Goal: Feedback & Contribution: Leave review/rating

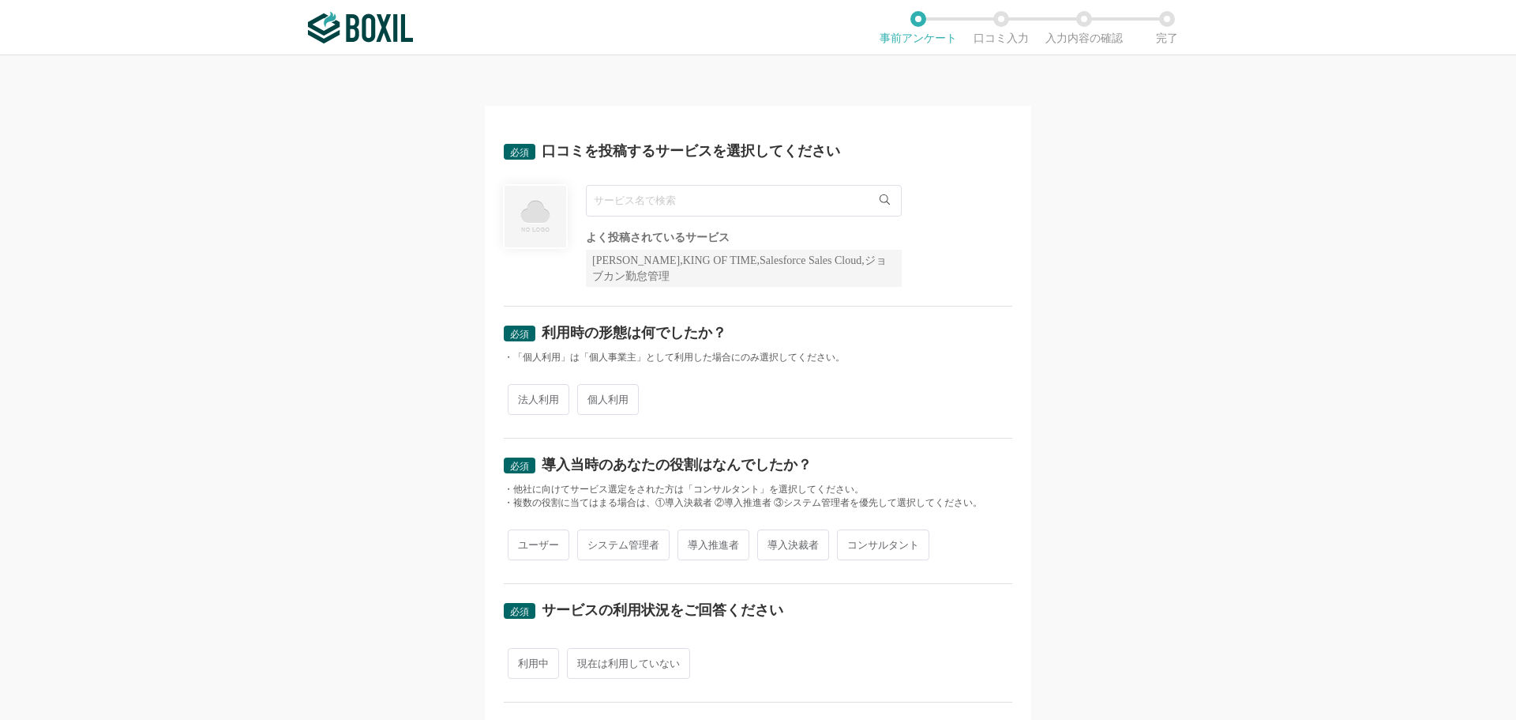
click at [742, 209] on input "text" at bounding box center [744, 201] width 316 height 32
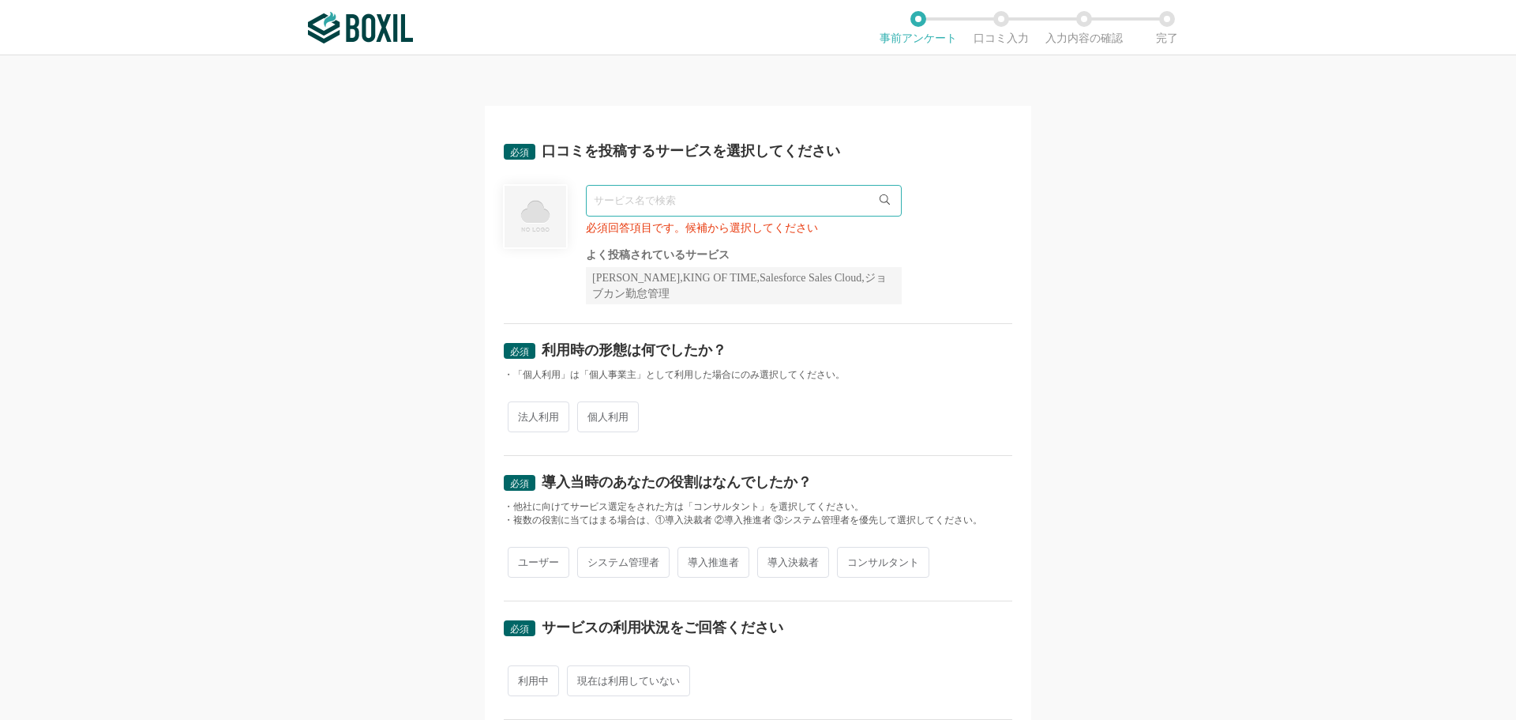
click at [880, 199] on icon at bounding box center [885, 199] width 10 height 10
click at [712, 209] on input "text" at bounding box center [744, 201] width 316 height 32
click at [730, 235] on li "メディア博士" at bounding box center [744, 233] width 314 height 32
type input "メディア博士"
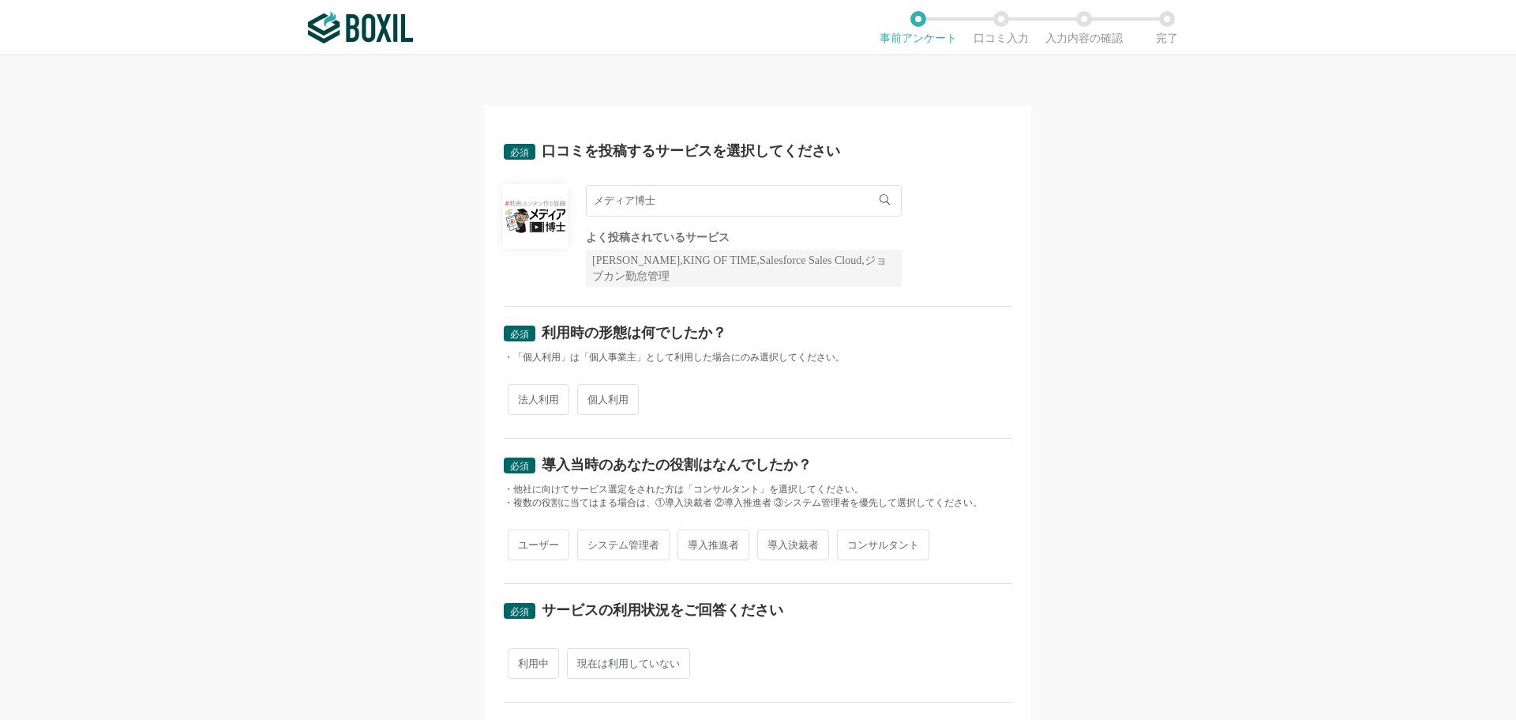
click at [554, 405] on span "法人利用" at bounding box center [539, 399] width 62 height 31
click at [522, 396] on input "法人利用" at bounding box center [517, 391] width 10 height 10
radio input "true"
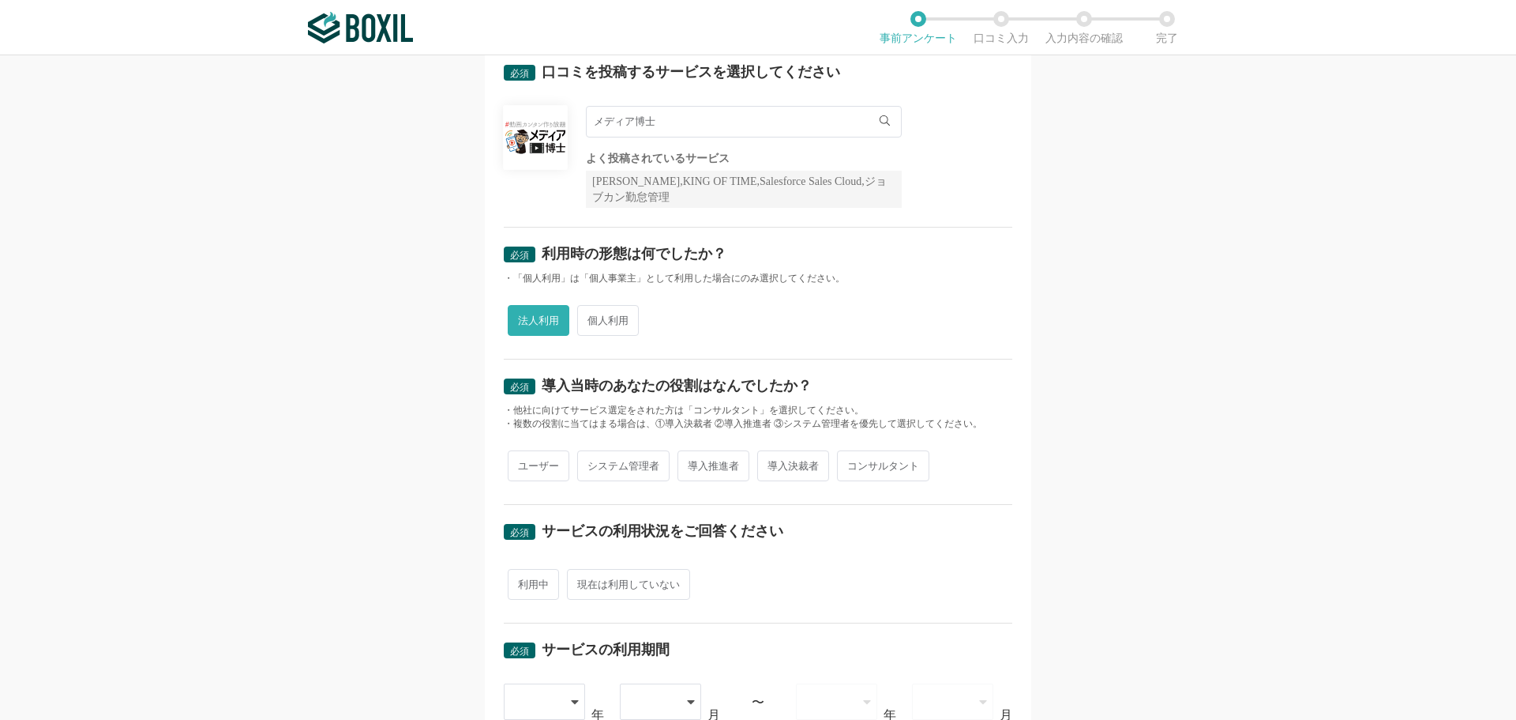
scroll to position [158, 0]
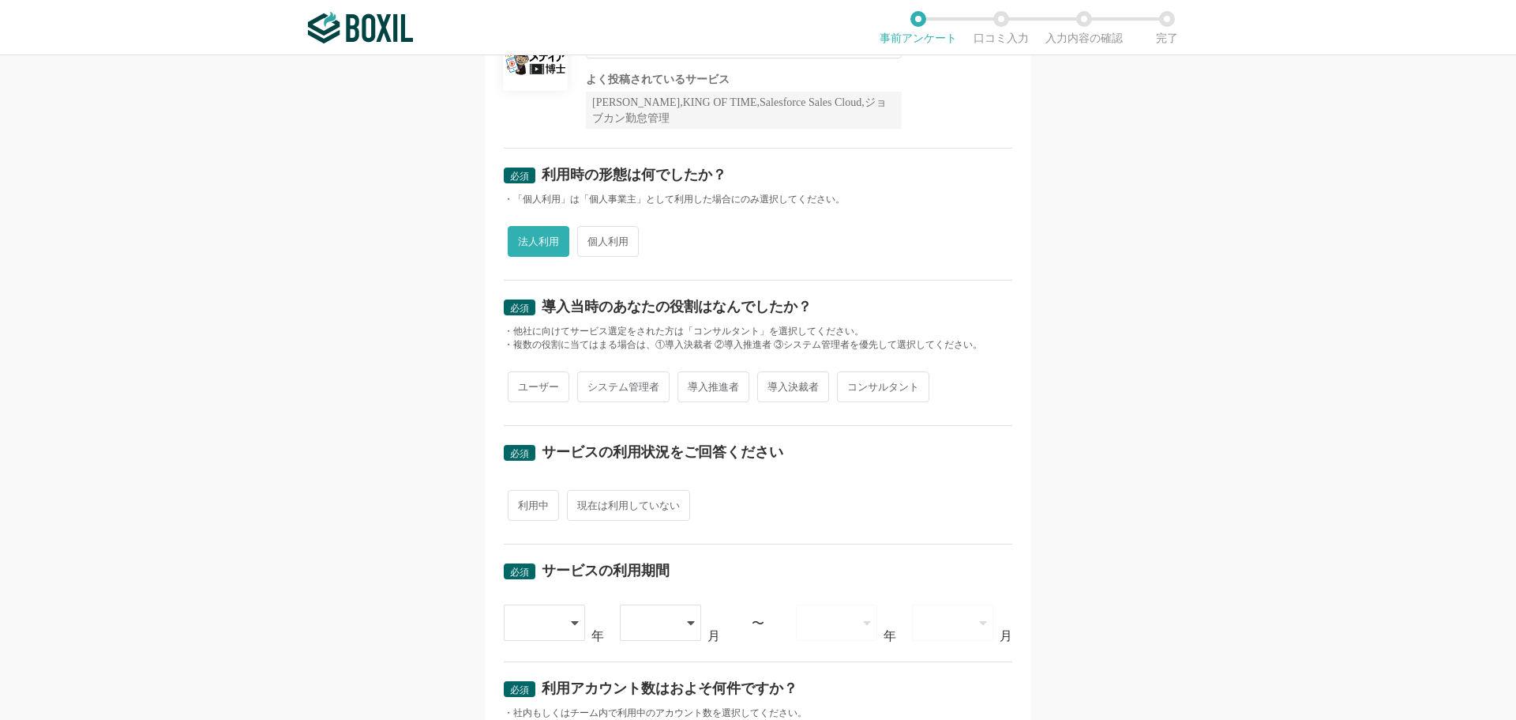
click at [539, 385] on span "ユーザー" at bounding box center [539, 386] width 62 height 31
click at [522, 384] on input "ユーザー" at bounding box center [517, 379] width 10 height 10
radio input "true"
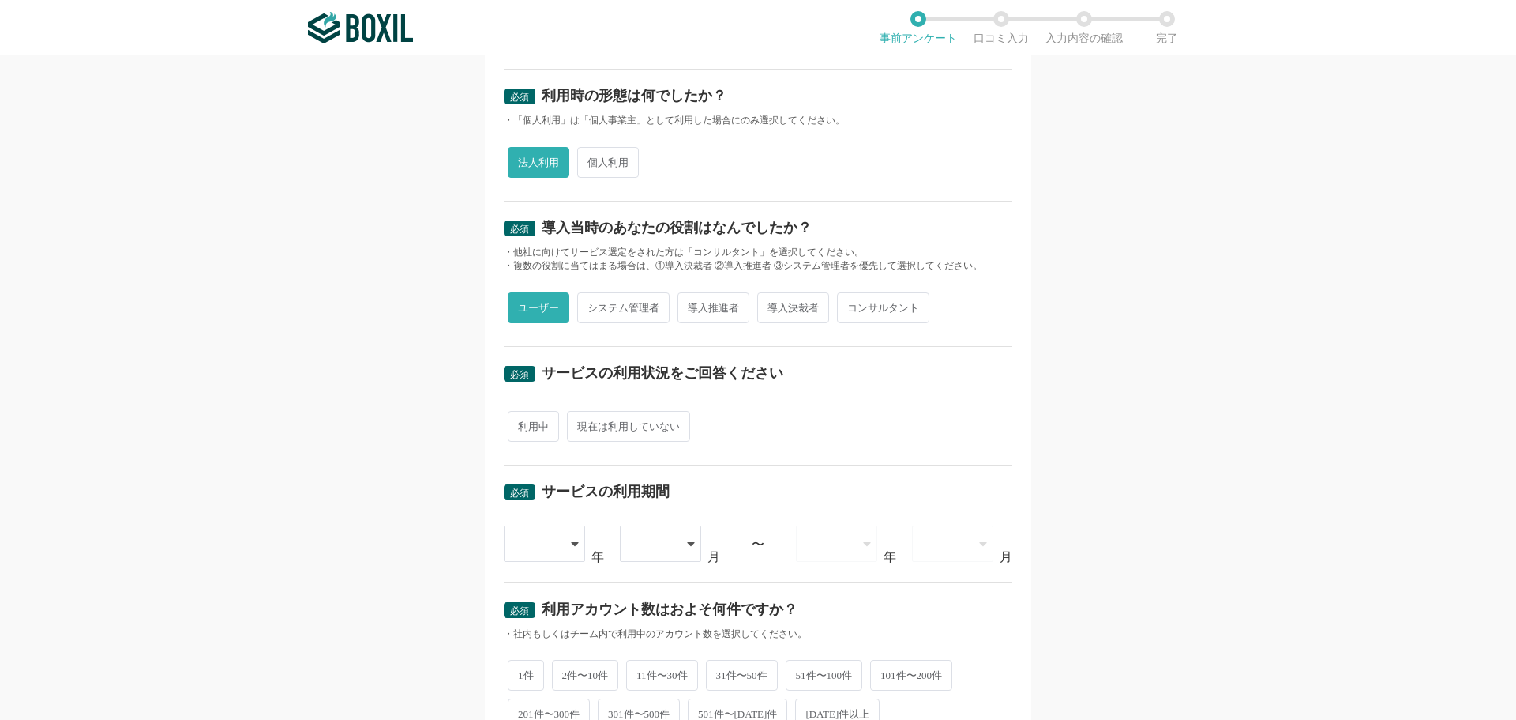
click at [536, 421] on span "利用中" at bounding box center [533, 426] width 51 height 31
click at [522, 421] on input "利用中" at bounding box center [517, 418] width 10 height 10
radio input "true"
click at [573, 539] on icon at bounding box center [577, 543] width 8 height 13
click at [1009, 545] on div "必須 口コミを投稿するサービスを選択してください メディア博士 メディア博士 よく投稿されているサービス Sansan,KING OF TIME,Salesf…" at bounding box center [758, 421] width 547 height 1104
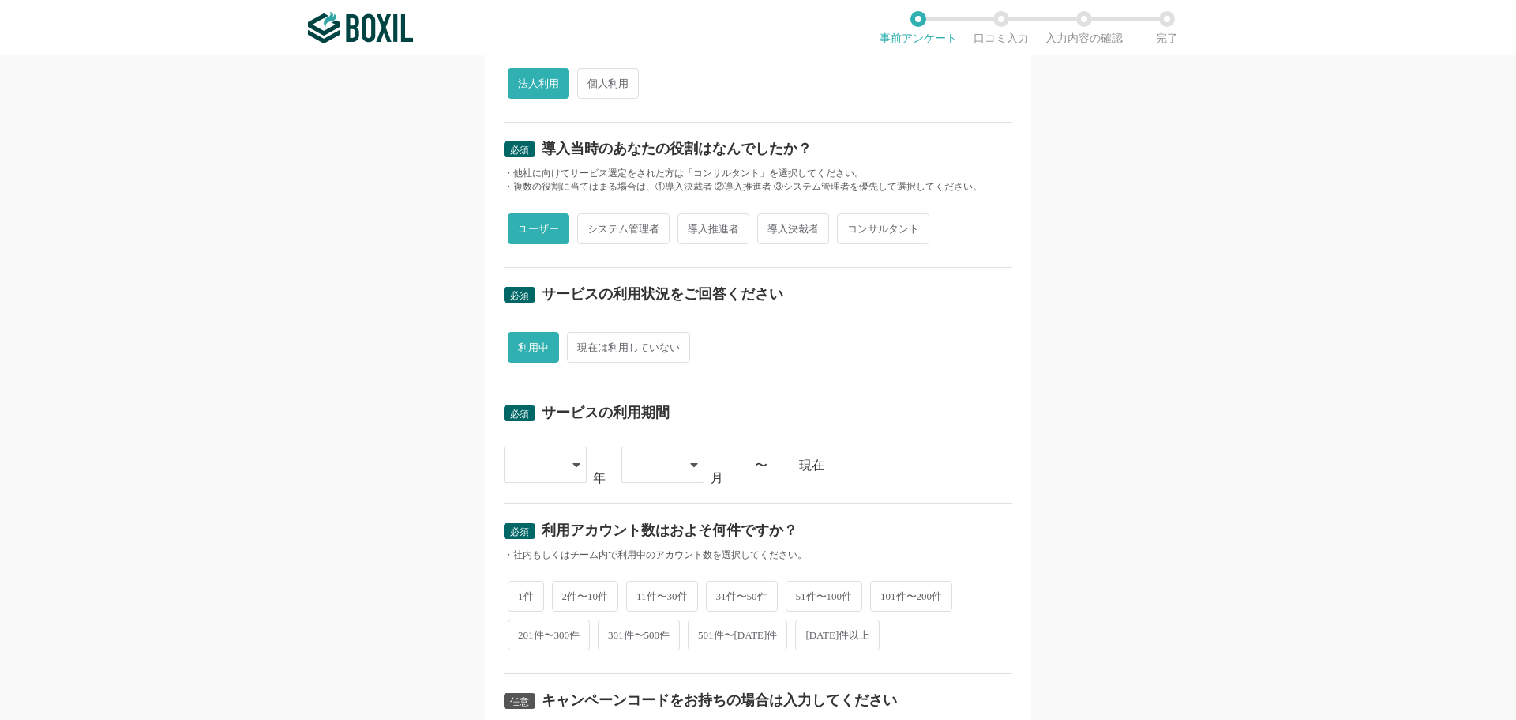
scroll to position [395, 0]
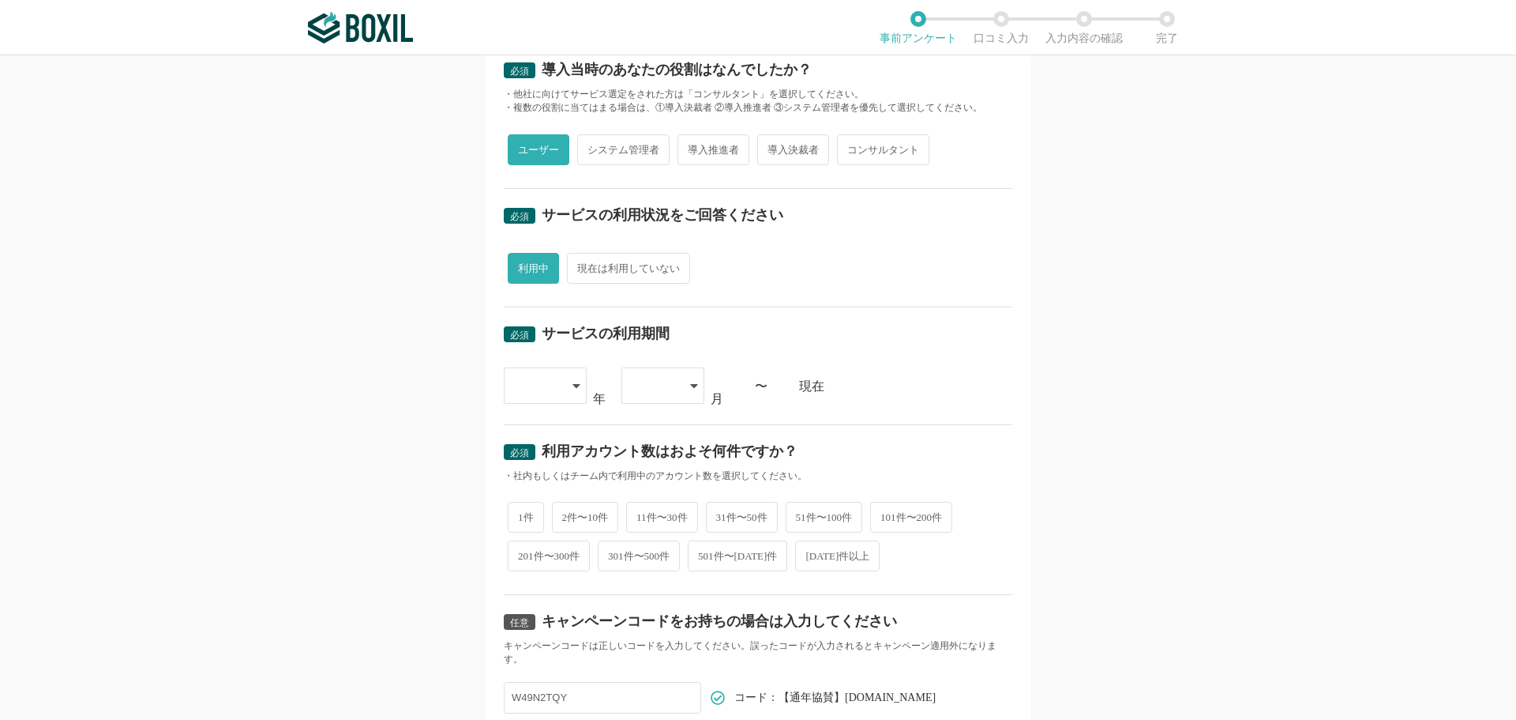
click at [575, 392] on div at bounding box center [545, 385] width 83 height 36
click at [536, 571] on span "[DATE]" at bounding box center [537, 571] width 41 height 13
click at [690, 387] on icon at bounding box center [694, 385] width 8 height 13
click at [637, 559] on li "04" at bounding box center [663, 544] width 83 height 38
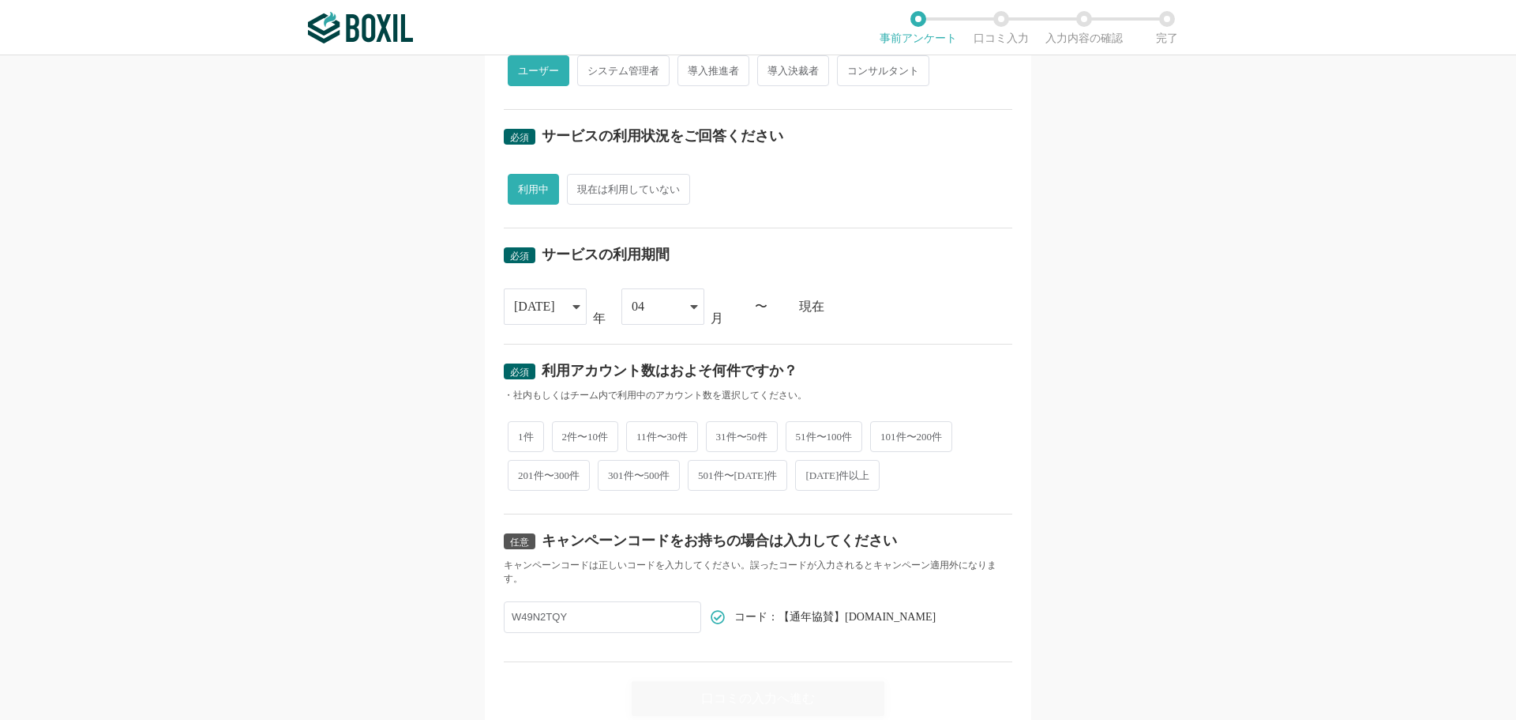
scroll to position [539, 0]
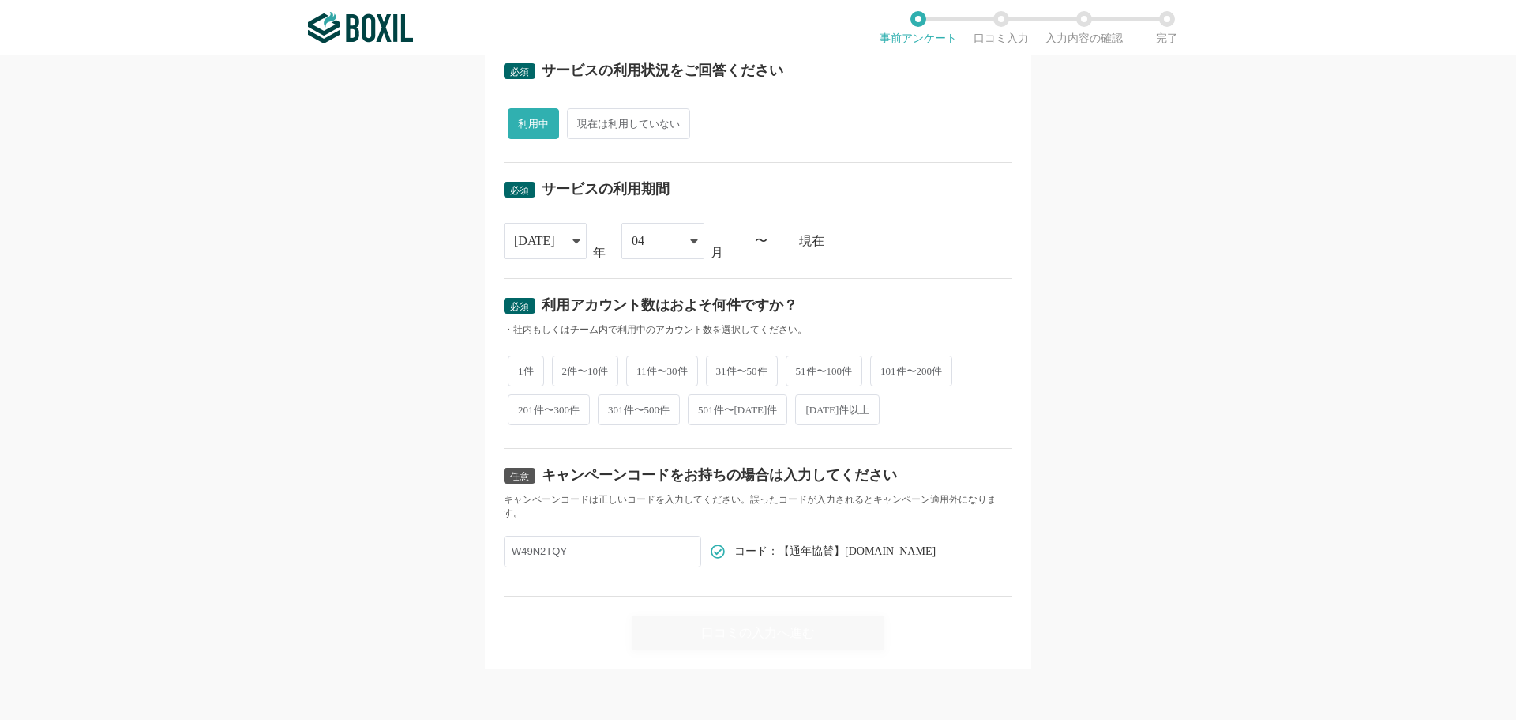
click at [576, 375] on span "2件〜10件" at bounding box center [585, 370] width 67 height 31
click at [566, 368] on input "2件〜10件" at bounding box center [561, 363] width 10 height 10
radio input "true"
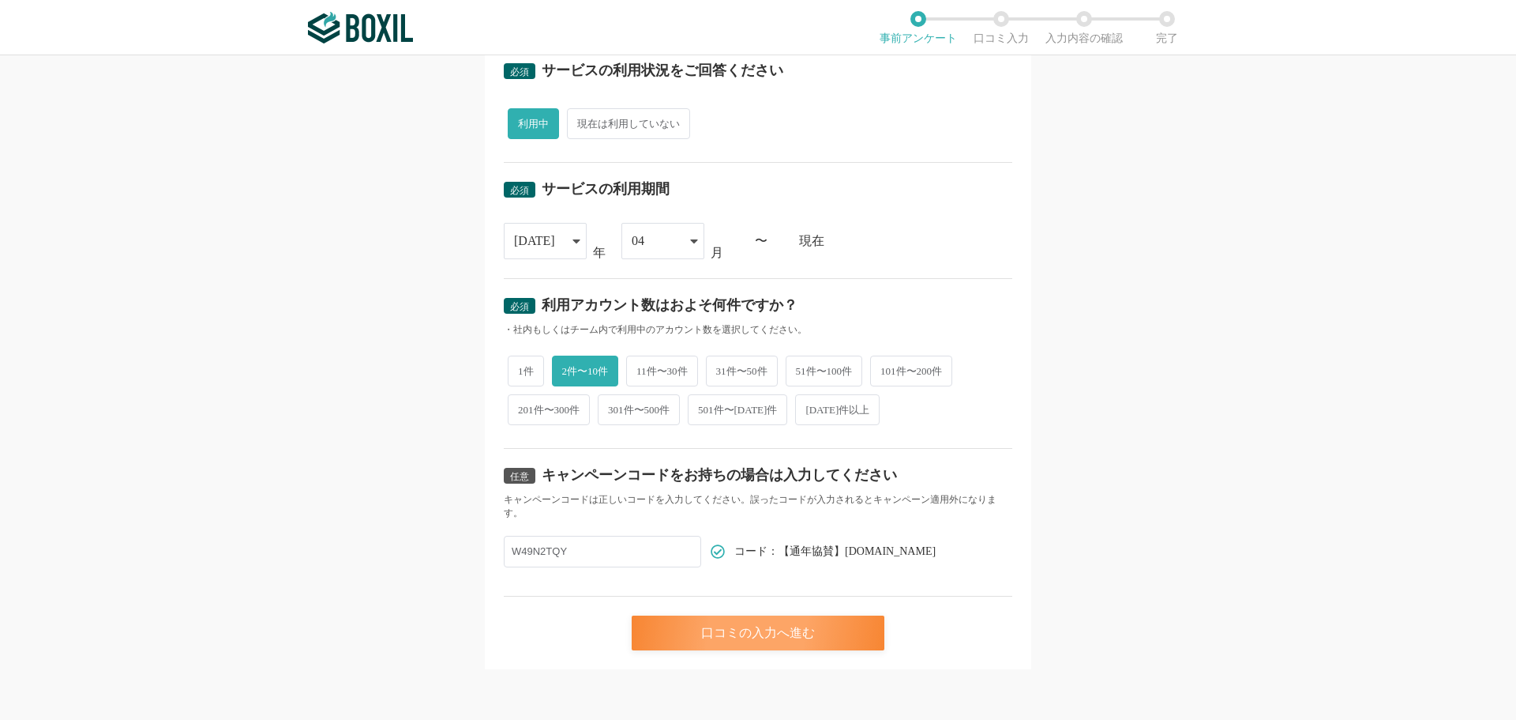
click at [776, 647] on div "口コミの入力へ進む" at bounding box center [758, 632] width 253 height 35
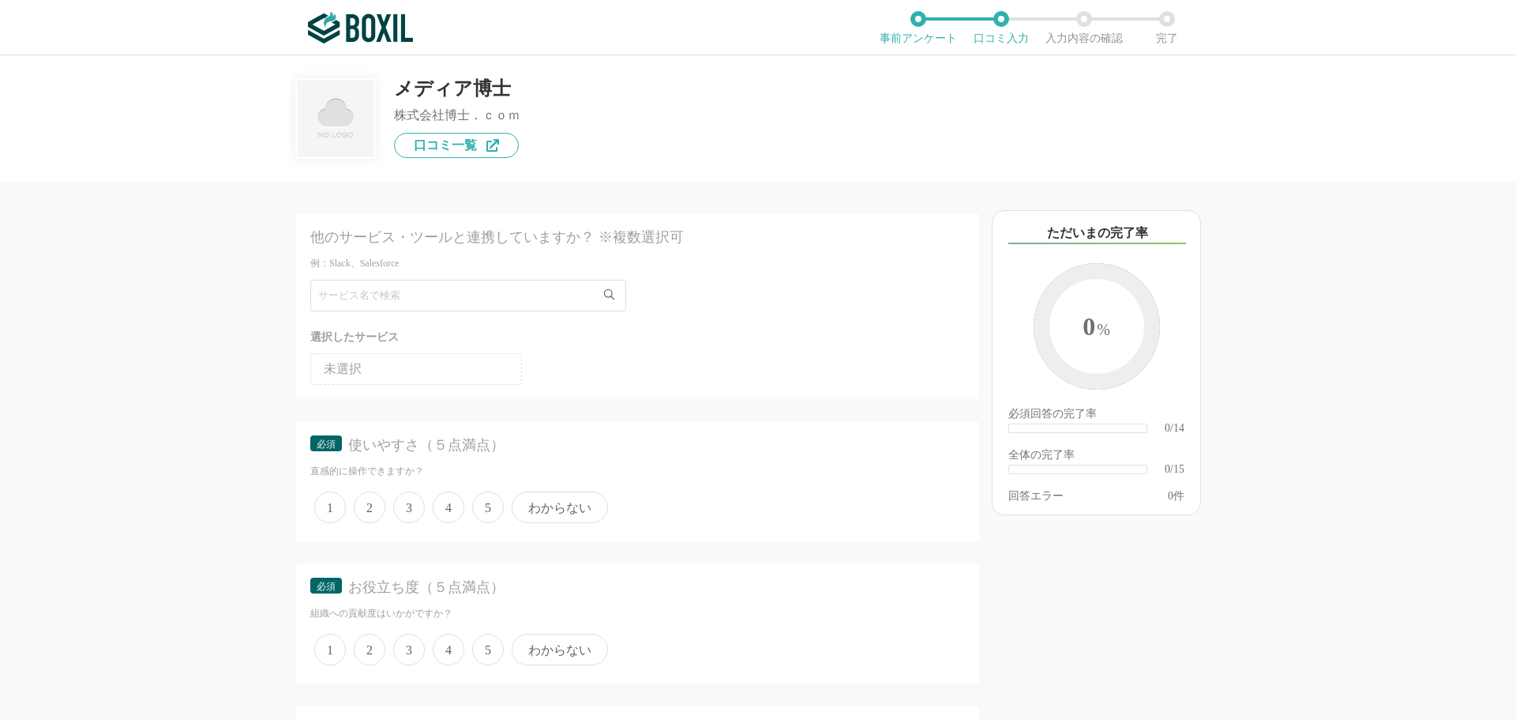
click at [444, 510] on span "4" at bounding box center [449, 507] width 32 height 32
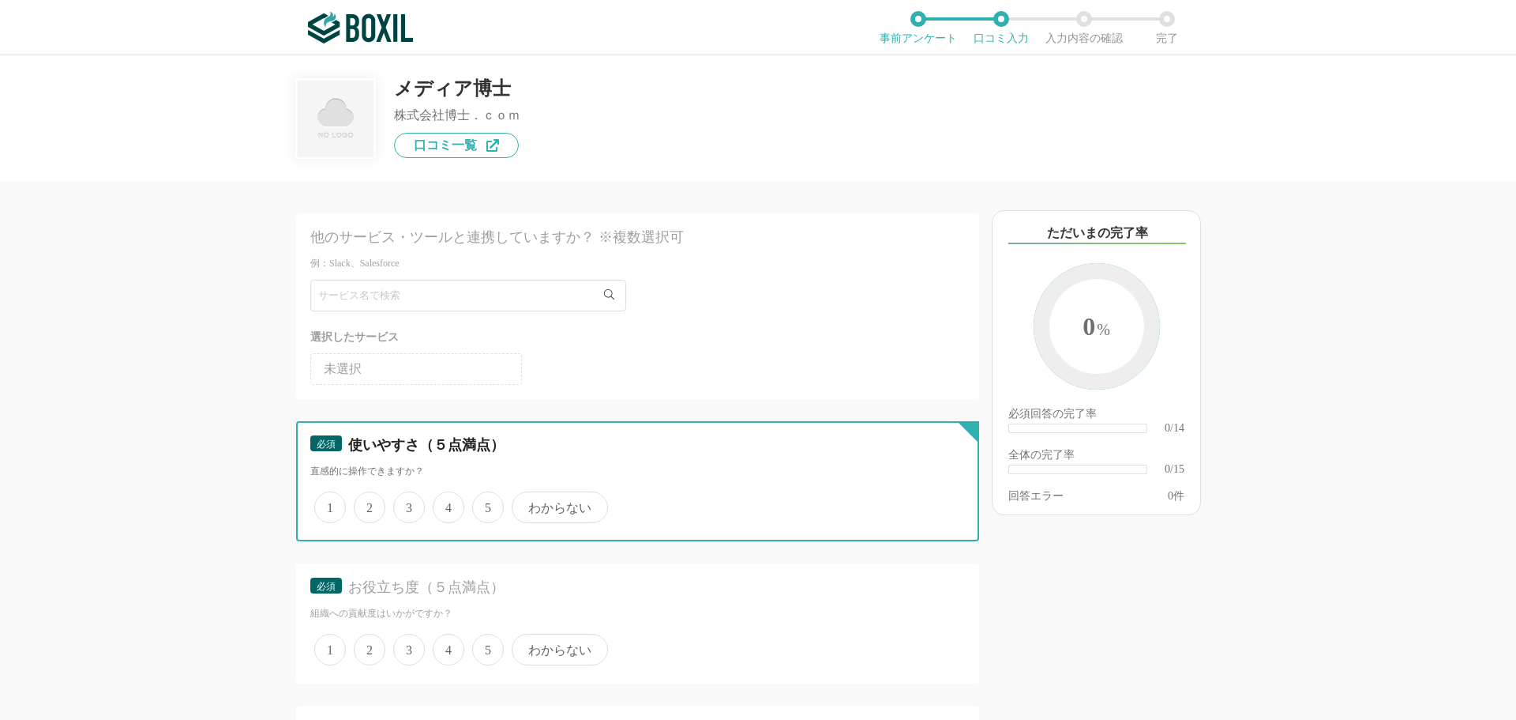
click at [444, 504] on input "4" at bounding box center [442, 499] width 10 height 10
radio input "true"
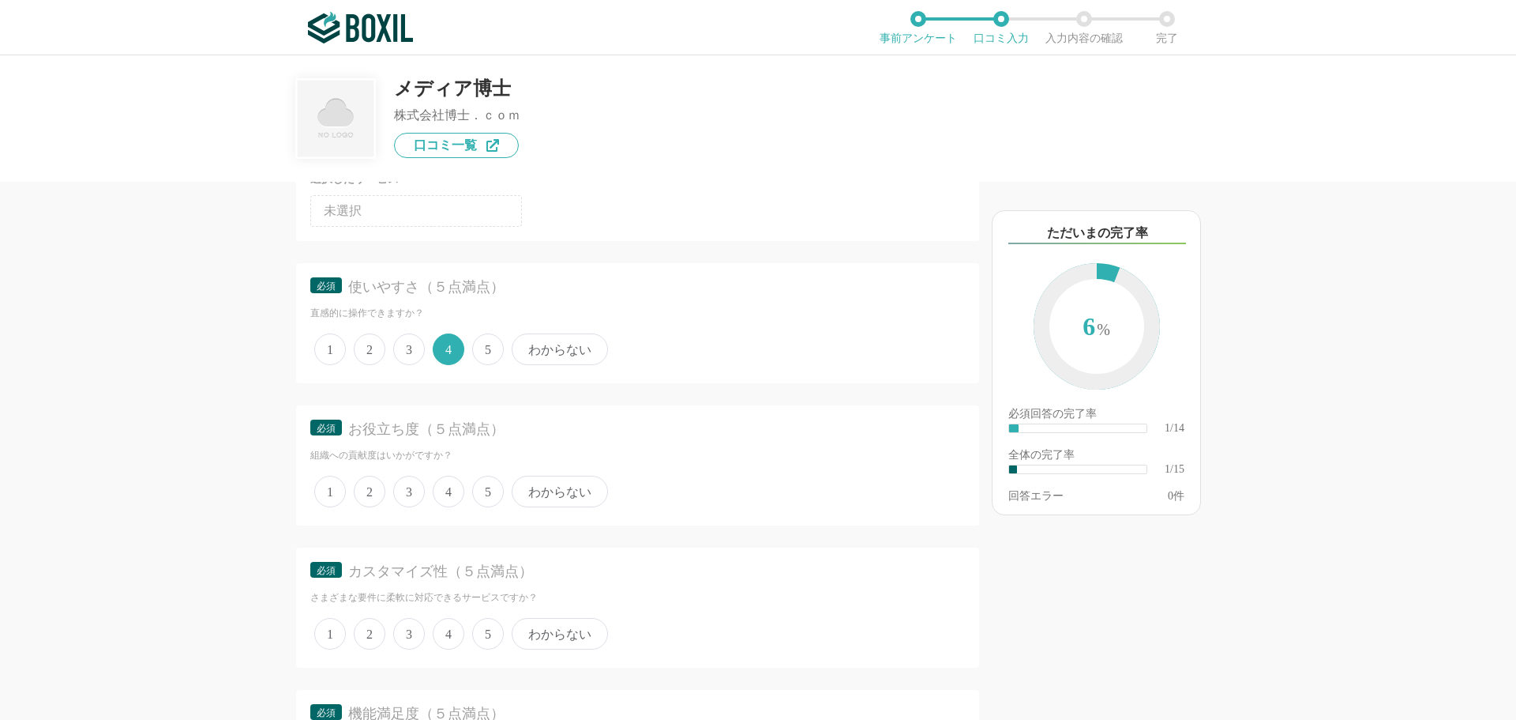
click at [445, 493] on span "4" at bounding box center [449, 491] width 32 height 32
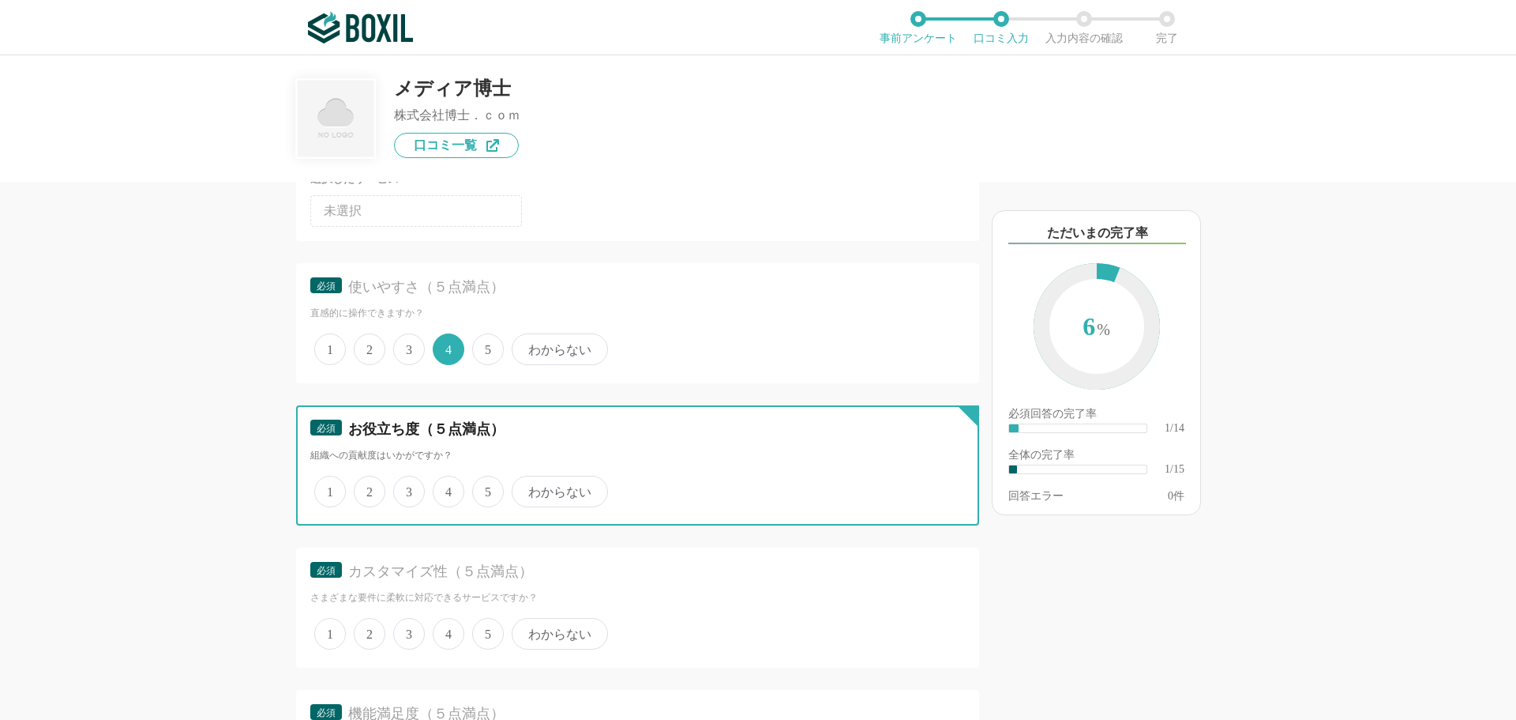
click at [445, 488] on input "4" at bounding box center [442, 483] width 10 height 10
radio input "true"
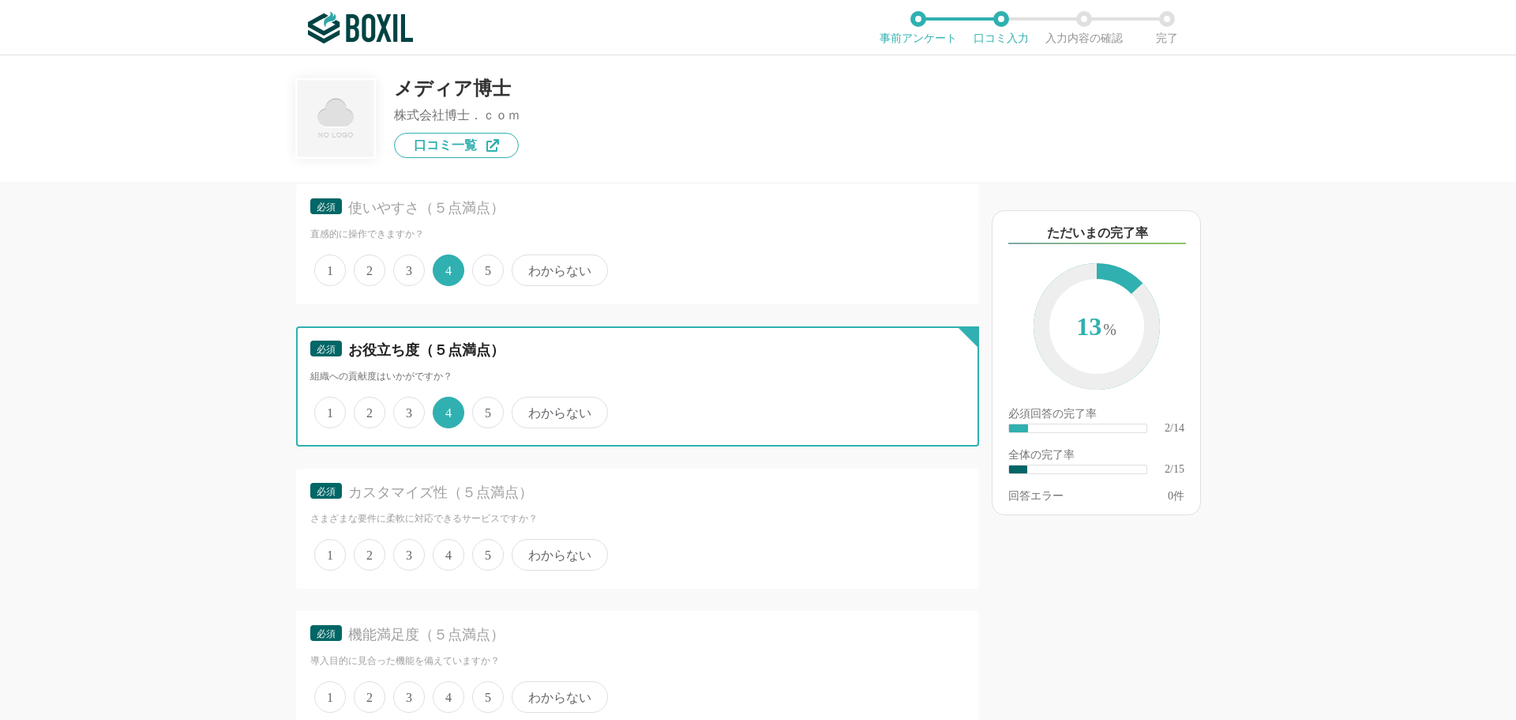
scroll to position [316, 0]
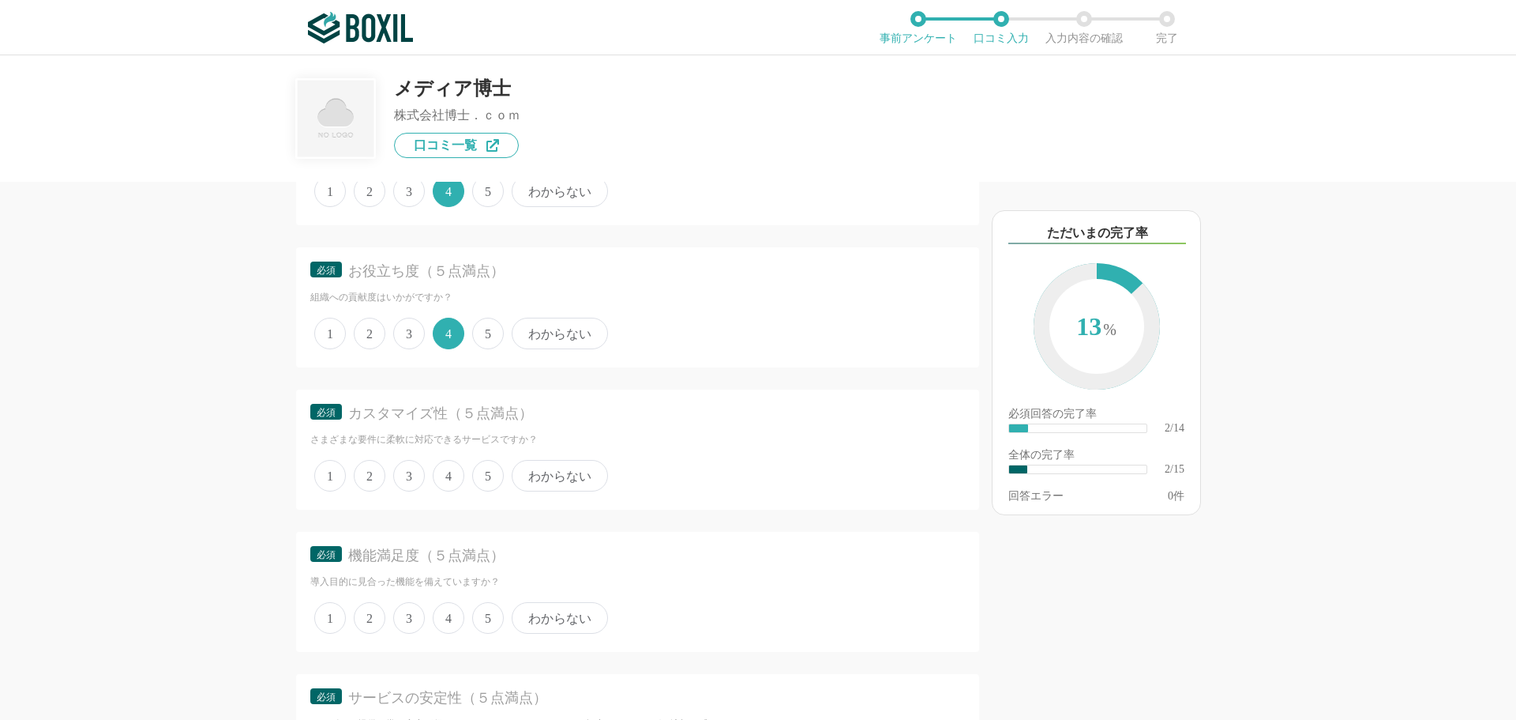
click at [450, 486] on span "4" at bounding box center [449, 476] width 32 height 32
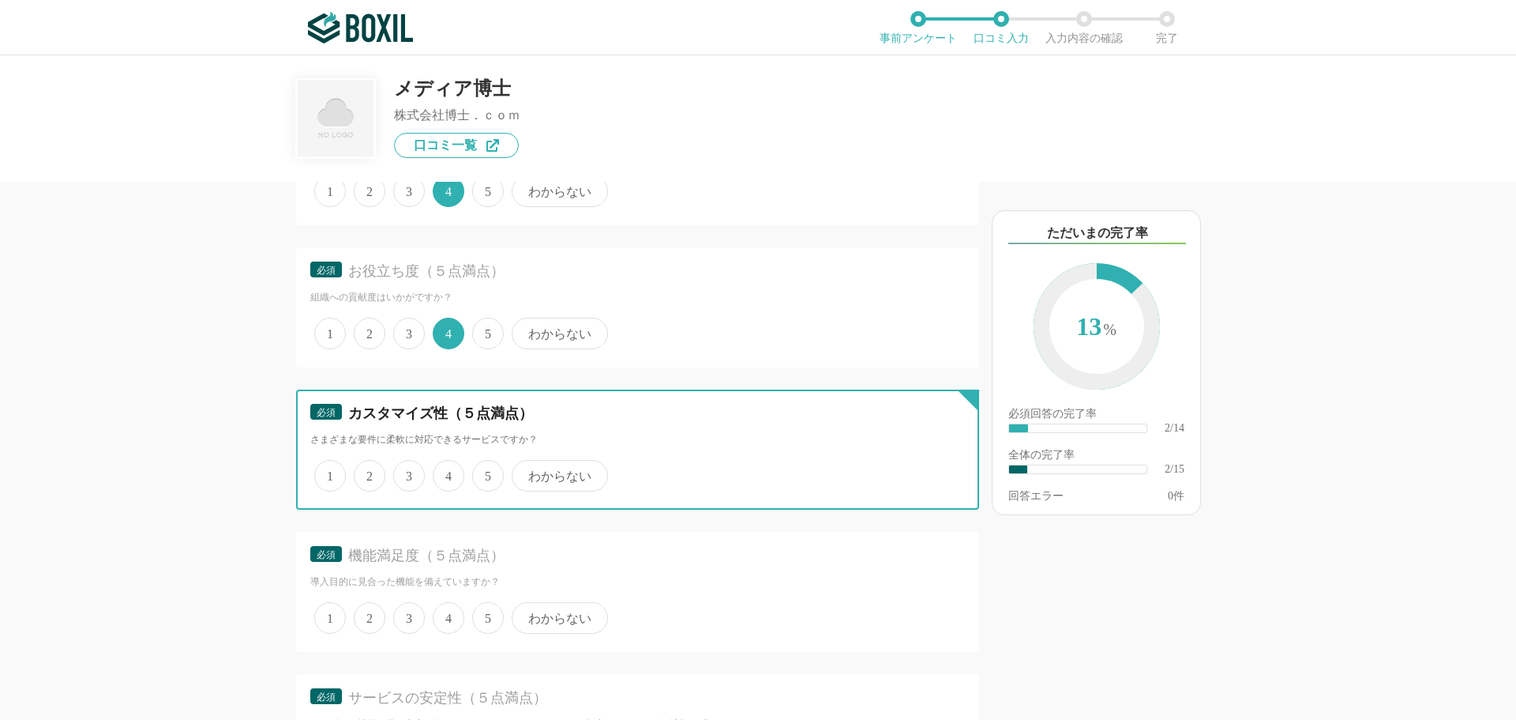
click at [447, 472] on input "4" at bounding box center [442, 467] width 10 height 10
radio input "true"
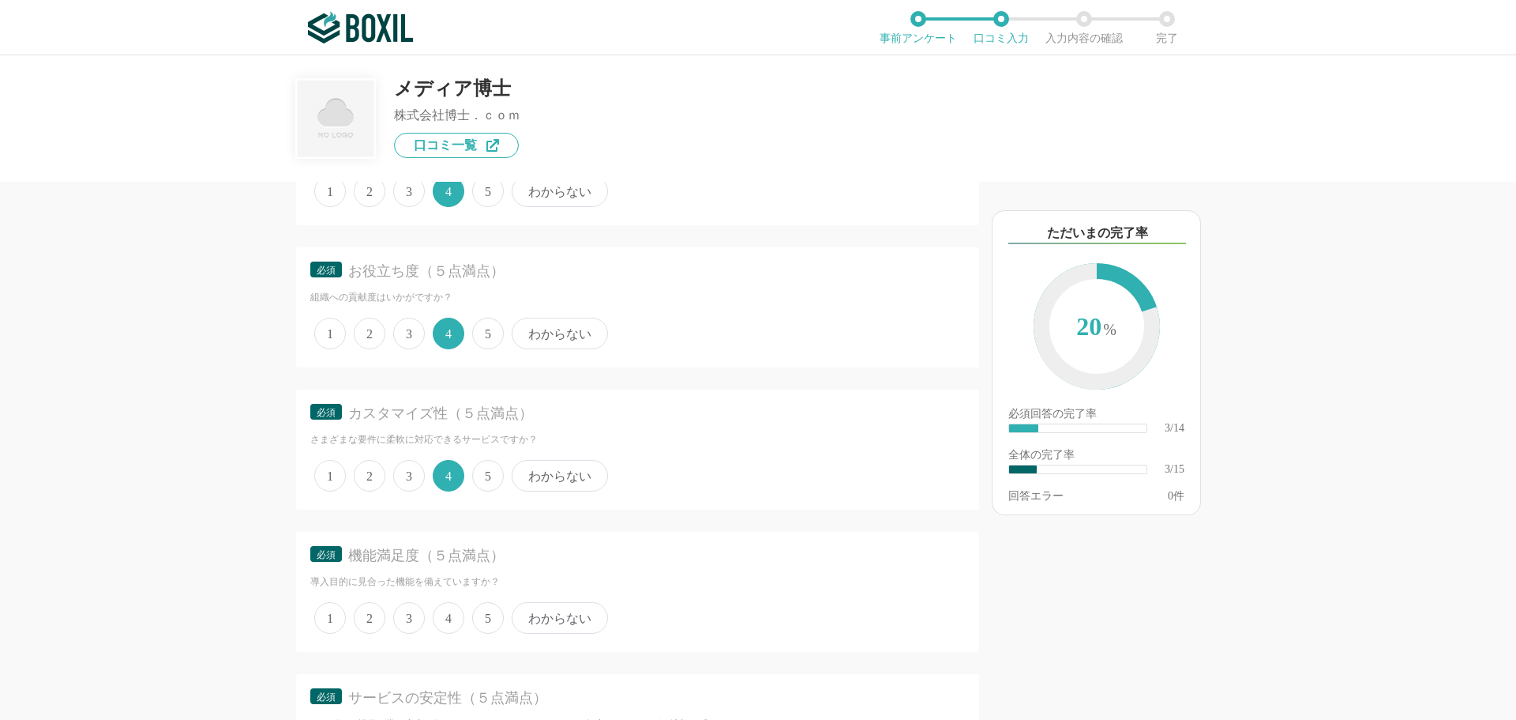
click at [445, 620] on span "4" at bounding box center [449, 618] width 32 height 32
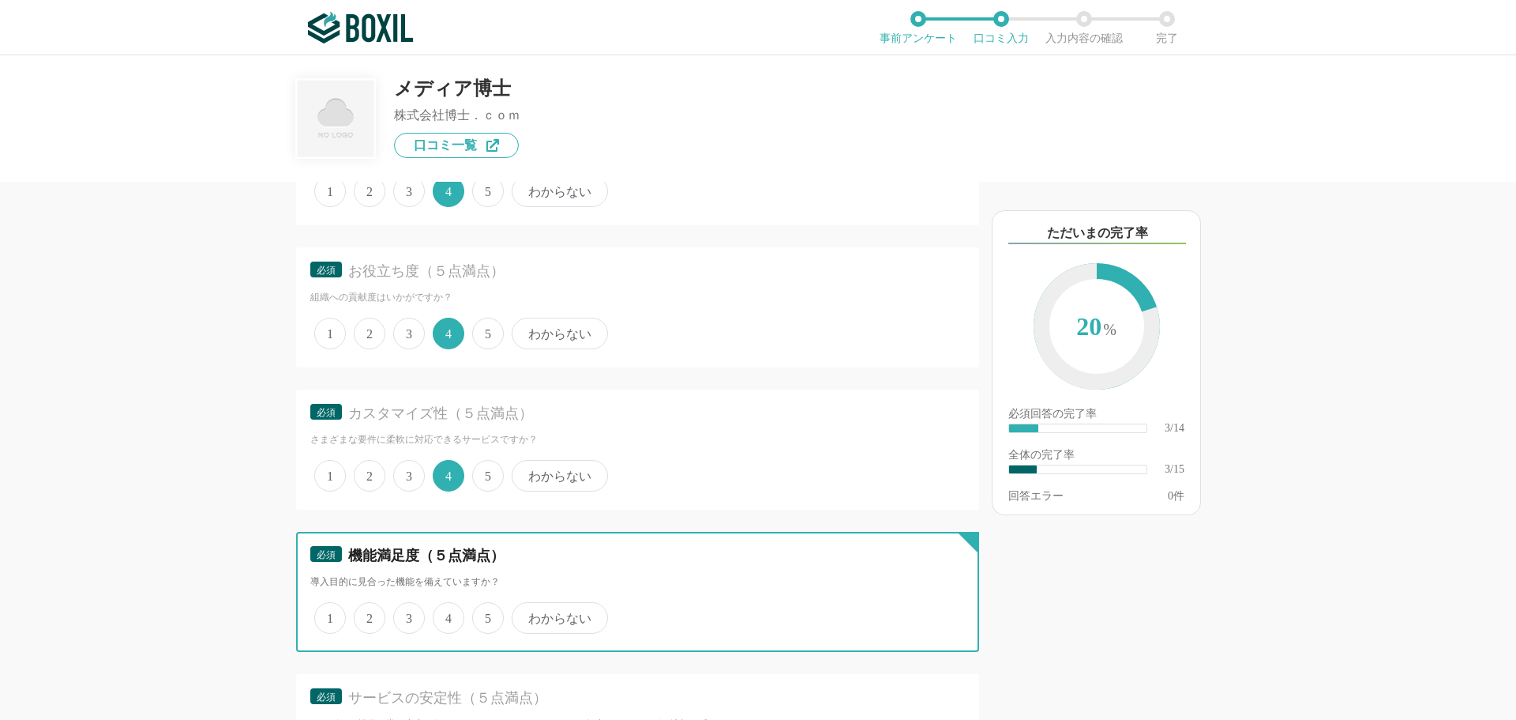
click at [445, 614] on input "4" at bounding box center [442, 609] width 10 height 10
radio input "true"
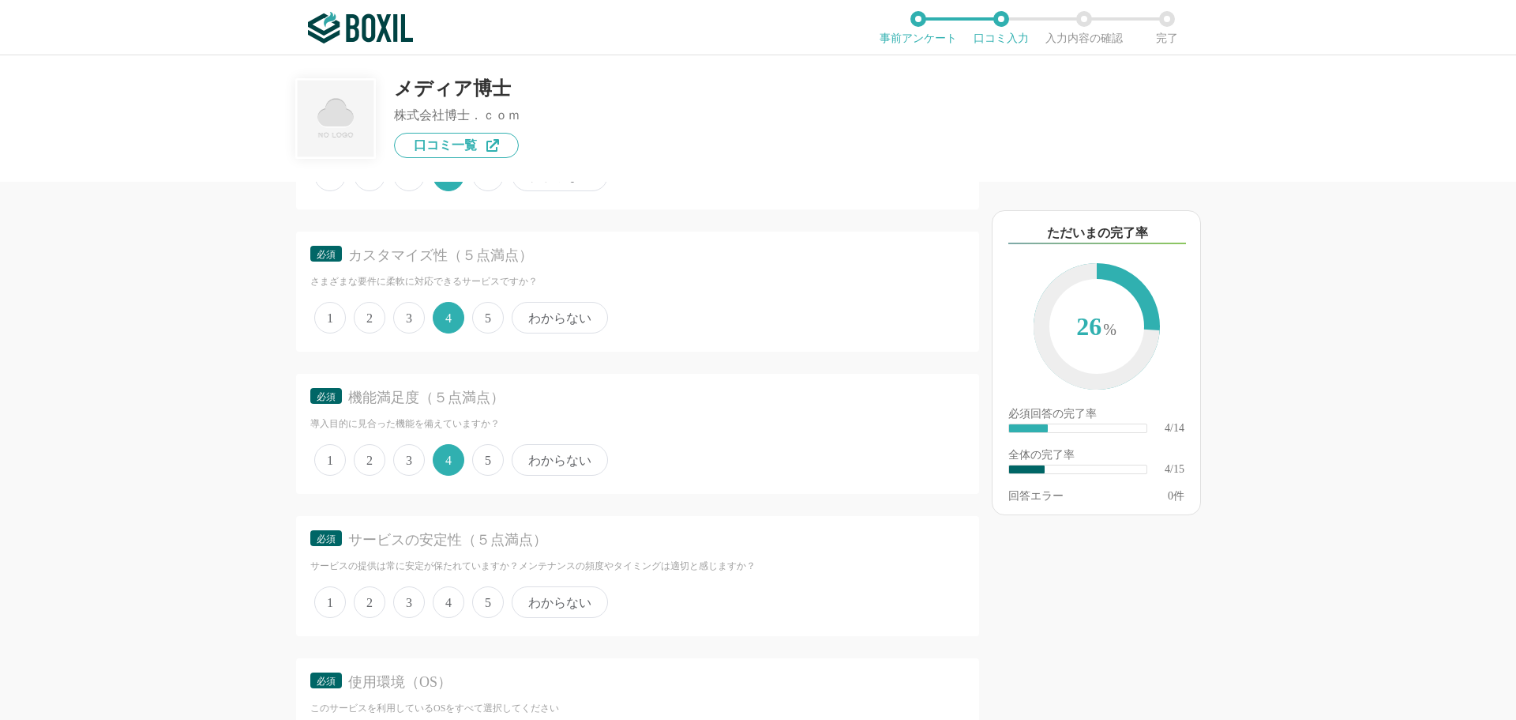
click at [414, 605] on span "3" at bounding box center [409, 602] width 32 height 32
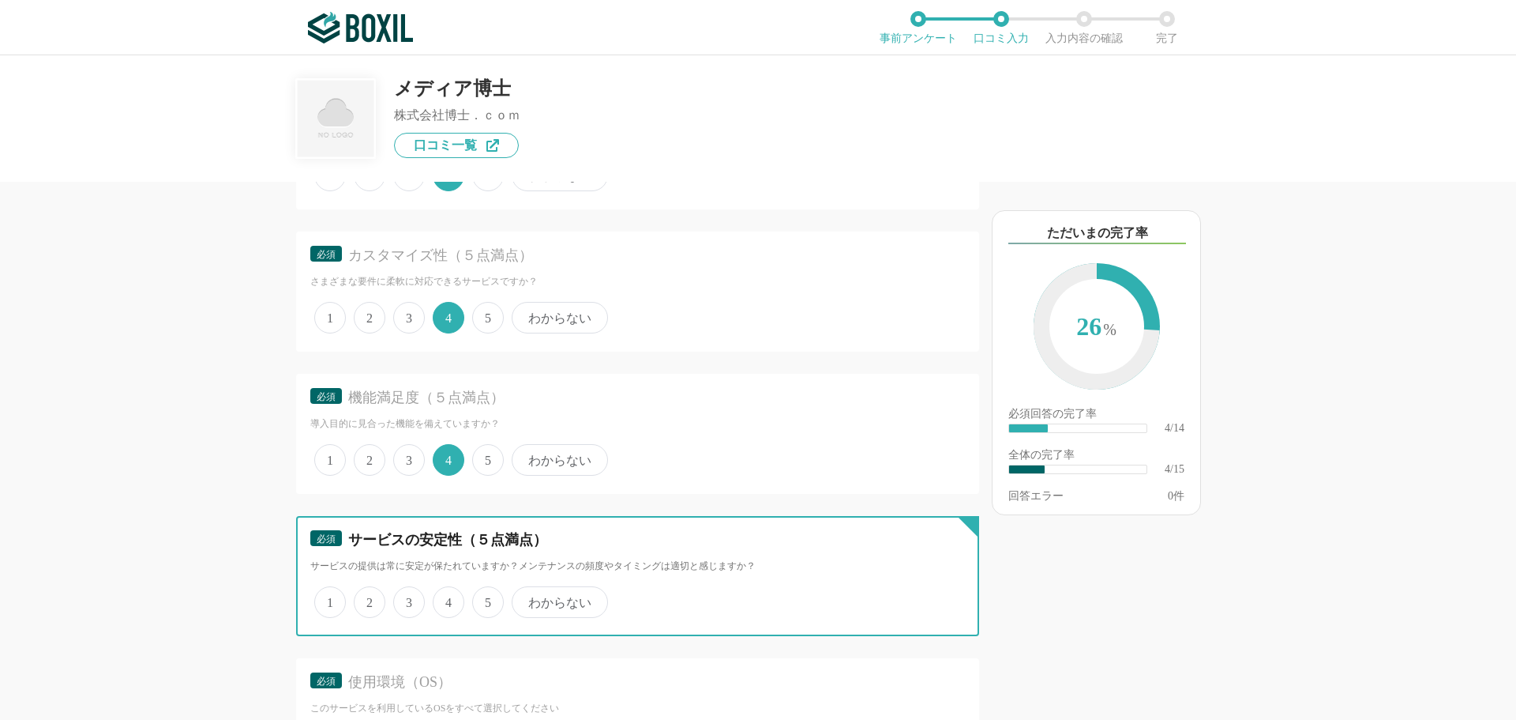
click at [408, 599] on input "3" at bounding box center [402, 593] width 10 height 10
radio input "true"
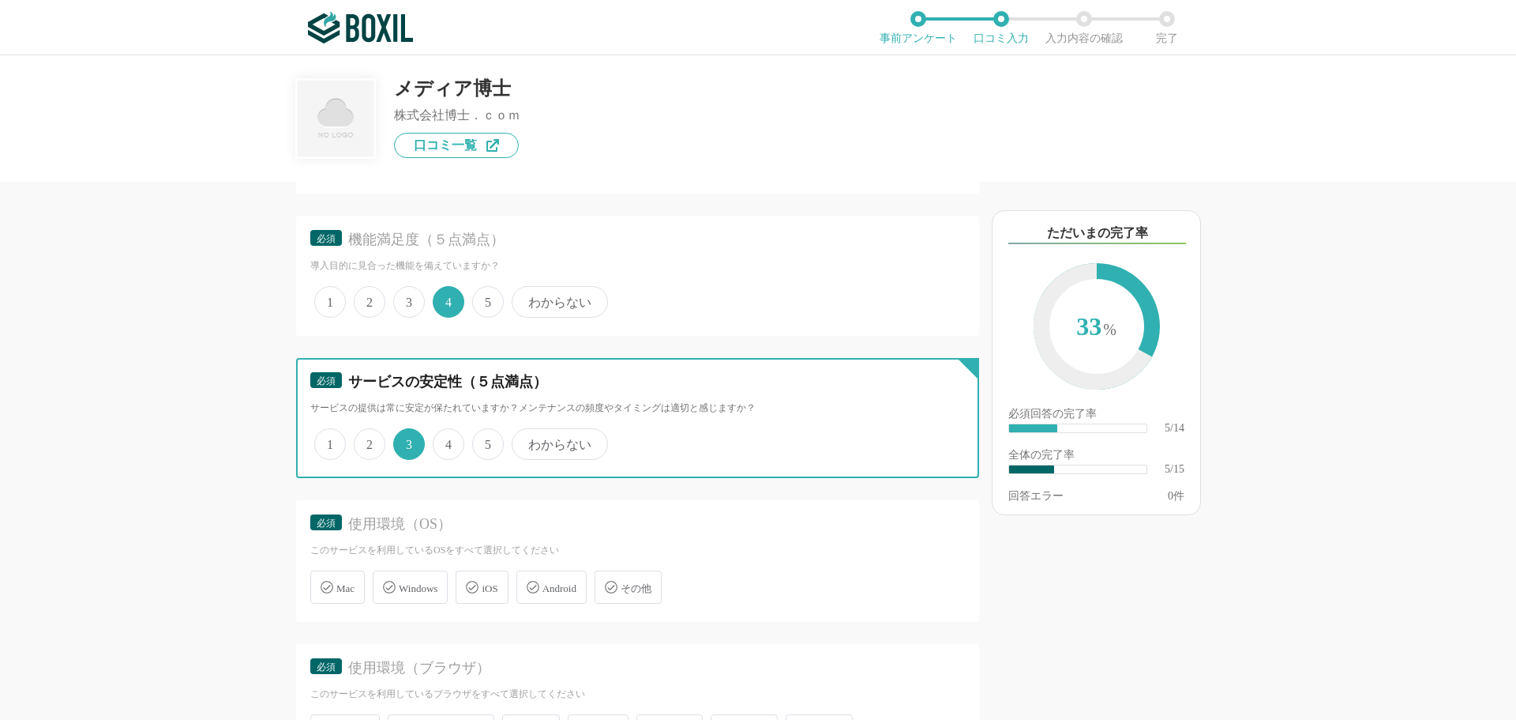
scroll to position [711, 0]
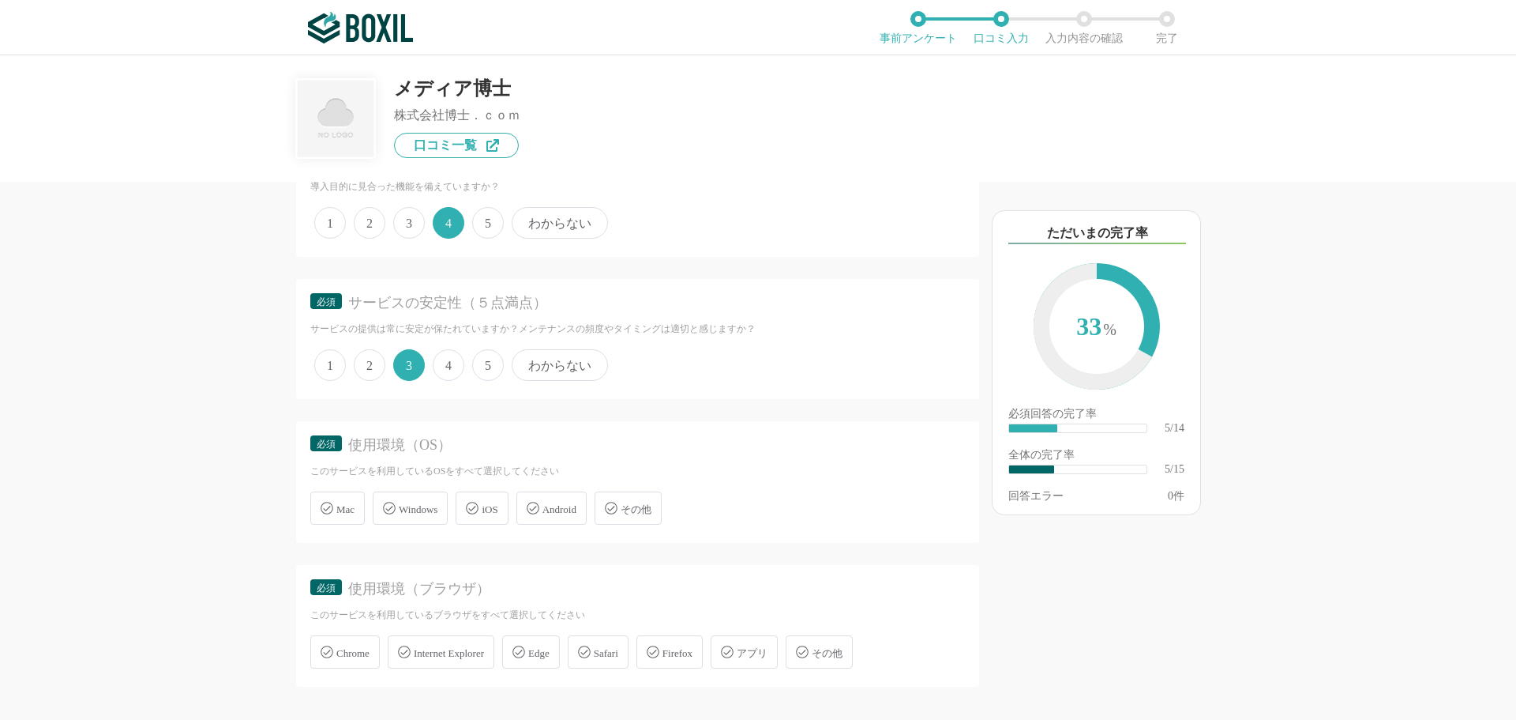
click at [388, 504] on icon at bounding box center [389, 508] width 13 height 13
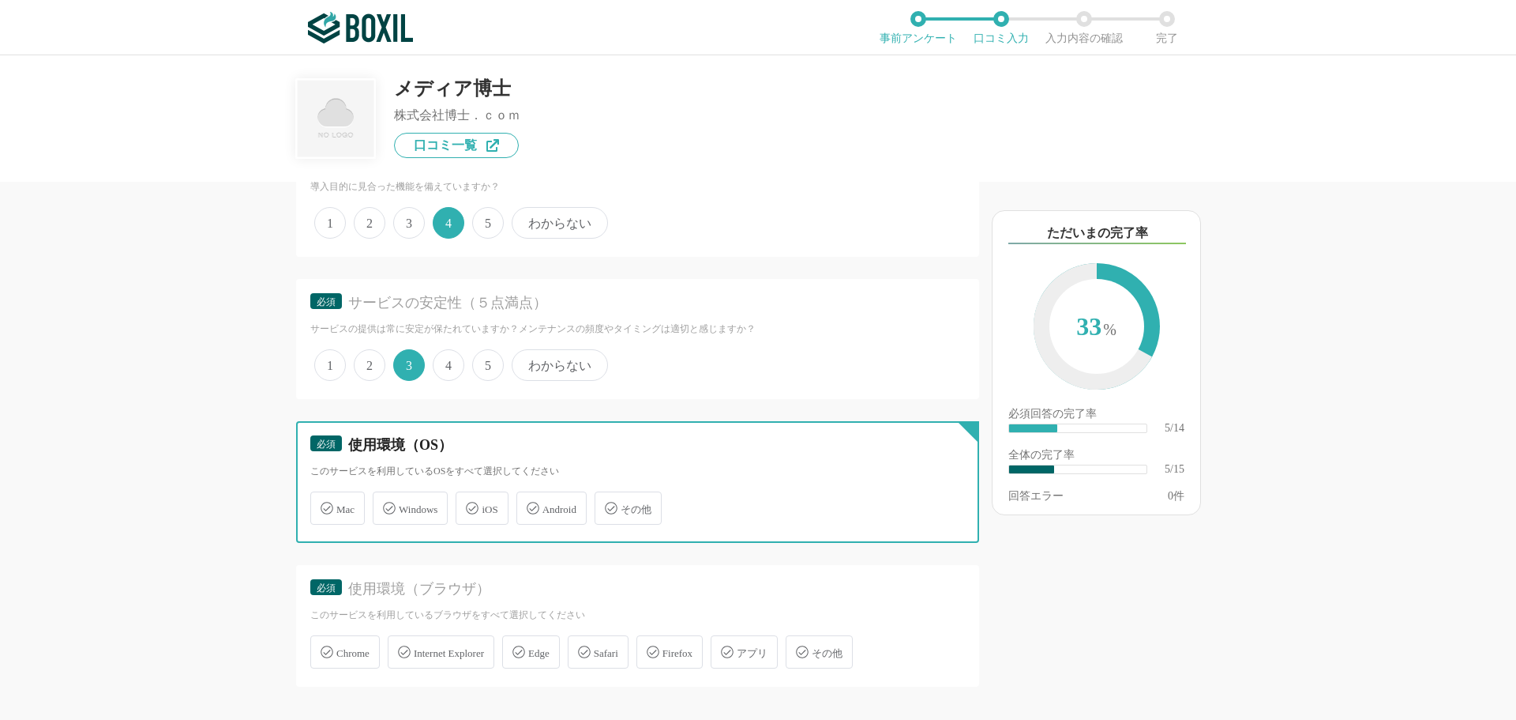
click at [386, 504] on input "Windows" at bounding box center [381, 499] width 10 height 10
checkbox input "true"
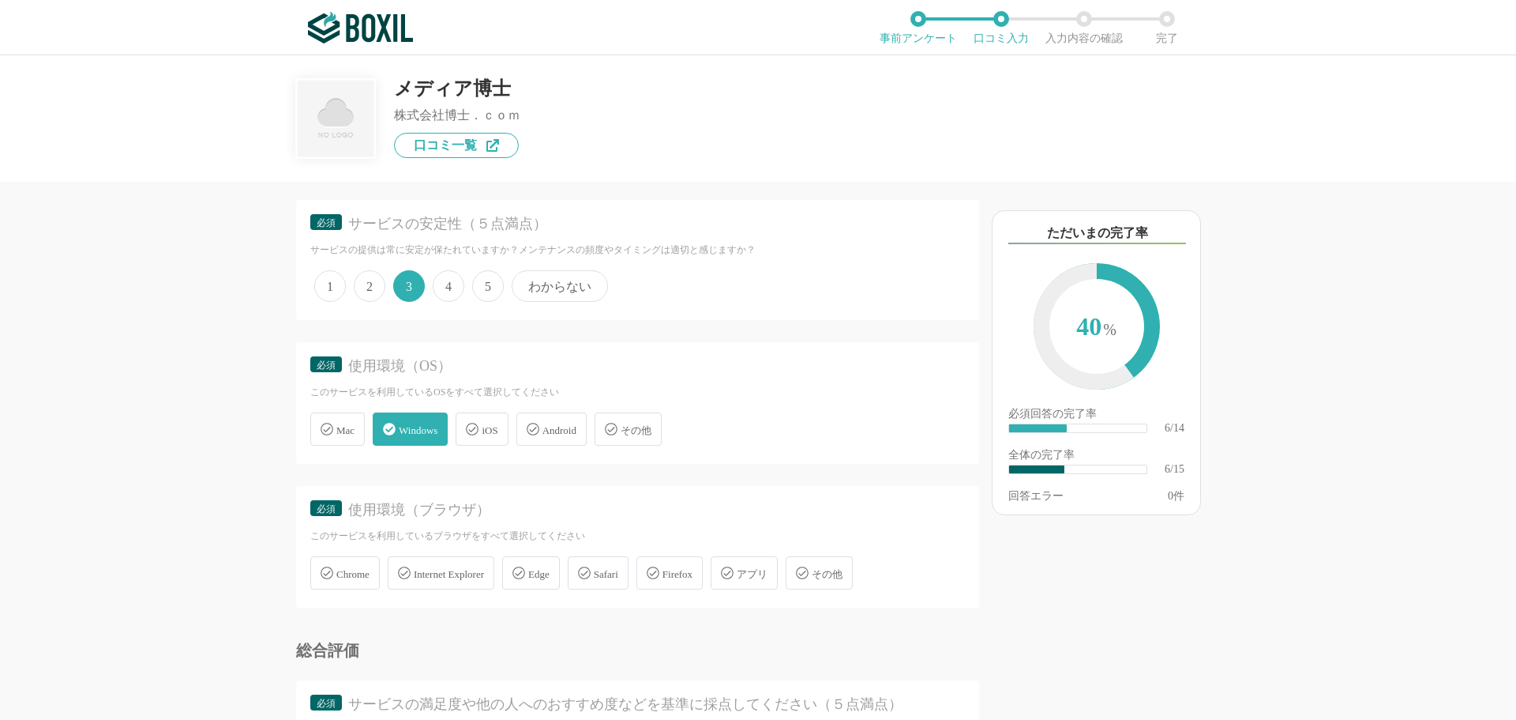
click at [363, 577] on span "Chrome" at bounding box center [352, 574] width 33 height 12
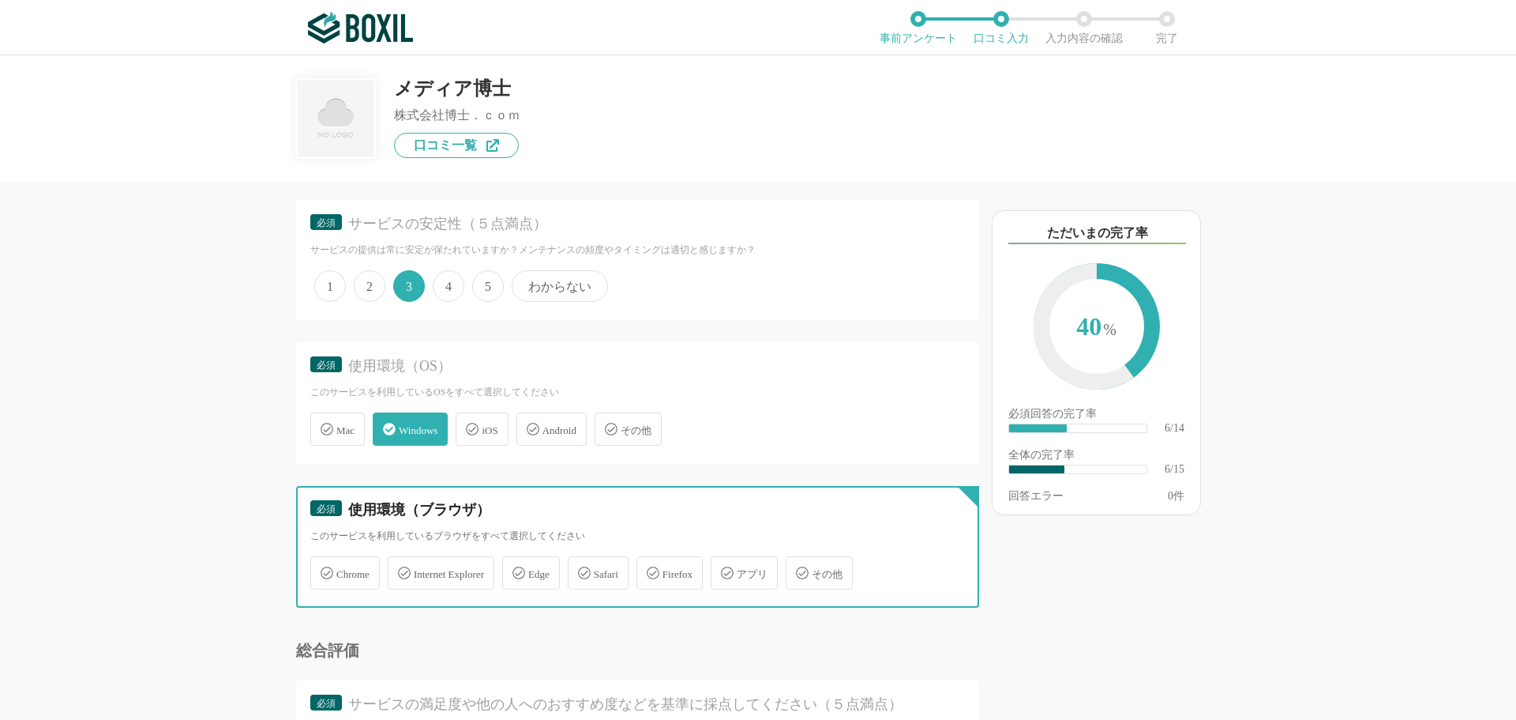
click at [324, 569] on input "Chrome" at bounding box center [319, 563] width 10 height 10
checkbox input "true"
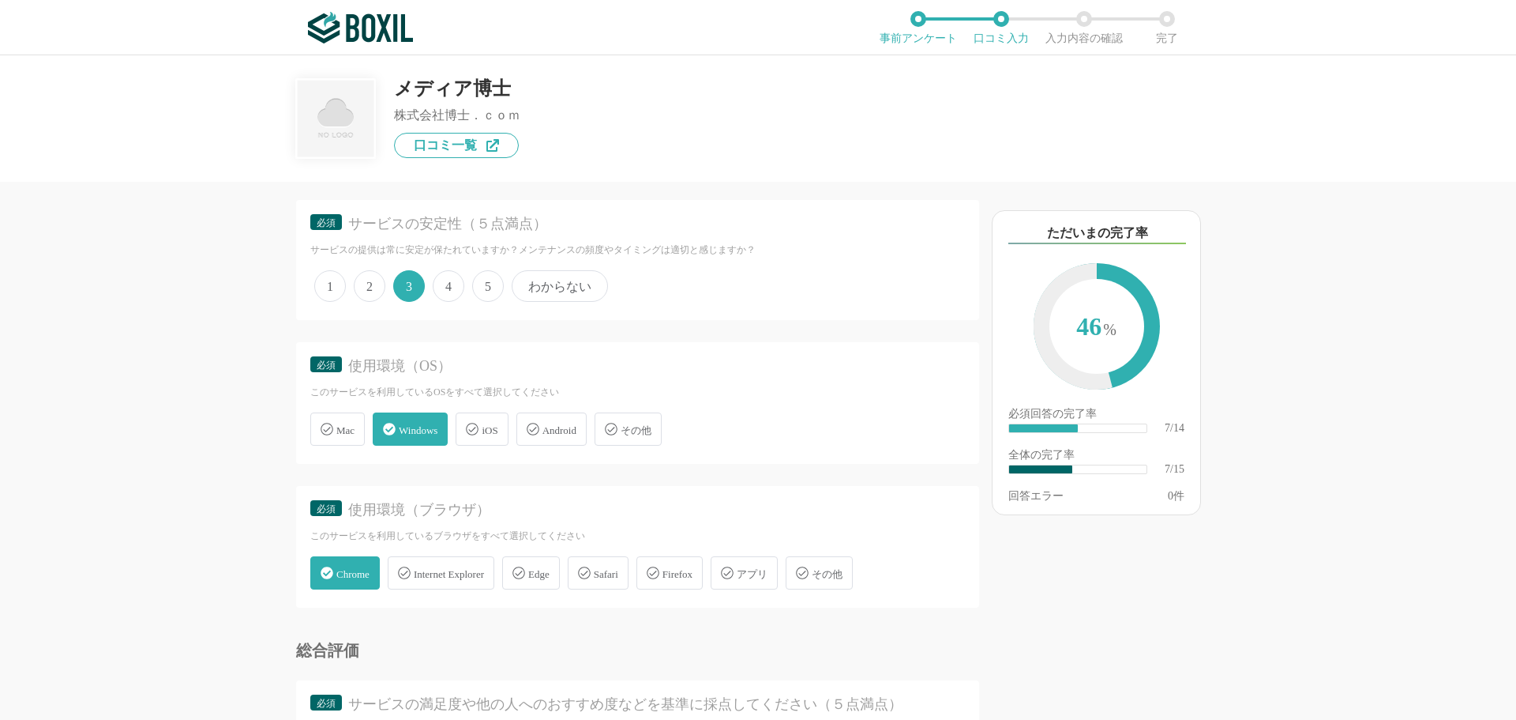
drag, startPoint x: 557, startPoint y: 576, endPoint x: 550, endPoint y: 581, distance: 9.0
click at [550, 576] on span "Edge" at bounding box center [538, 574] width 21 height 12
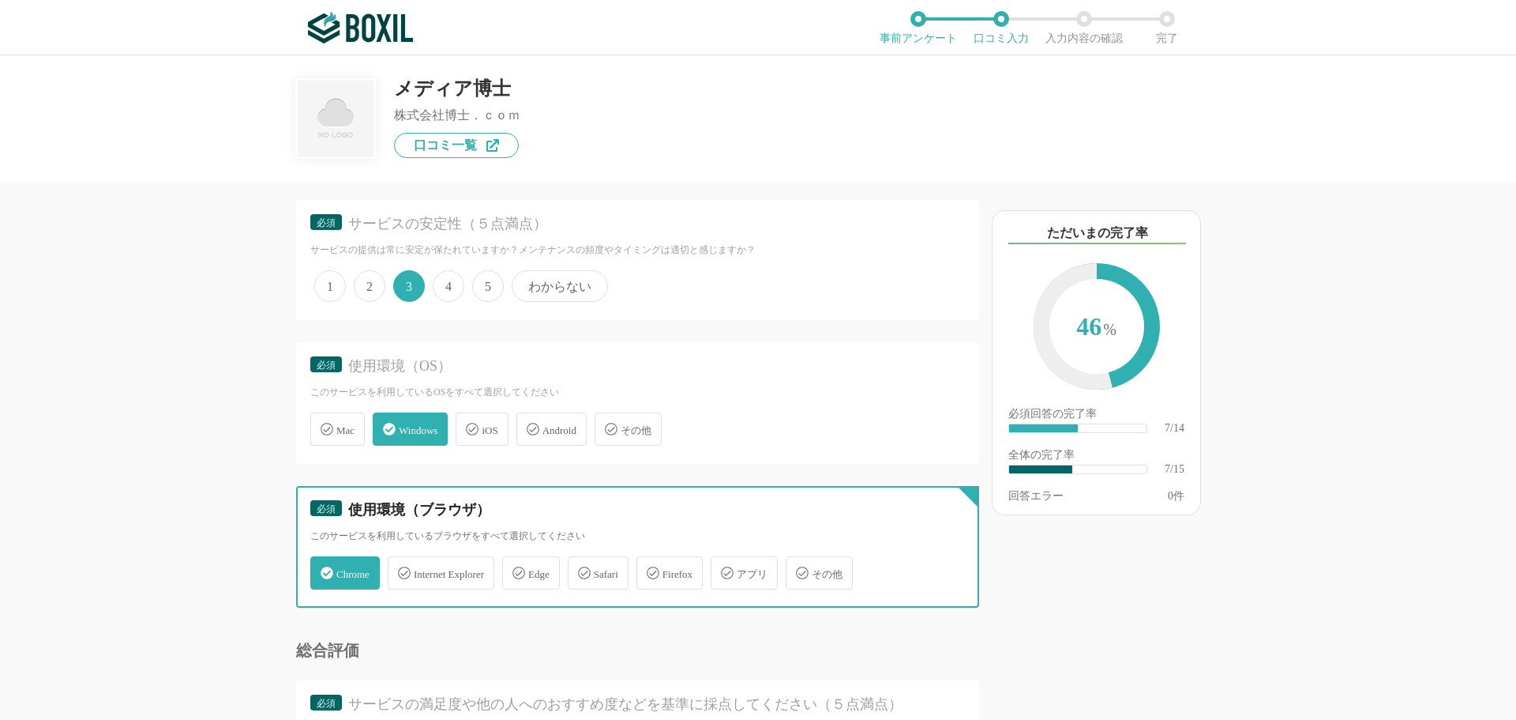
click at [516, 569] on input "Edge" at bounding box center [510, 563] width 10 height 10
checkbox input "true"
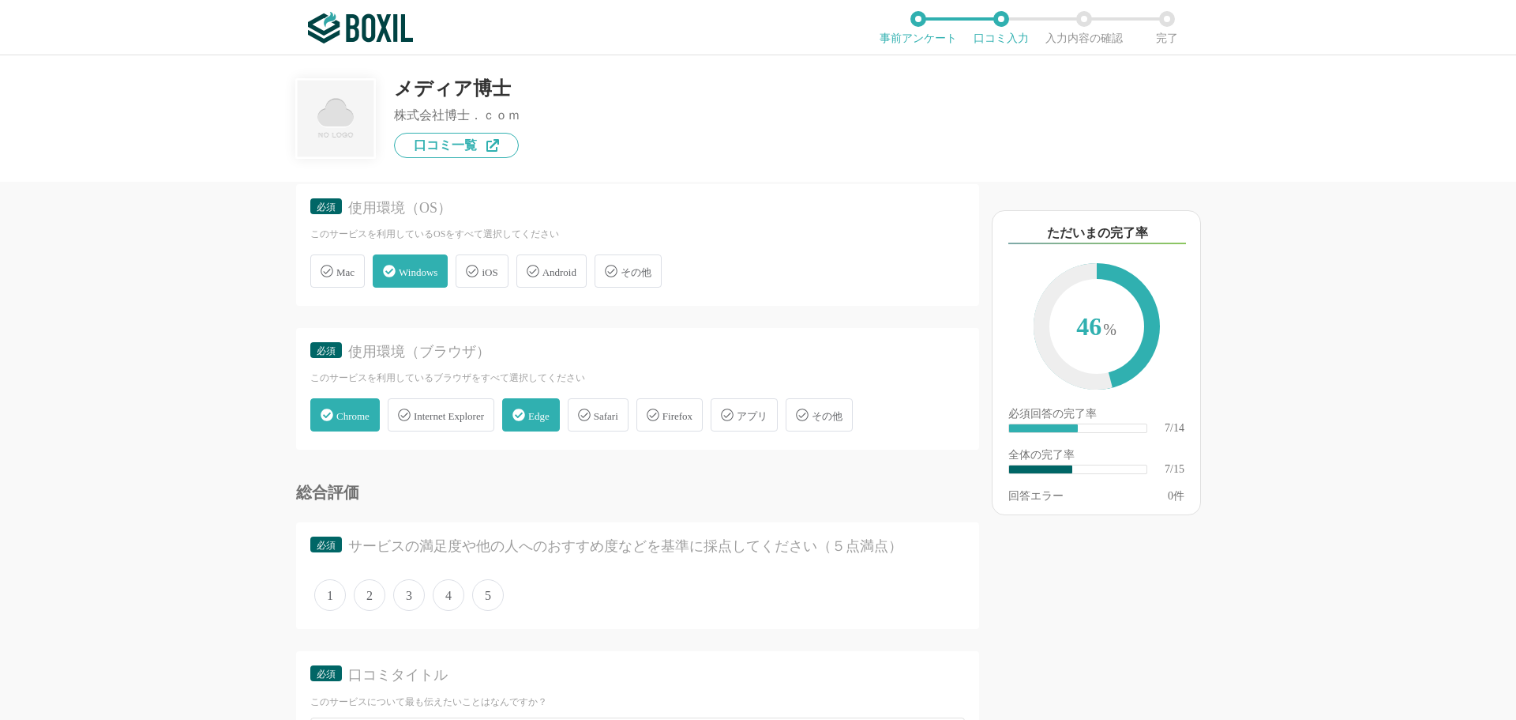
click at [446, 595] on span "4" at bounding box center [449, 595] width 32 height 32
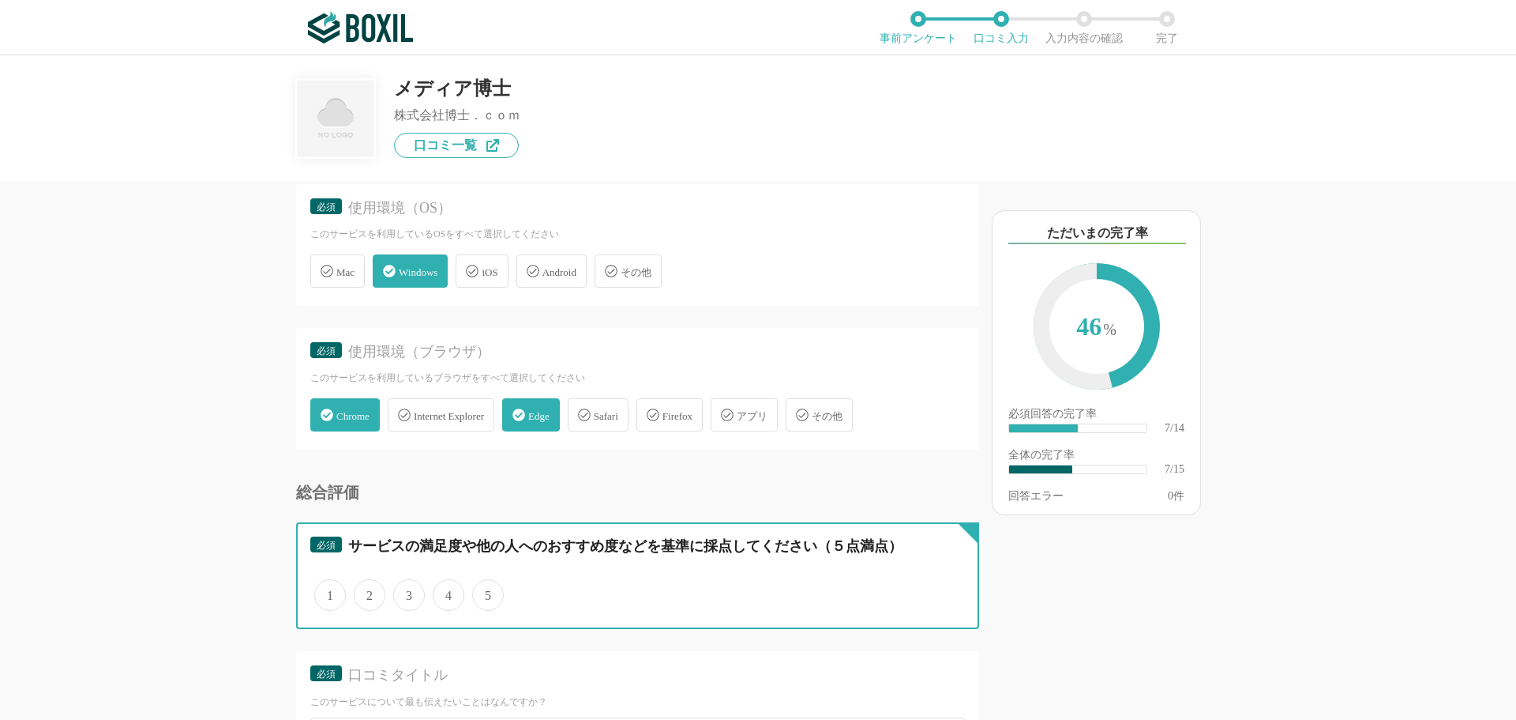
click at [446, 592] on input "4" at bounding box center [442, 586] width 10 height 10
radio input "true"
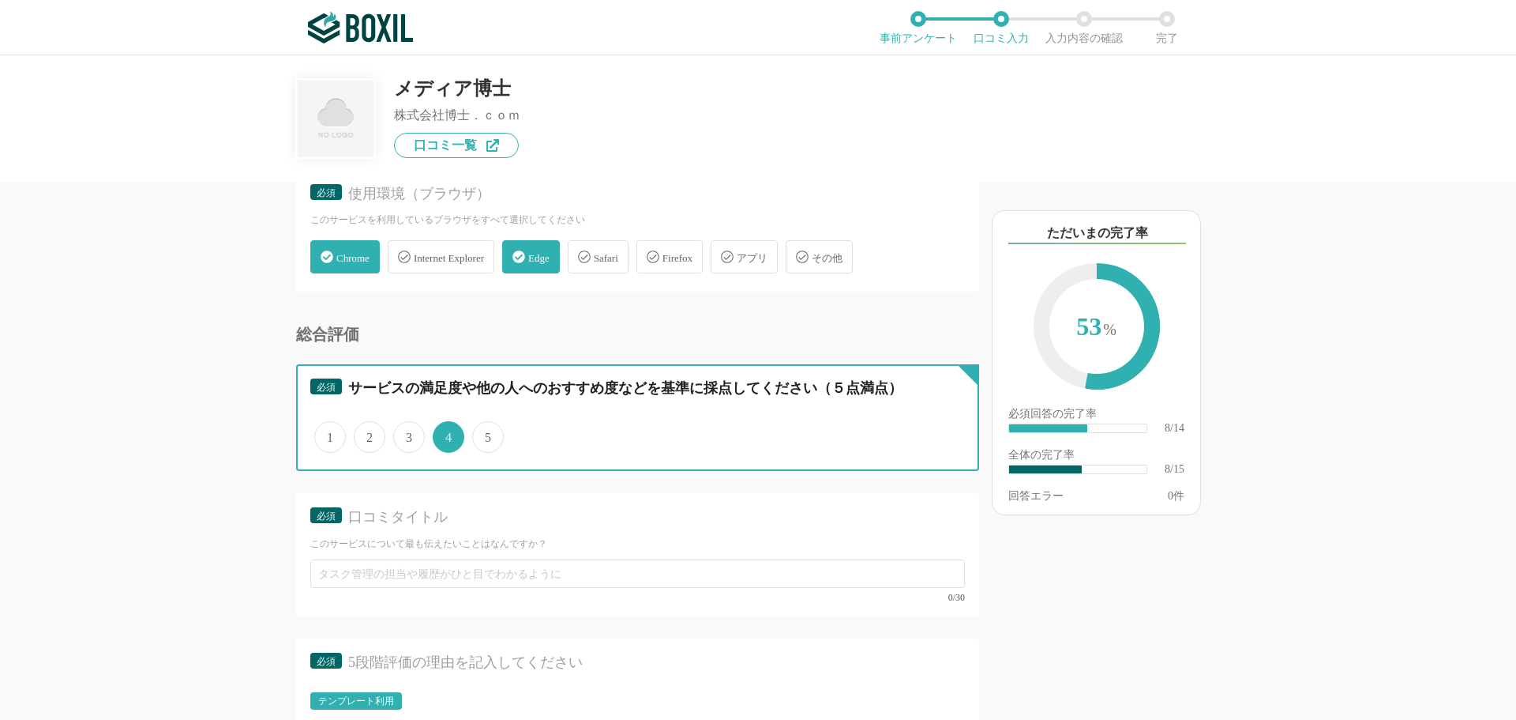
scroll to position [1185, 0]
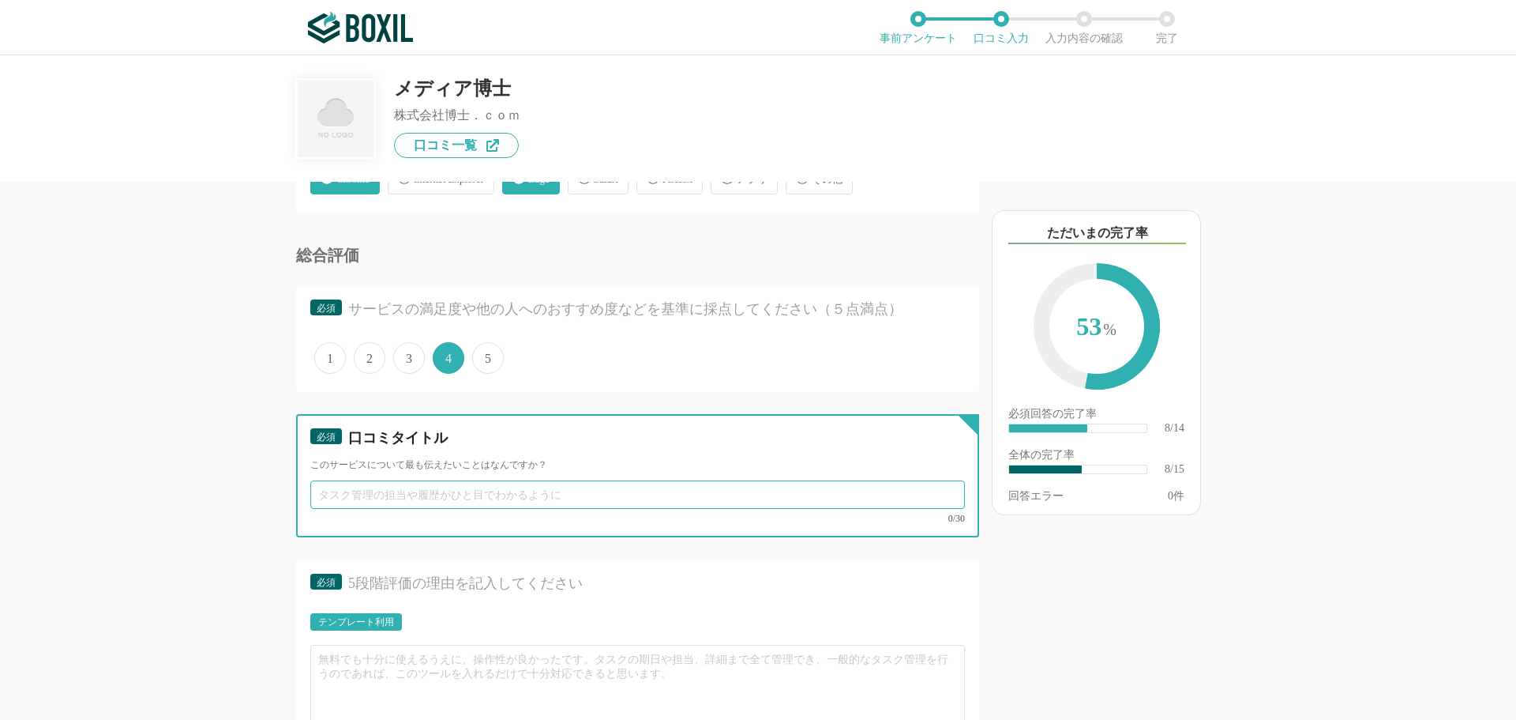
click at [646, 498] on input "text" at bounding box center [637, 494] width 655 height 28
type input "ハ"
type input "動"
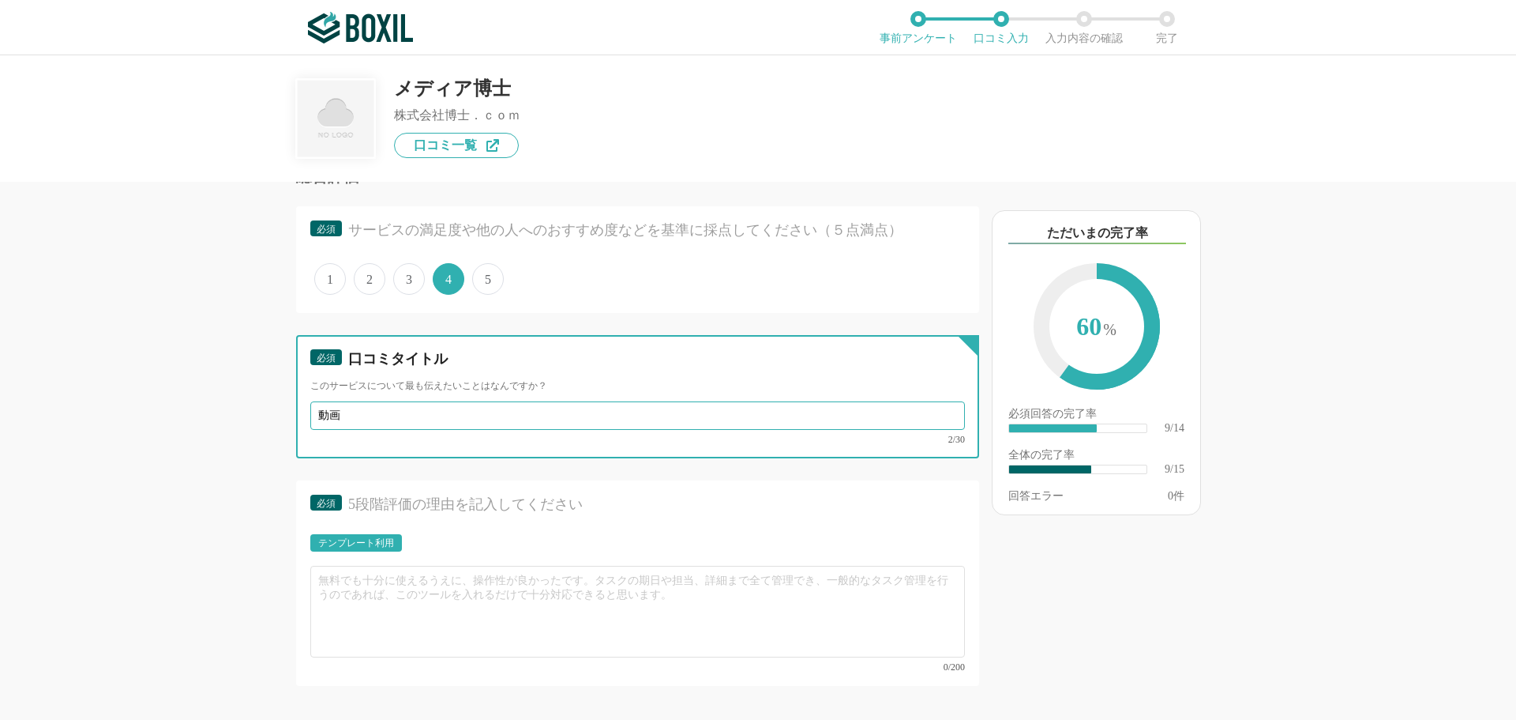
type input "動"
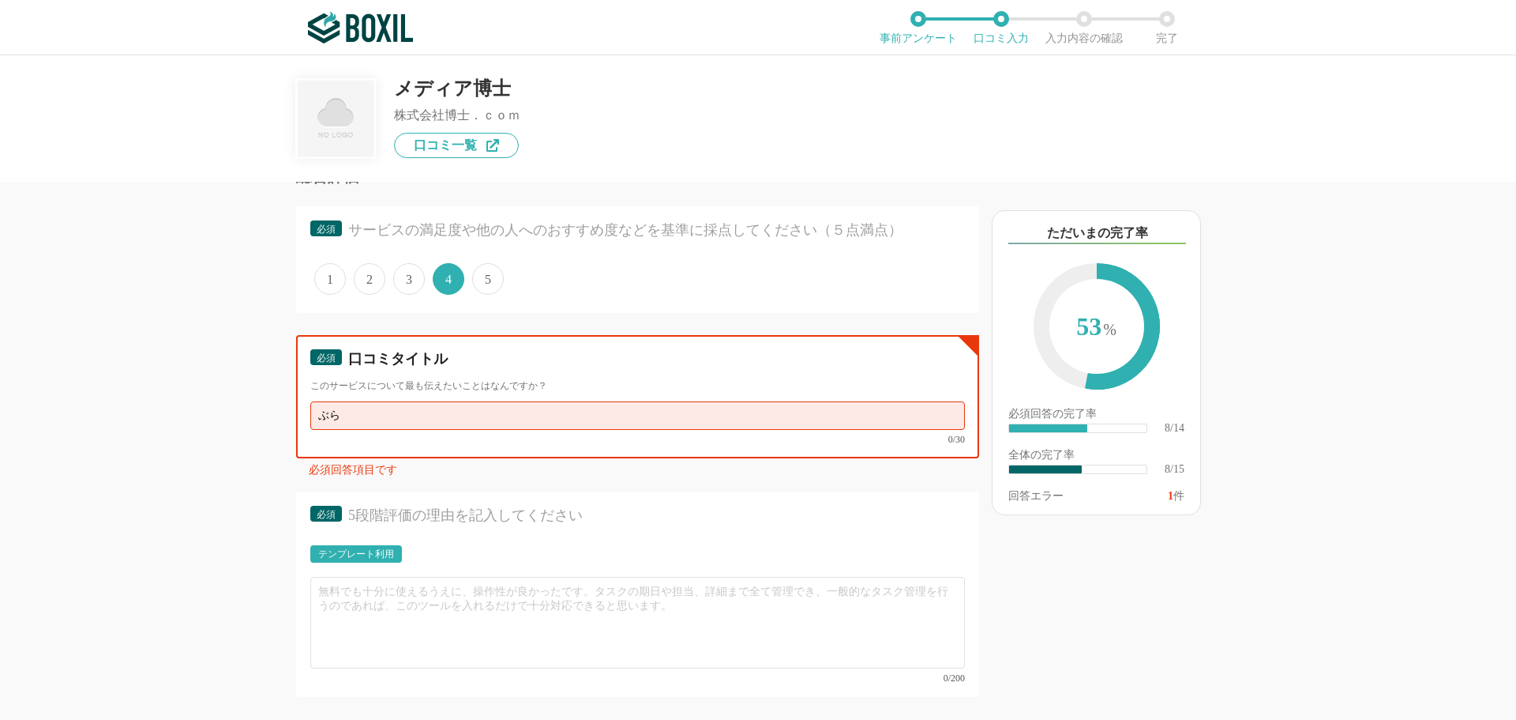
type input "ぶ"
type input "堂"
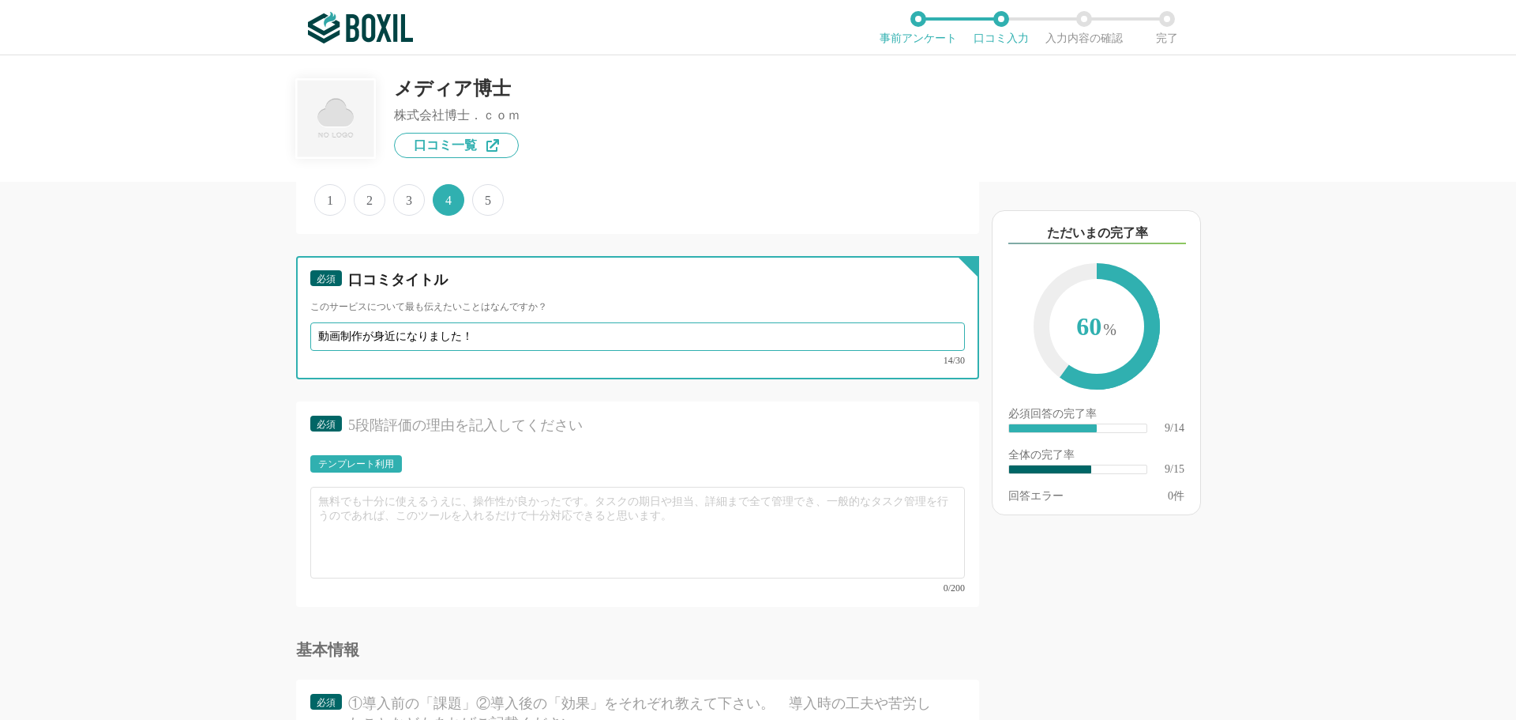
scroll to position [1422, 0]
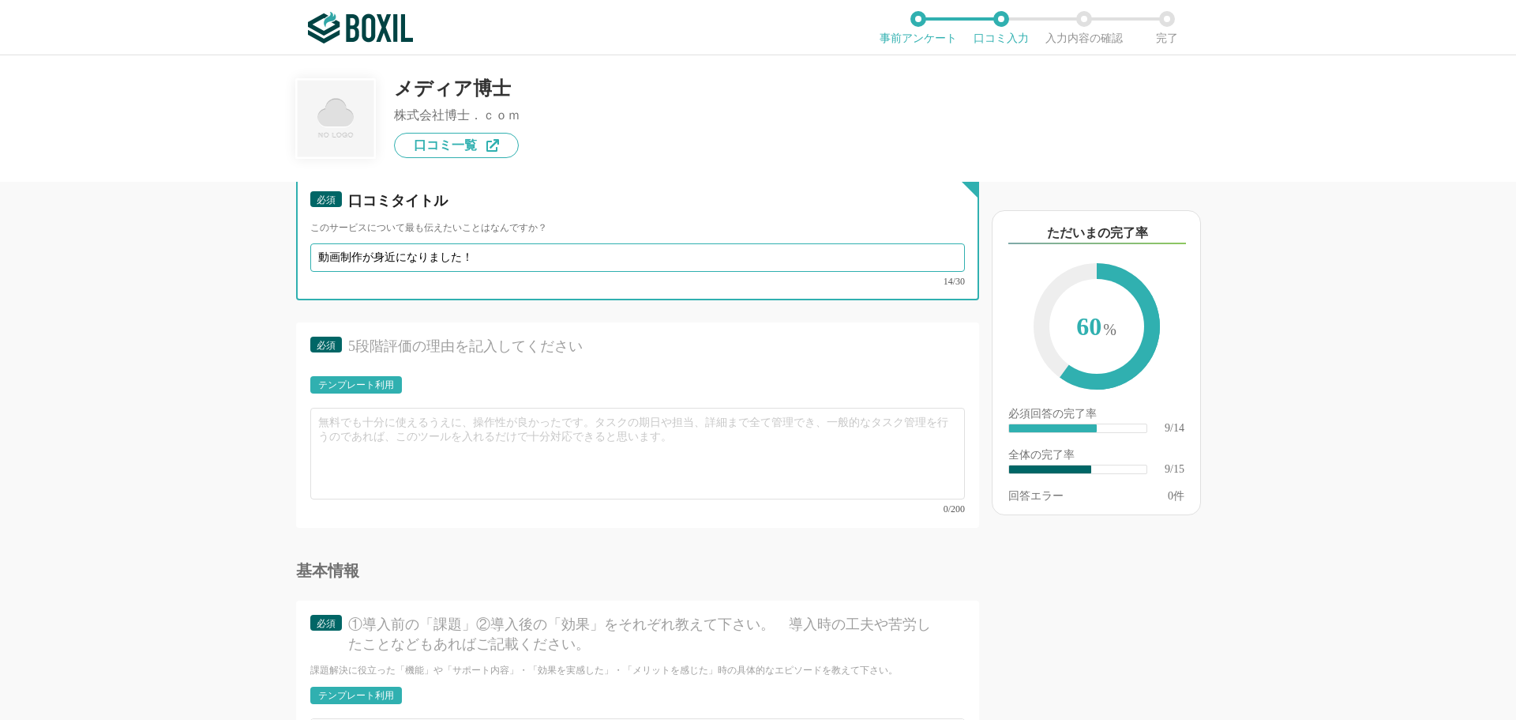
type input "動画制作が身近になりました！"
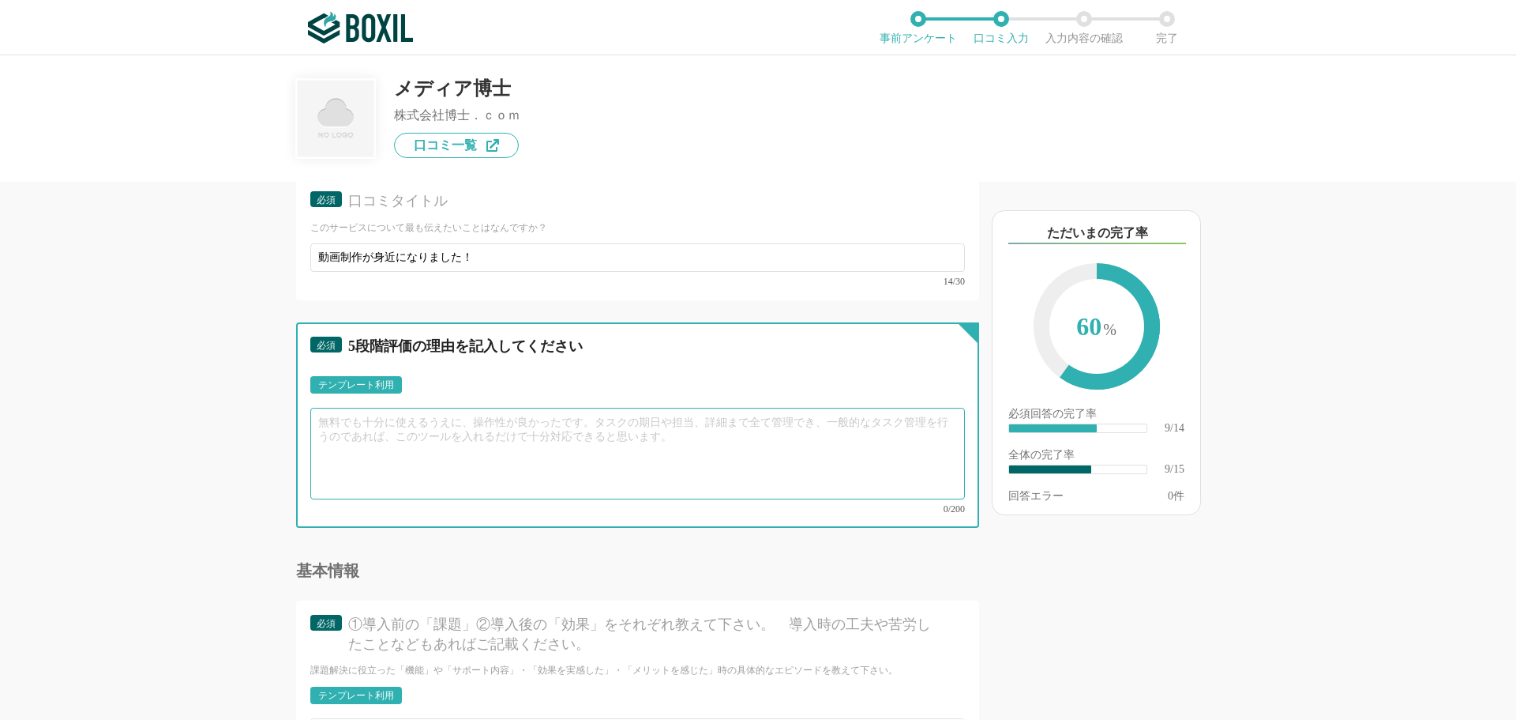
click at [625, 448] on textarea at bounding box center [637, 454] width 655 height 92
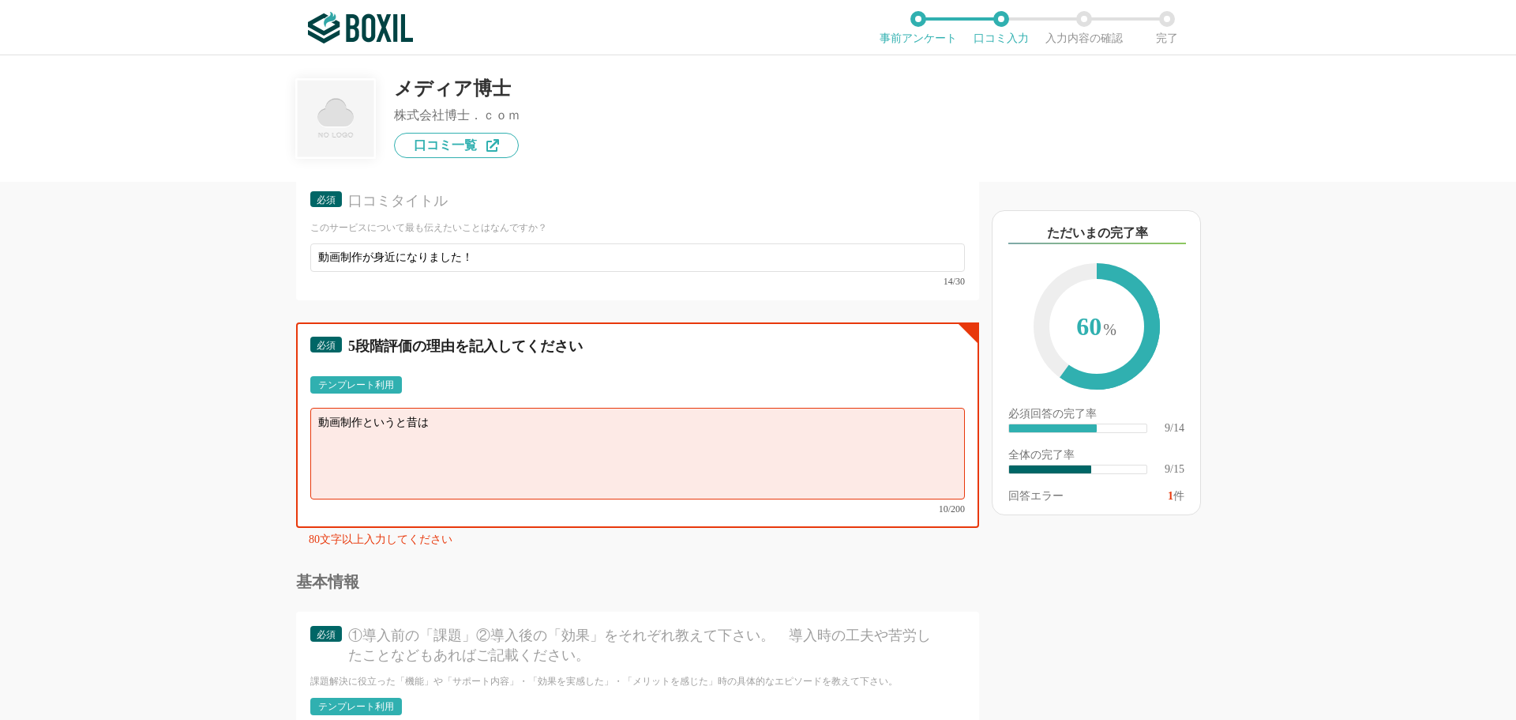
paste textarea "Adobe Premiere"
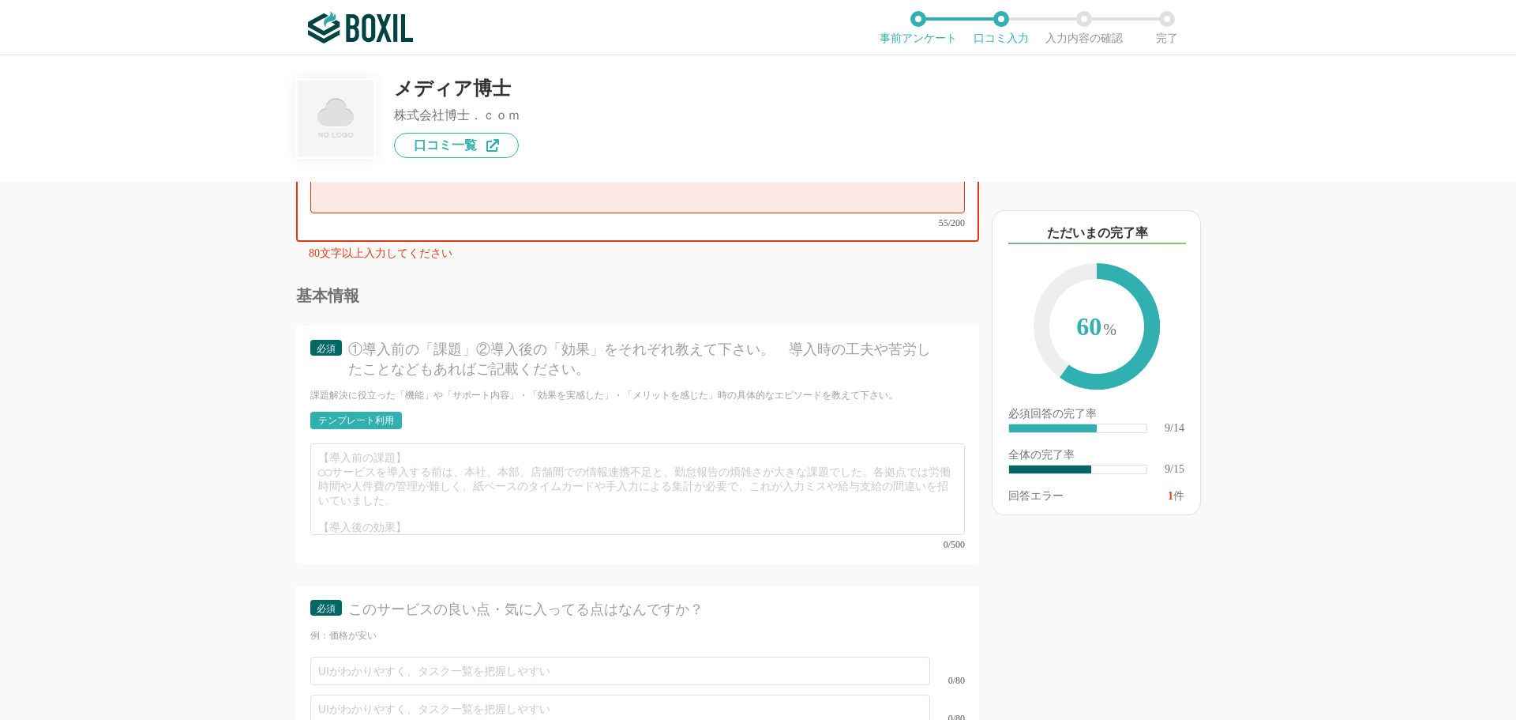
scroll to position [1392, 0]
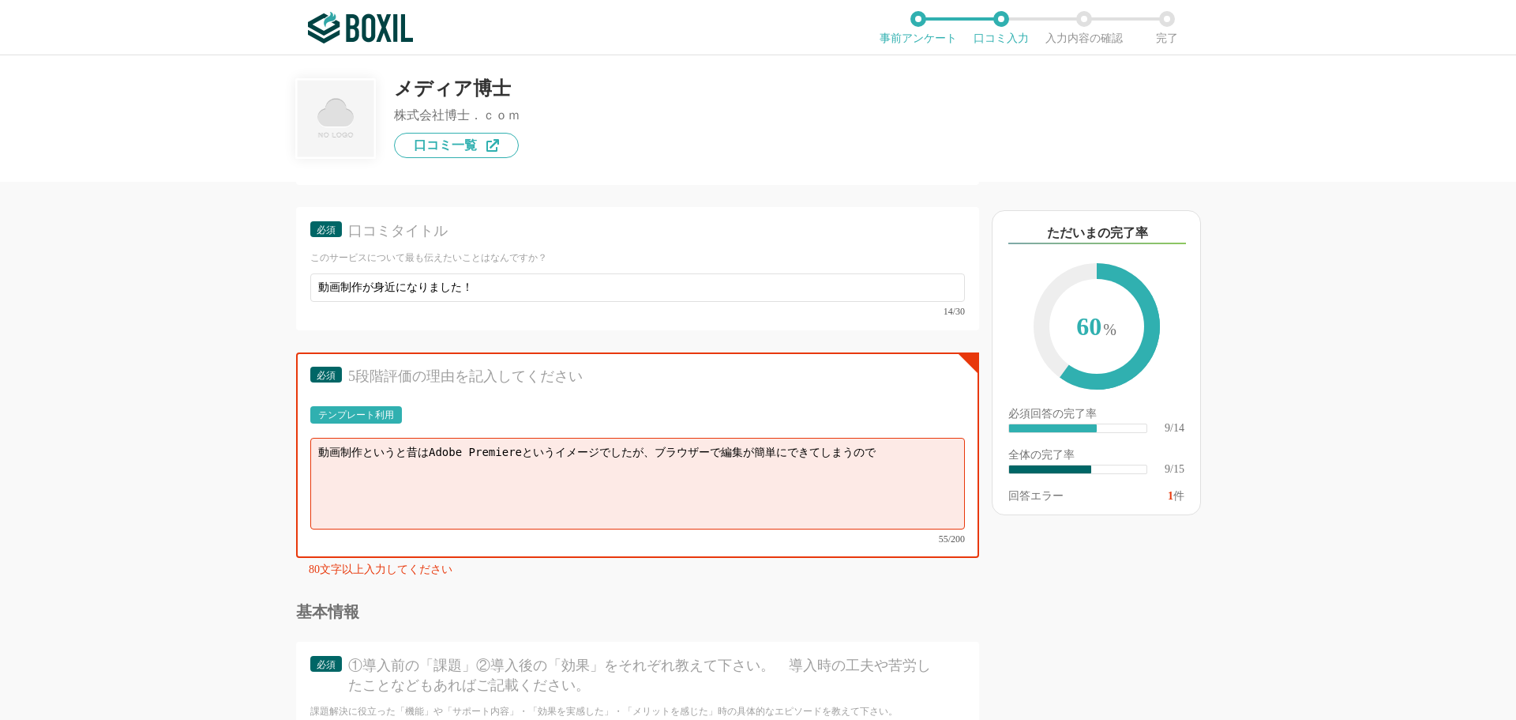
click at [372, 413] on div "テンプレート利用" at bounding box center [356, 414] width 76 height 9
click at [887, 449] on textarea "動画制作というと昔はAdobe Premiereというイメージでしたが、ブラウザーで編集が簡単にできてしまうので" at bounding box center [637, 484] width 655 height 92
drag, startPoint x: 642, startPoint y: 449, endPoint x: 873, endPoint y: 445, distance: 230.6
click at [873, 445] on textarea "動画制作というと昔はAdobe Premiereというイメージでしたが、ブラウザーで編集が簡単にできてしまうので、専用のパソコンを購入する必要もありませんので、" at bounding box center [637, 484] width 655 height 92
drag, startPoint x: 806, startPoint y: 451, endPoint x: 907, endPoint y: 457, distance: 101.3
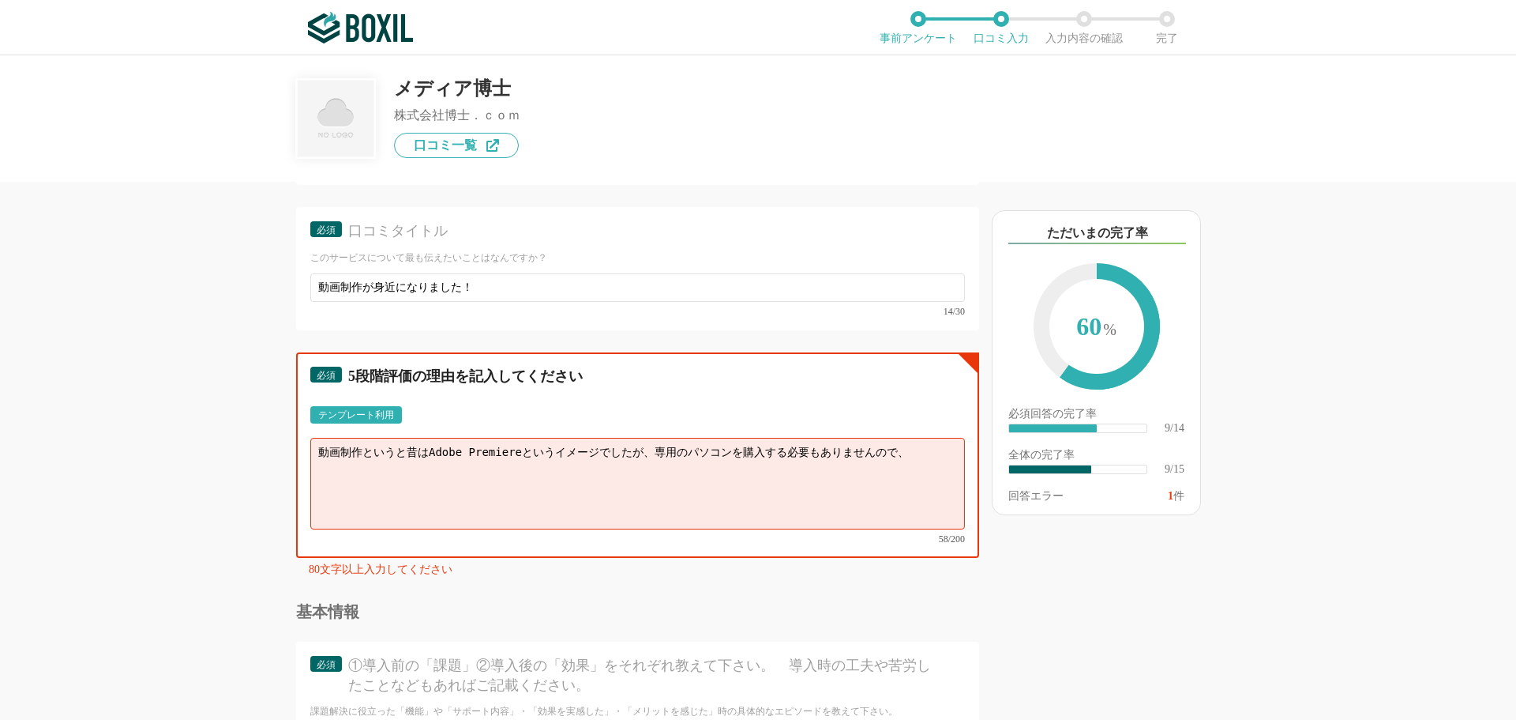
click at [907, 457] on textarea "動画制作というと昔はAdobe Premiereというイメージでしたが、専用のパソコンを購入する必要もありませんので、" at bounding box center [637, 484] width 655 height 92
paste textarea "ブラウザーで編集が簡単にできてしまうので、"
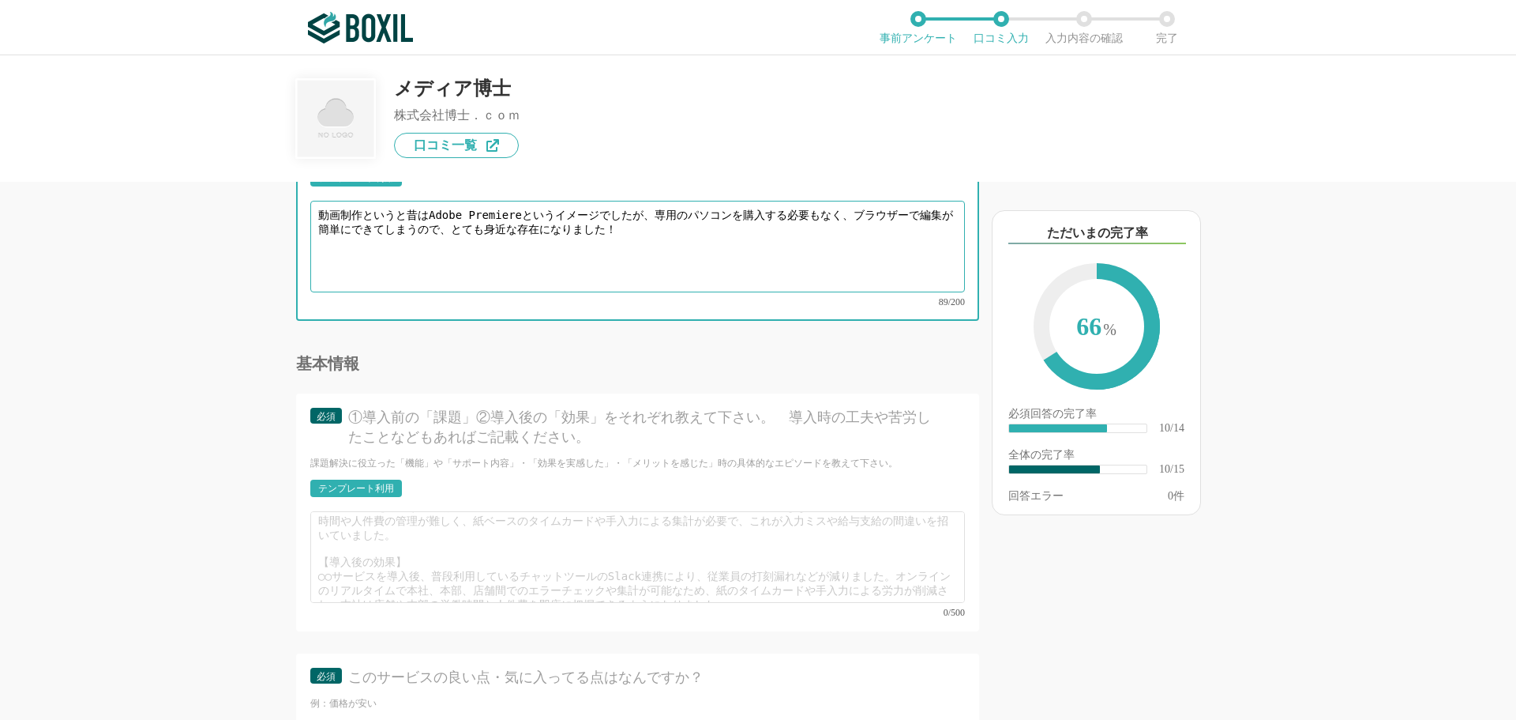
scroll to position [0, 0]
type textarea "動画制作というと昔はAdobe Premiereというイメージでしたが、専用のパソコンを購入する必要もなく、ブラウザーで編集が簡単にできてしまうので、とても身…"
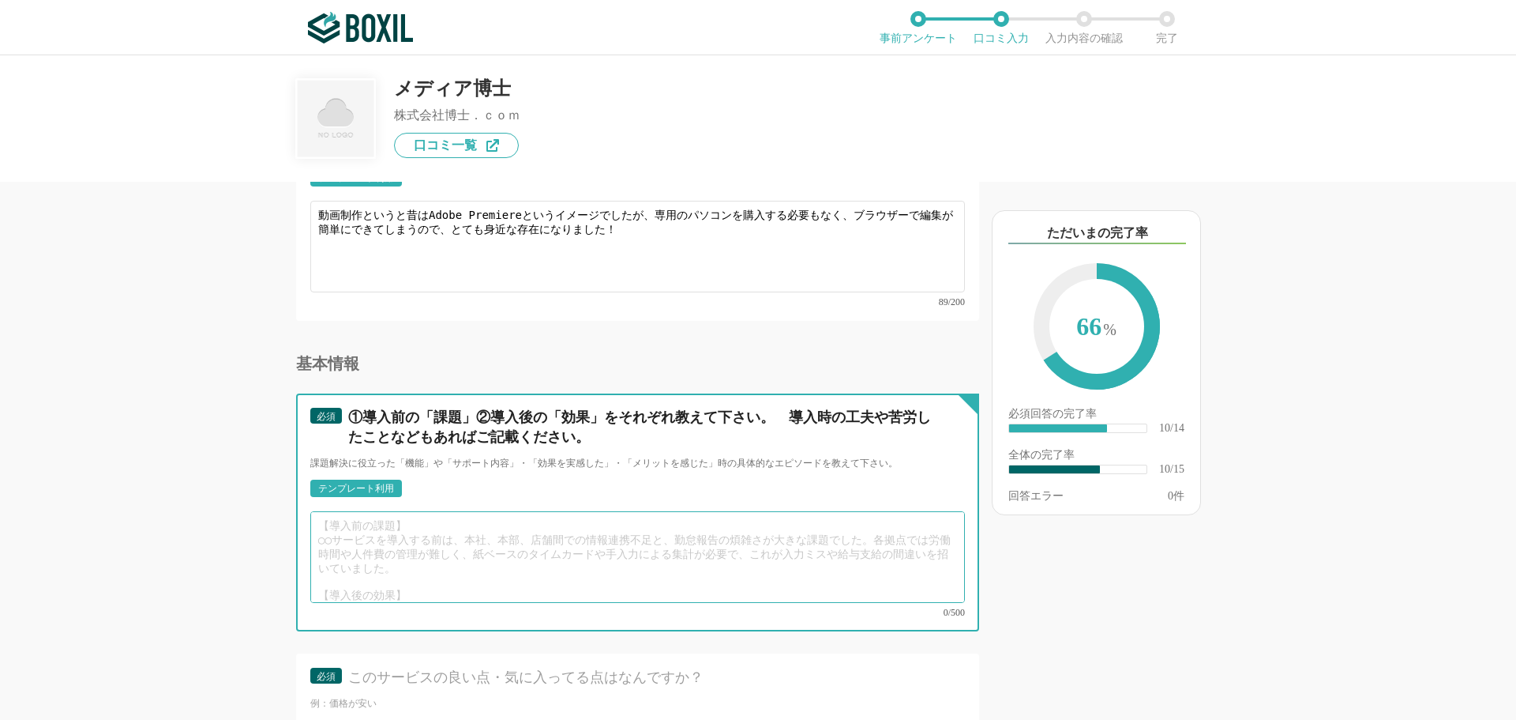
click at [356, 520] on textarea at bounding box center [637, 557] width 655 height 92
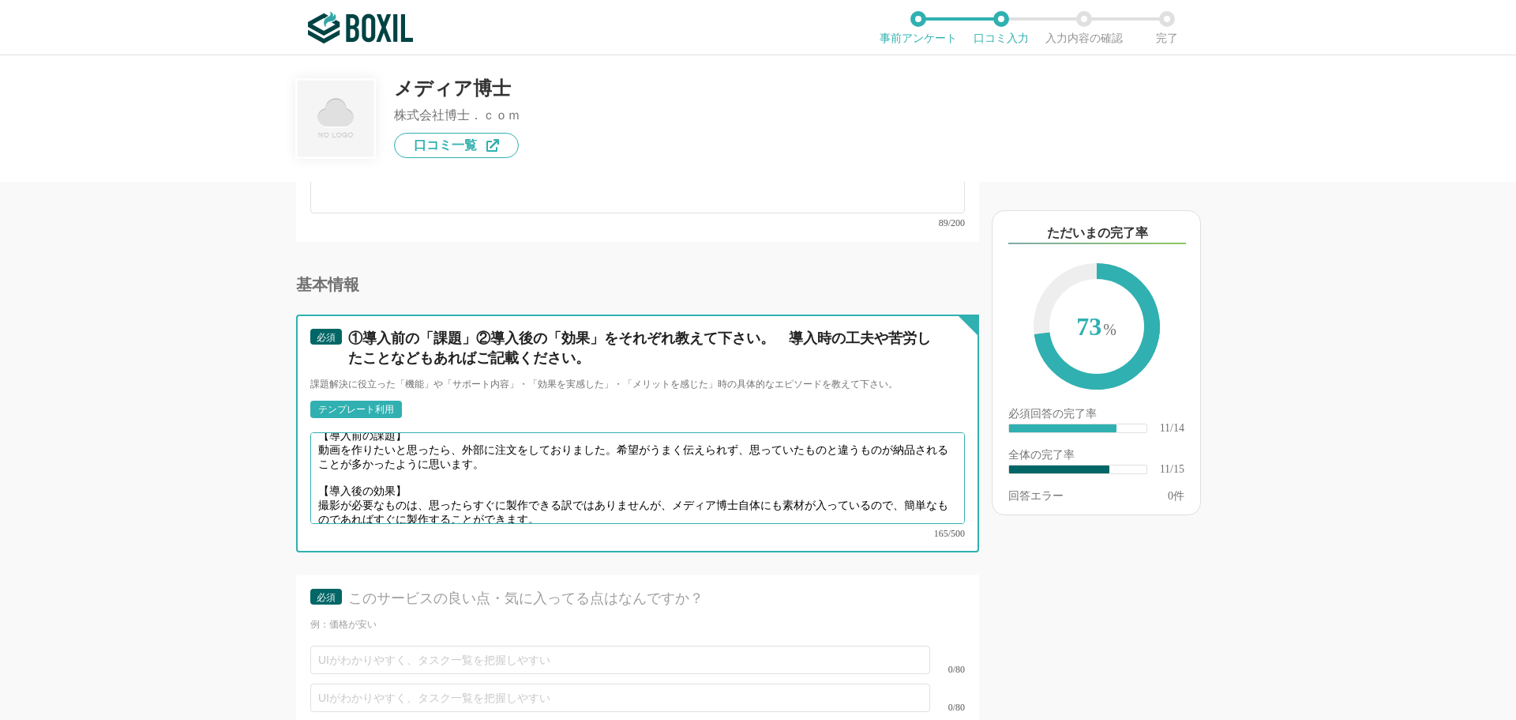
scroll to position [1787, 0]
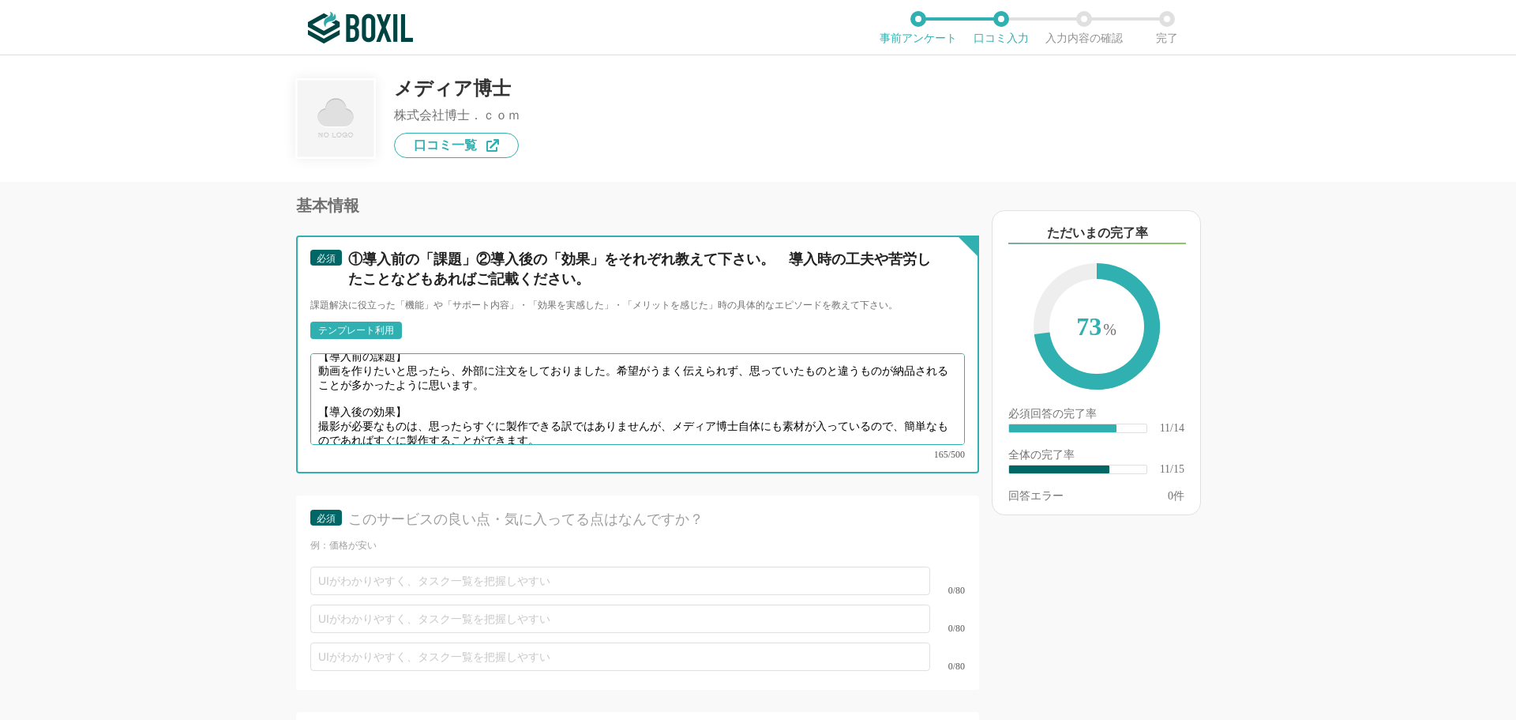
type textarea "【導入前の課題】 動画を作りたいと思ったら、外部に注文をしておりました。希望がうまく伝えられず、思っていたものと違うものが納品されることが多かったように思いま…"
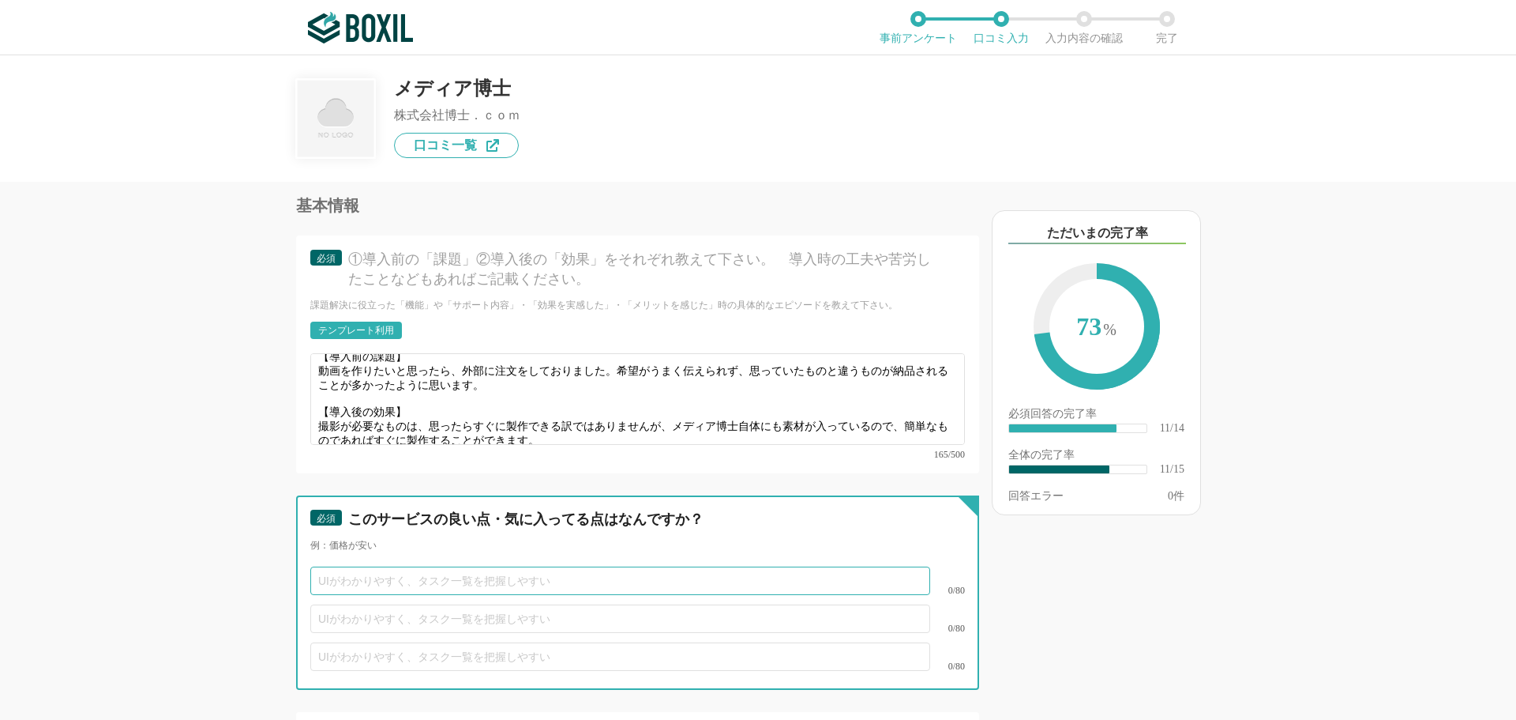
click at [596, 566] on input "text" at bounding box center [620, 580] width 620 height 28
type input "[PERSON_NAME]"
click at [386, 566] on input "動画制作用のパソコンを購入することなく、動画制作ができる" at bounding box center [620, 580] width 620 height 28
click at [363, 566] on input "動画制作用の高スペックのパソコンを購入することなく、動画制作ができる" at bounding box center [620, 580] width 620 height 28
type input "動画制作用の高スペックのパソコンを購入することなく、動画制作ができる"
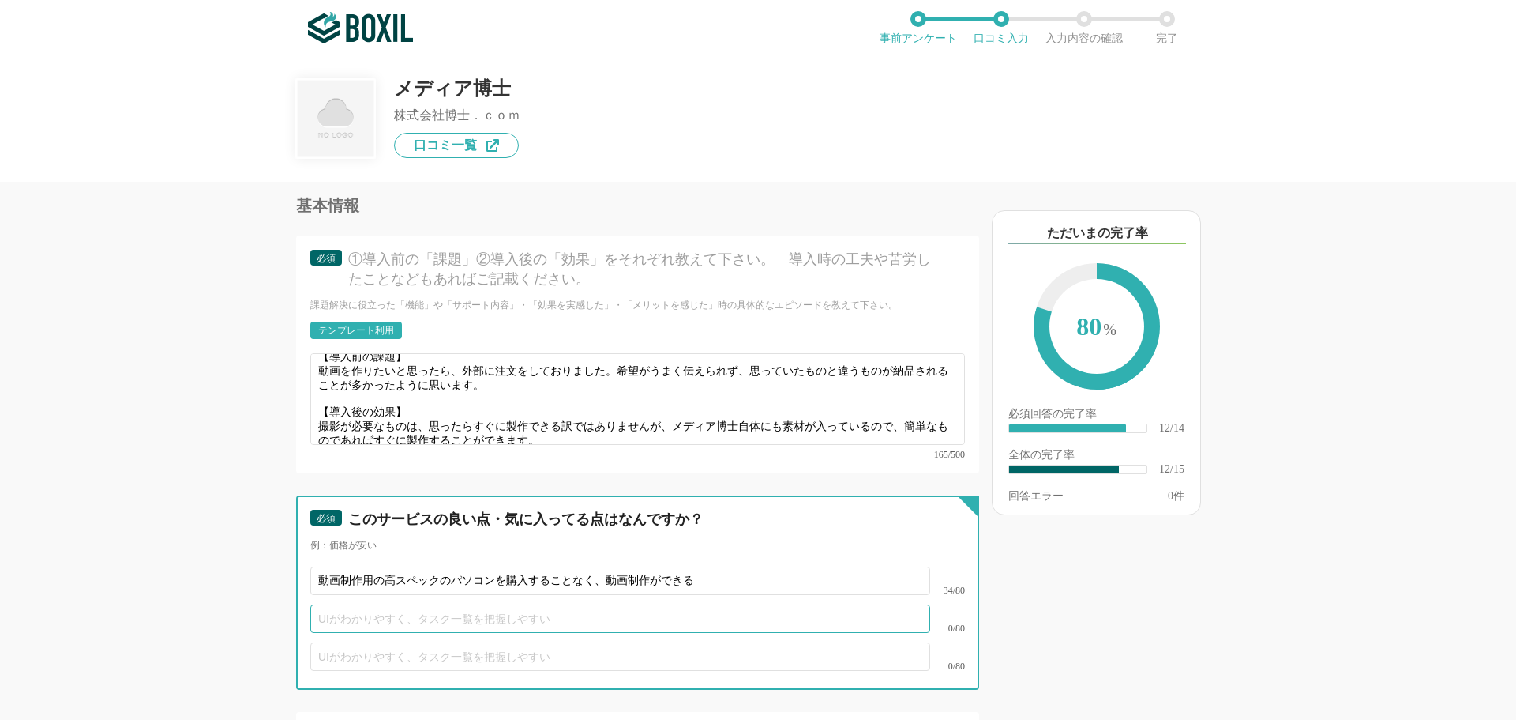
click at [437, 604] on input "text" at bounding box center [620, 618] width 620 height 28
type input "[PERSON_NAME]"
type input "史"
type input "防"
type input "[PERSON_NAME]"
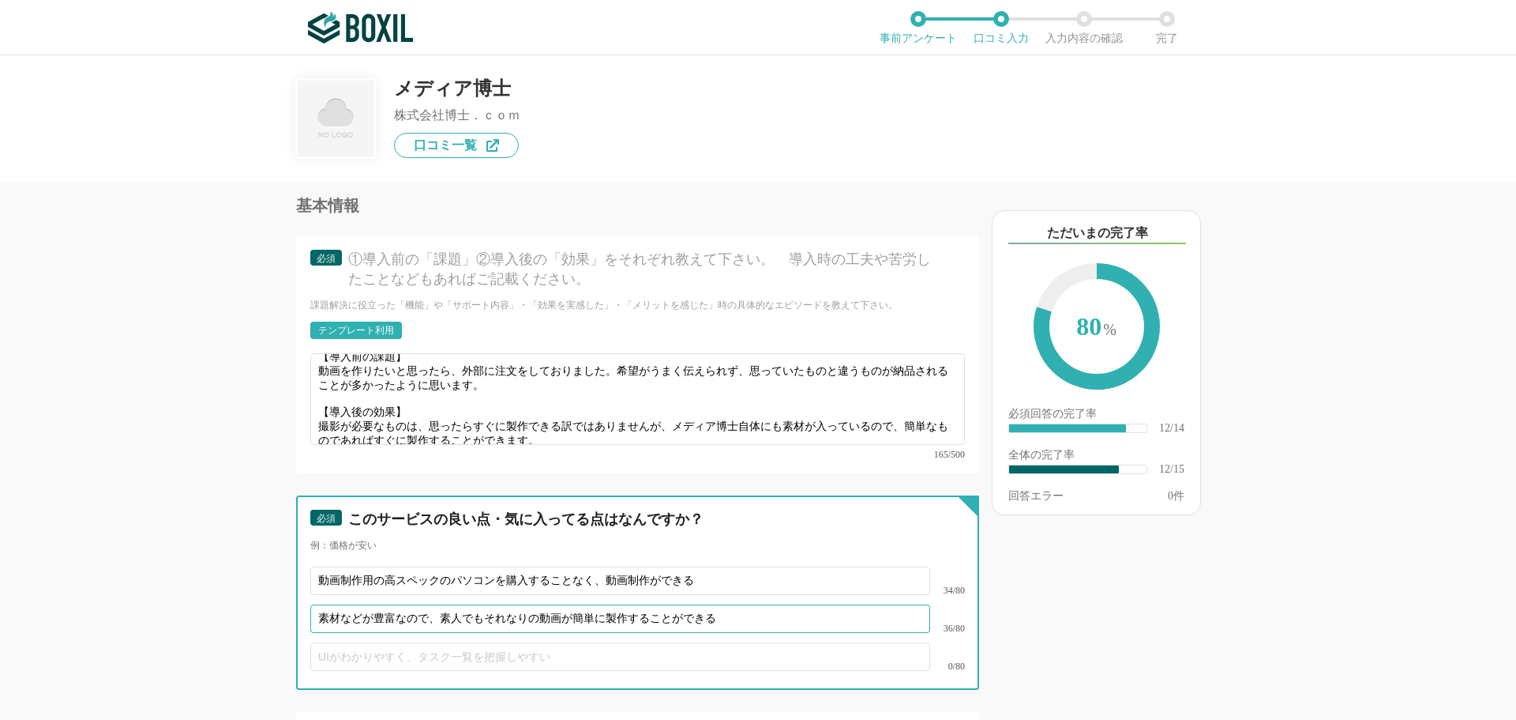
scroll to position [1865, 0]
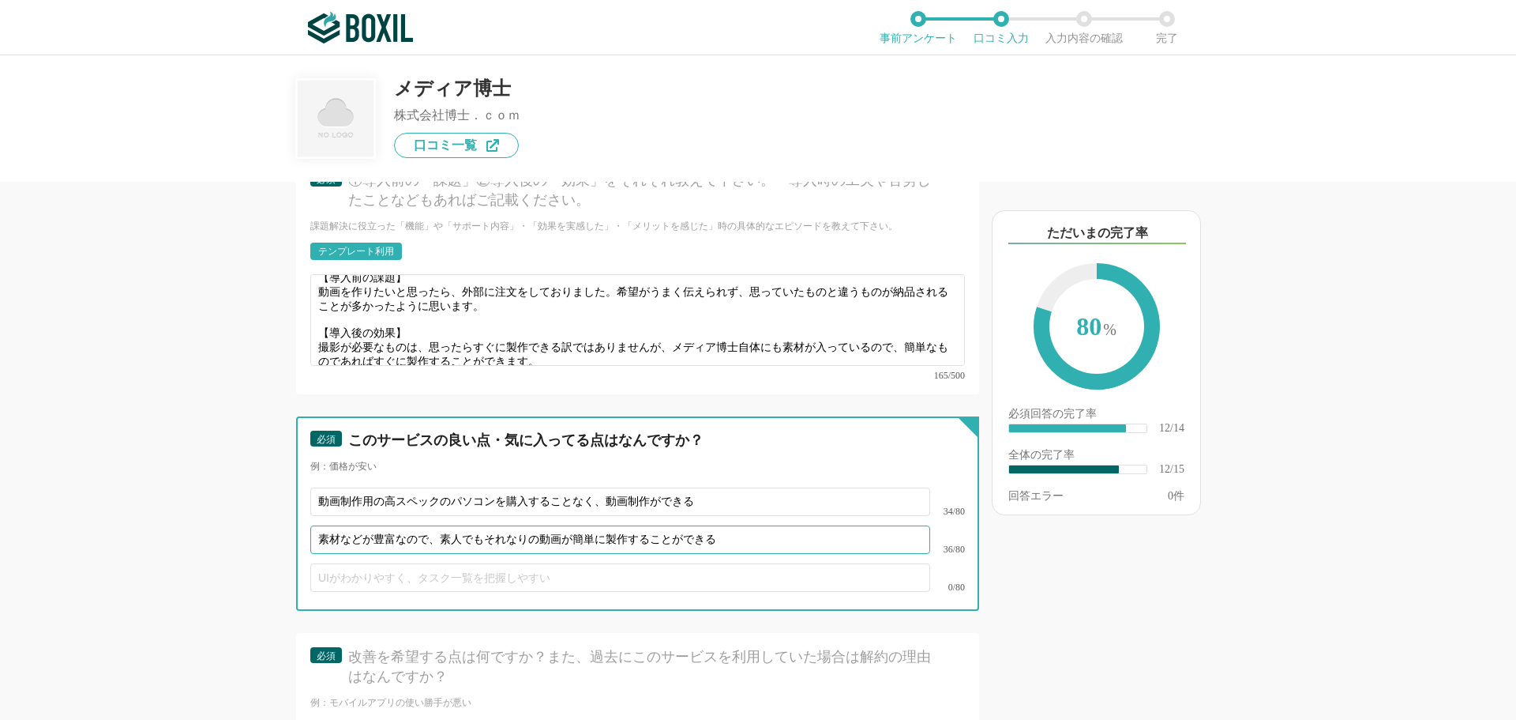
type input "素材などが豊富なので、素人でもそれなりの動画が簡単に製作することができる"
click at [446, 564] on input "text" at bounding box center [620, 577] width 620 height 28
type input "慣"
type input "出"
type input "ｼ"
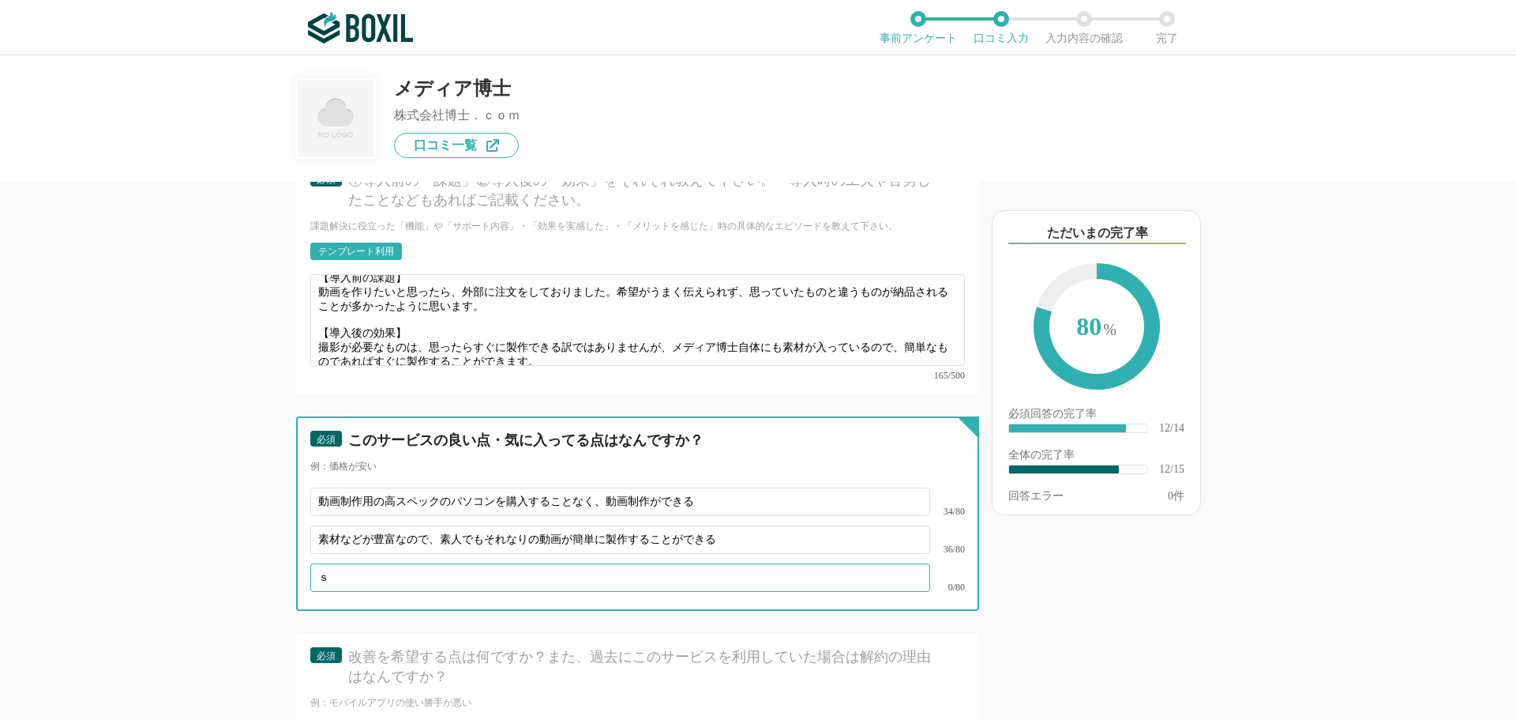
type input "し"
type input "担"
drag, startPoint x: 601, startPoint y: 558, endPoint x: 740, endPoint y: 560, distance: 139.0
click at [740, 563] on input "毎月WEBセミナーを行っていたり、担当者の方が親身にフォローをしてくださ" at bounding box center [620, 577] width 620 height 28
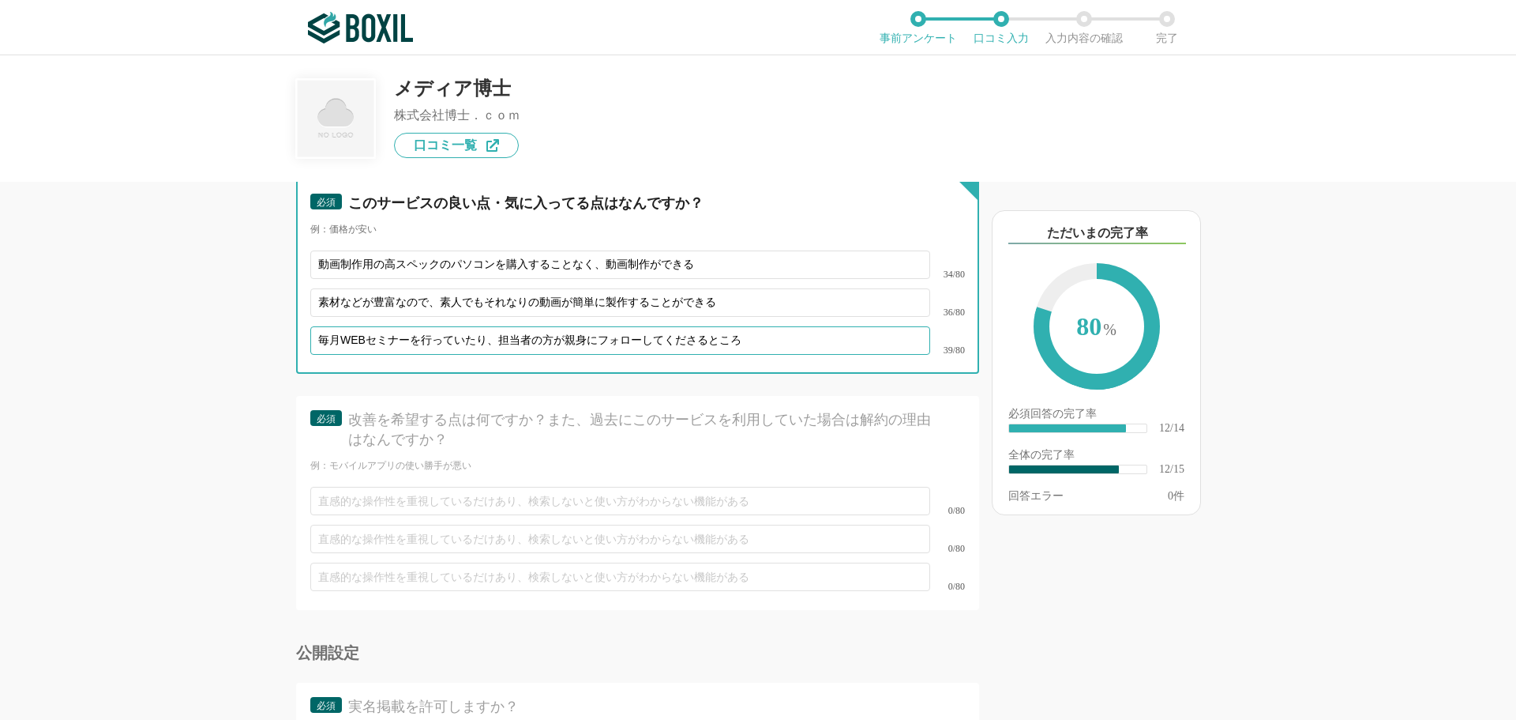
scroll to position [2181, 0]
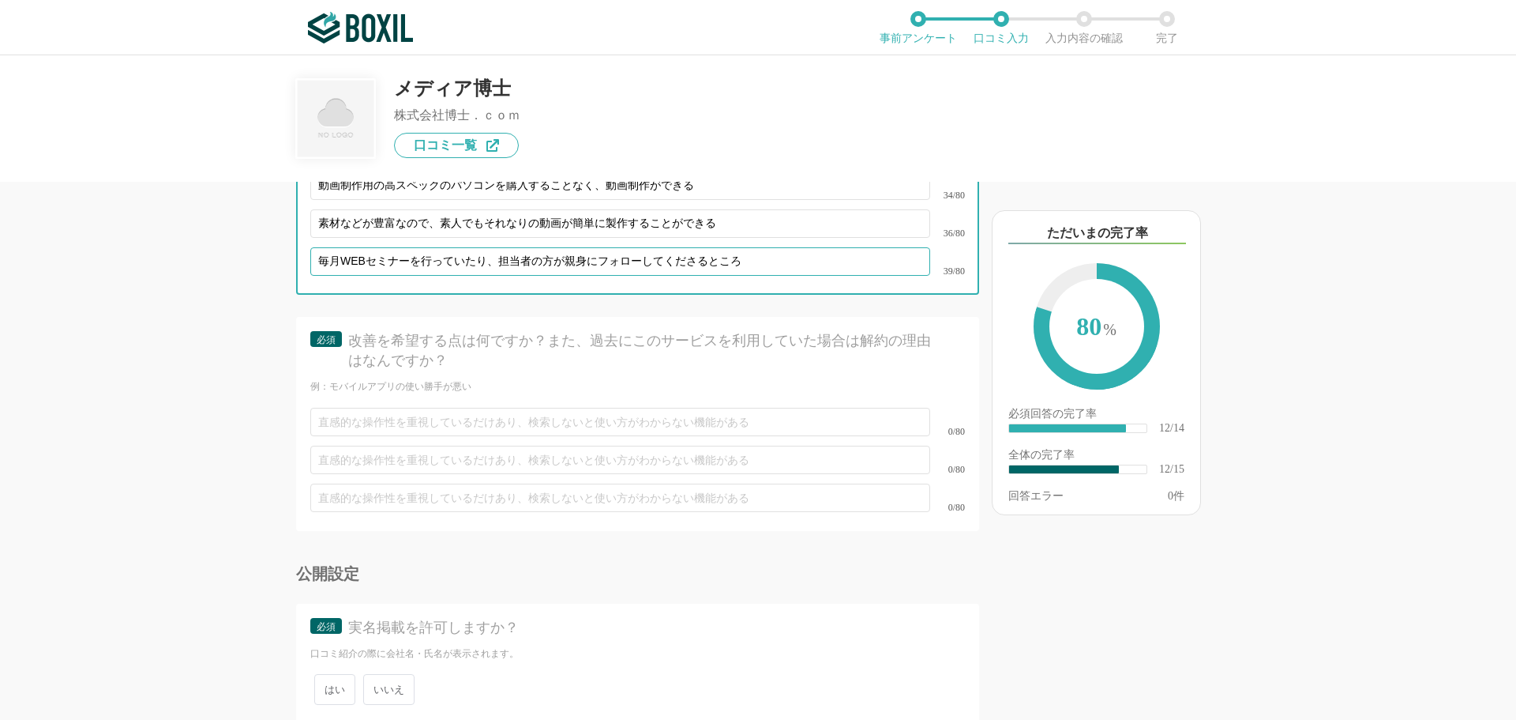
type input "毎月WEBセミナーを行っていたり、担当者の方が親身にフォローしてくださるところ"
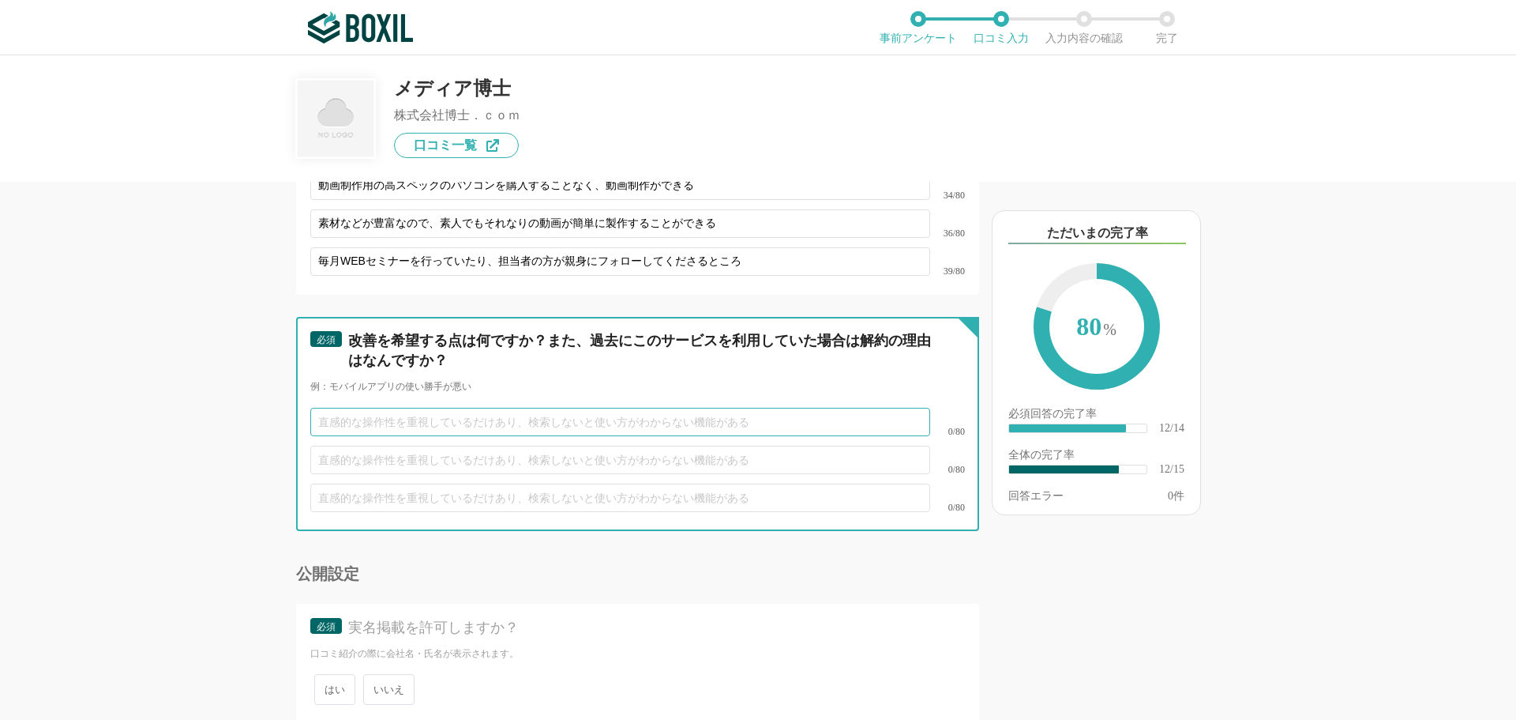
click at [657, 409] on input "text" at bounding box center [620, 422] width 620 height 28
type input "サーバーが安定していないのか、動きが悪い時がある"
click at [656, 445] on input "text" at bounding box center [620, 459] width 620 height 28
type input "つ"
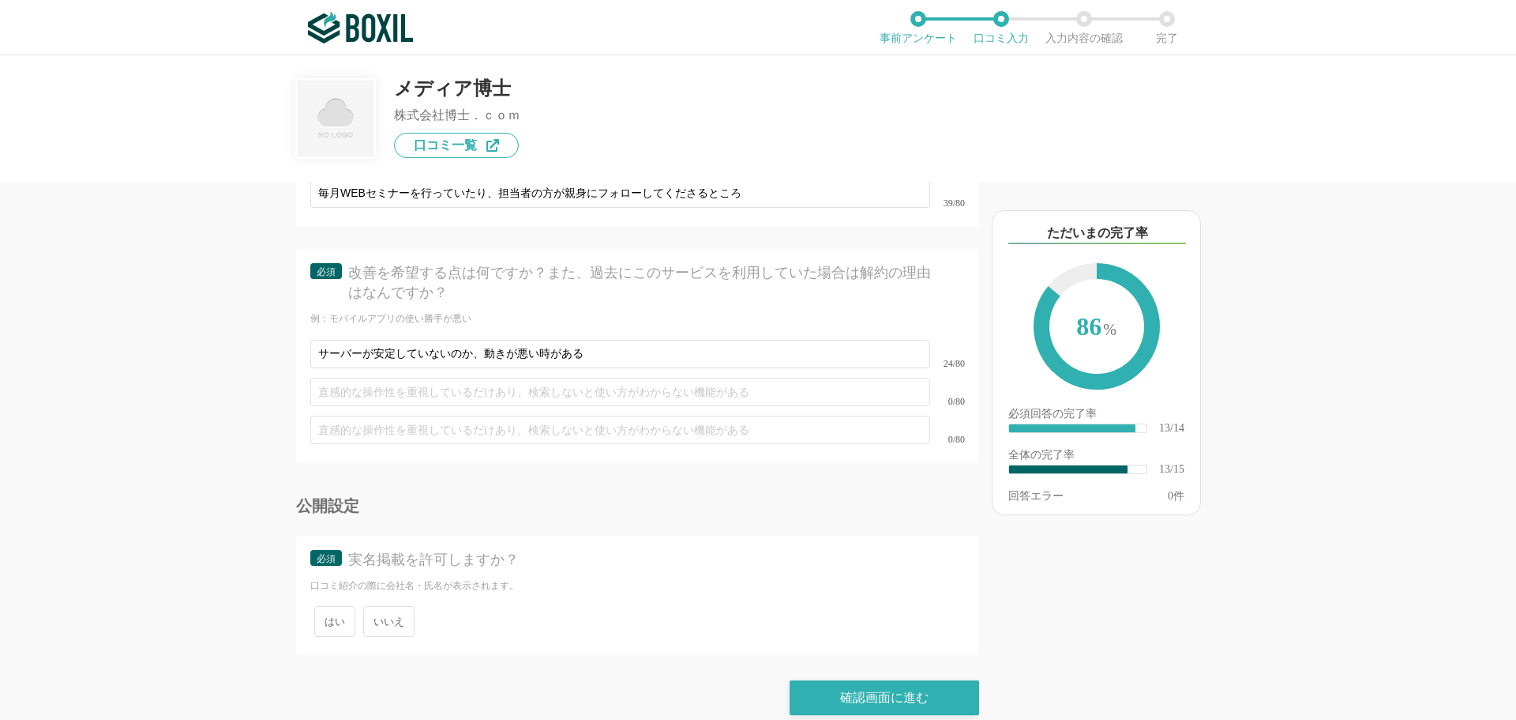
click at [380, 609] on span "いいえ" at bounding box center [388, 621] width 51 height 31
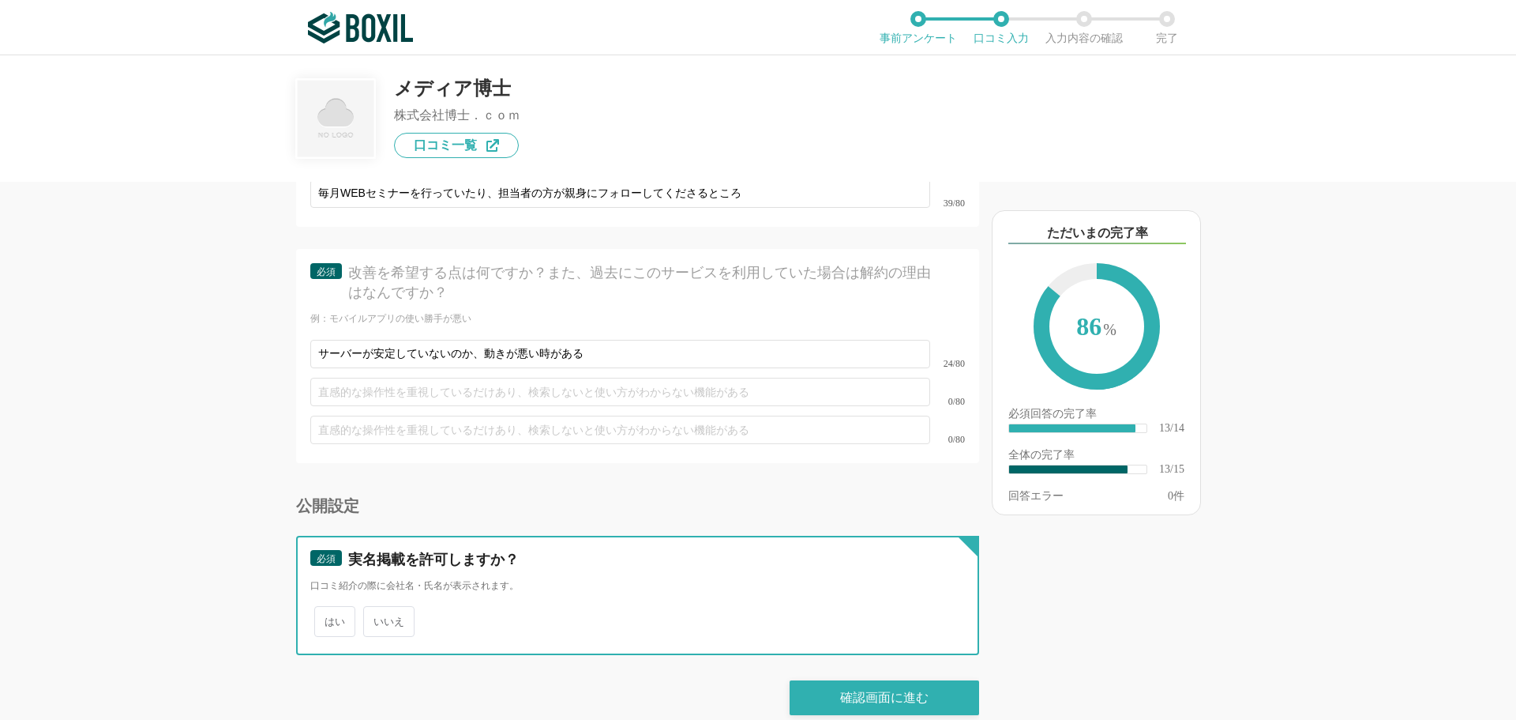
click at [378, 609] on input "いいえ" at bounding box center [372, 613] width 10 height 10
radio input "true"
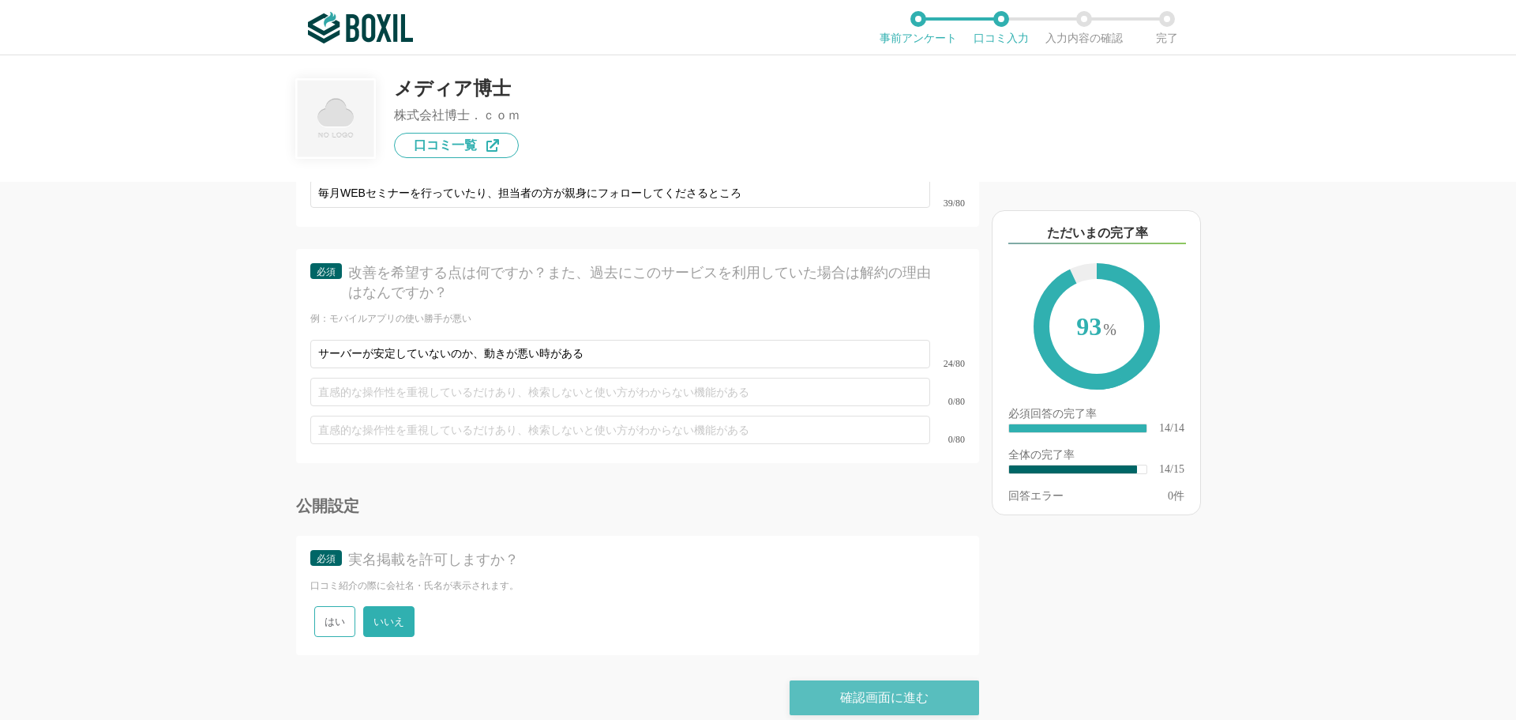
click at [829, 680] on div "確認画面に進む" at bounding box center [885, 697] width 190 height 35
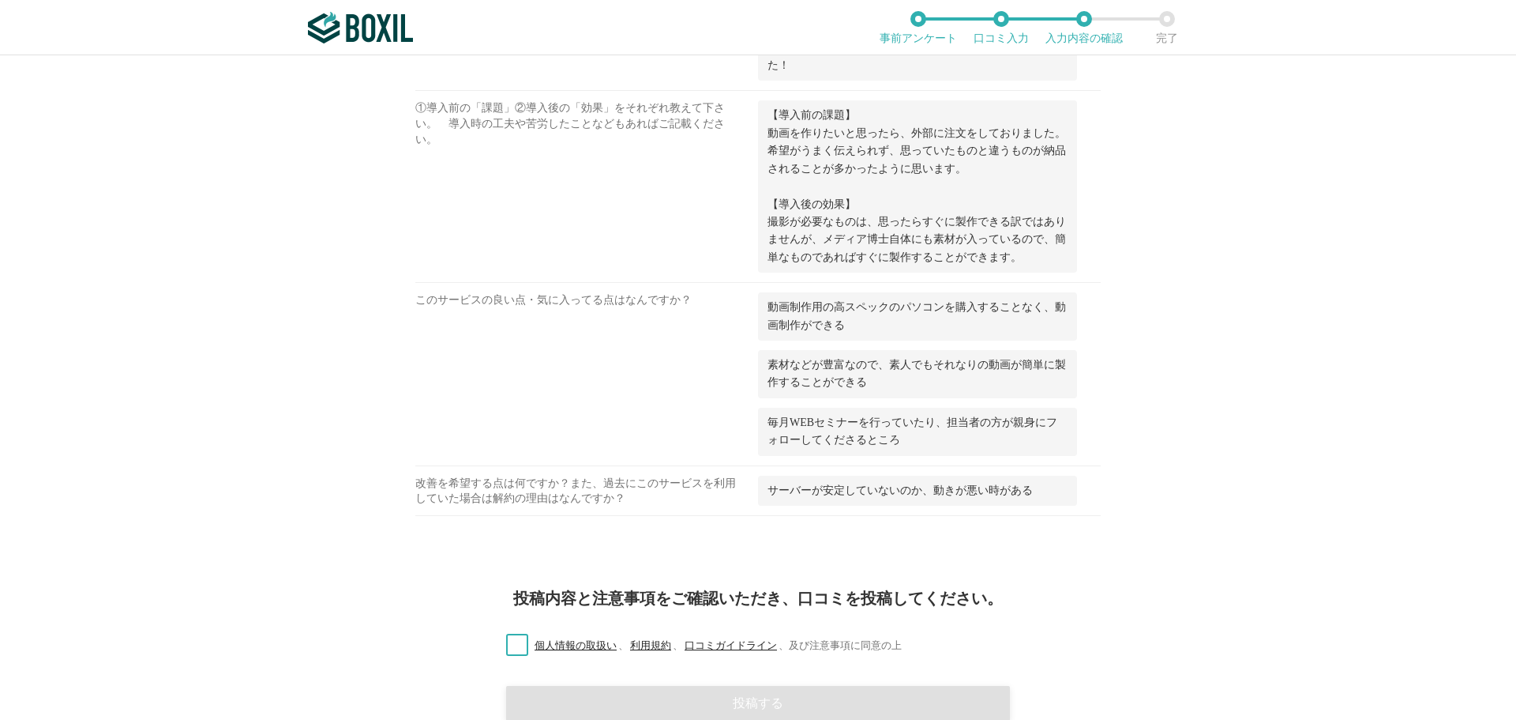
scroll to position [1174, 0]
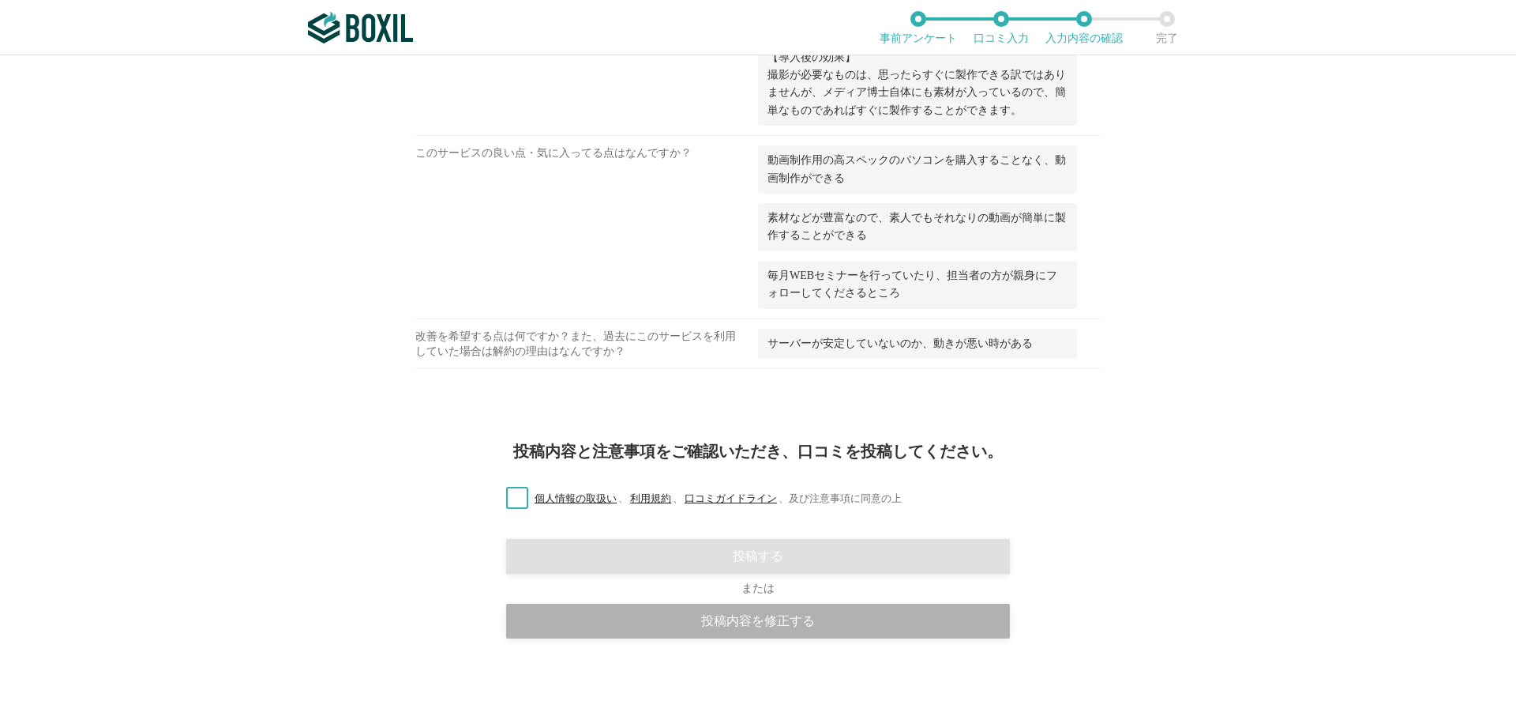
click at [809, 625] on div "投稿内容を修正する" at bounding box center [758, 620] width 504 height 35
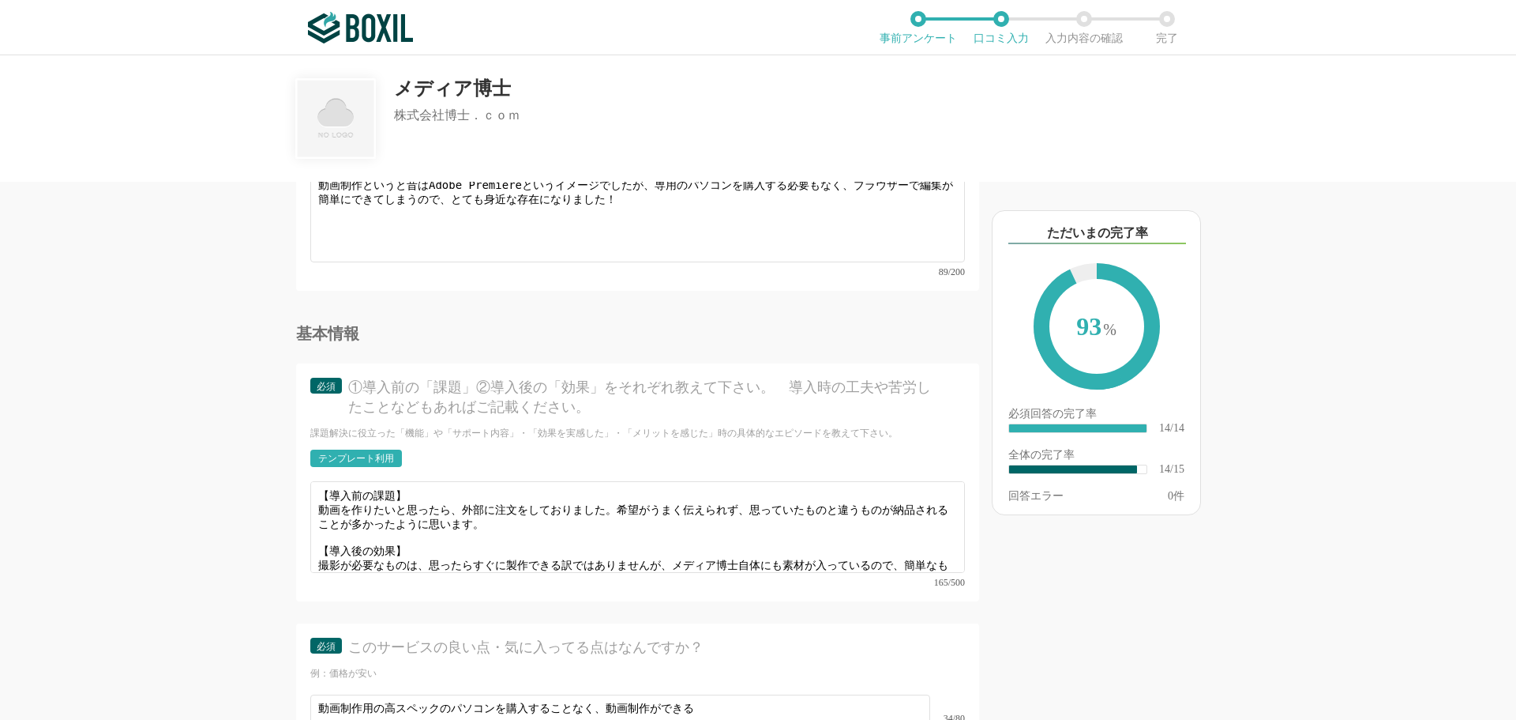
scroll to position [11, 0]
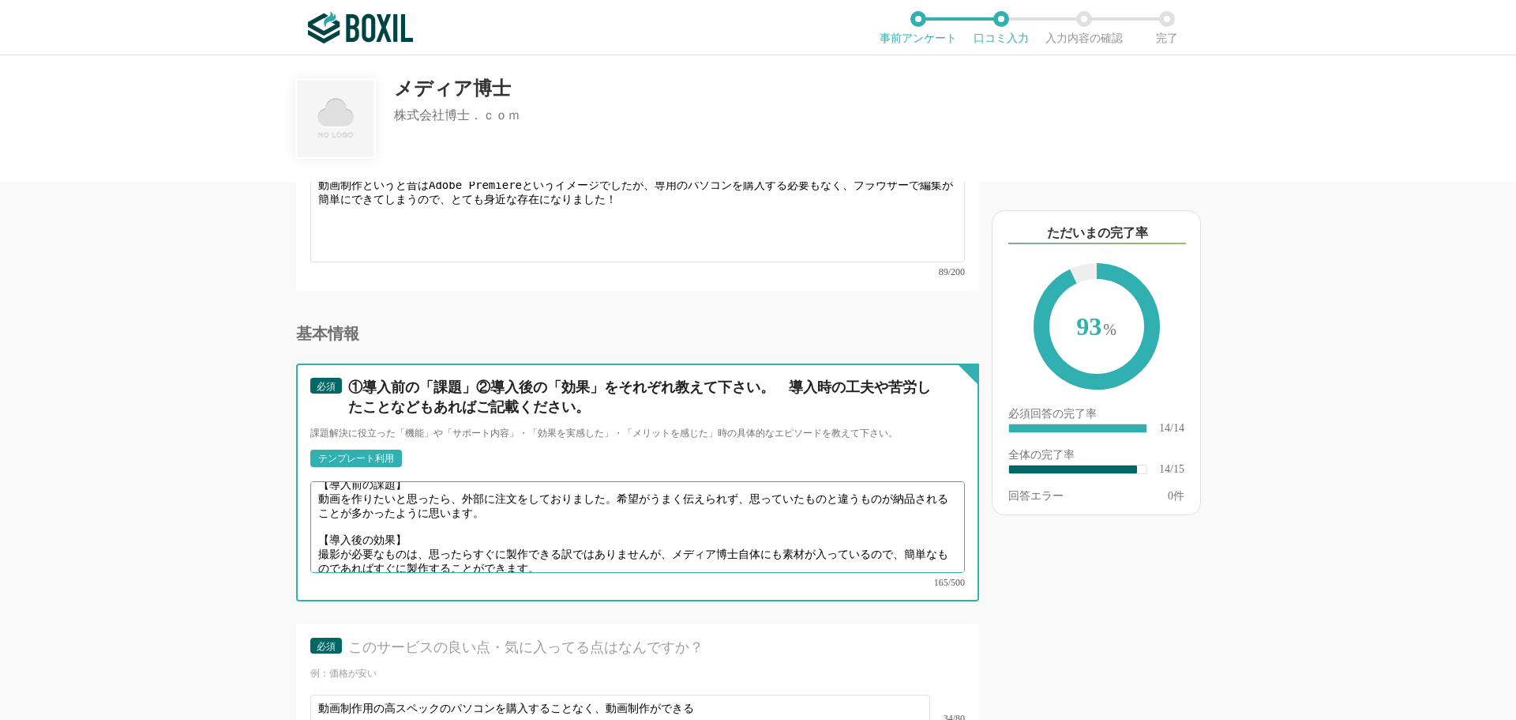
click at [428, 527] on textarea "【導入前の課題】 動画を作りたいと思ったら、外部に注文をしておりました。希望がうまく伝えられず、思っていたものと違うものが納品されることが多かったように思いま…" at bounding box center [637, 527] width 655 height 92
click at [396, 543] on textarea "【導入前の課題】 動画を作りたいと思ったら、外部に注文をしておりました。希望がうまく伝えられず、思っていたものと違うものが納品されることが多かったように思いま…" at bounding box center [637, 527] width 655 height 92
click at [871, 527] on textarea "【導入前の課題】 動画を作りたいと思ったら、外部に注文をしておりました。希望がうまく伝えられず、思っていたものと違うものが納品されることが多かったように思いま…" at bounding box center [637, 527] width 655 height 92
click at [456, 539] on textarea "【導入前の課題】 動画を作りたいと思ったら、外部に注文をしておりました。希望がうまく伝えられず、思っていたものと違うものが納品されることが多かったように思いま…" at bounding box center [637, 527] width 655 height 92
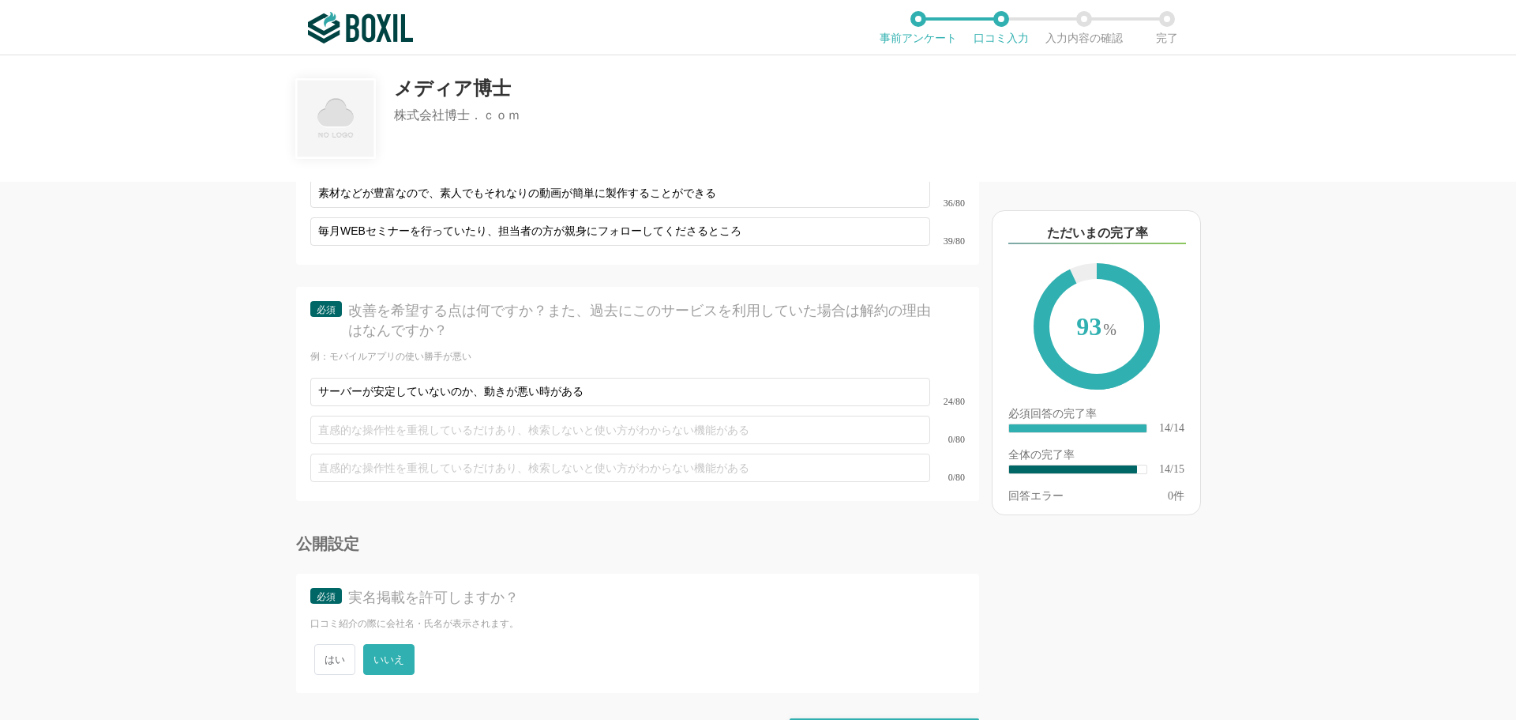
scroll to position [2249, 0]
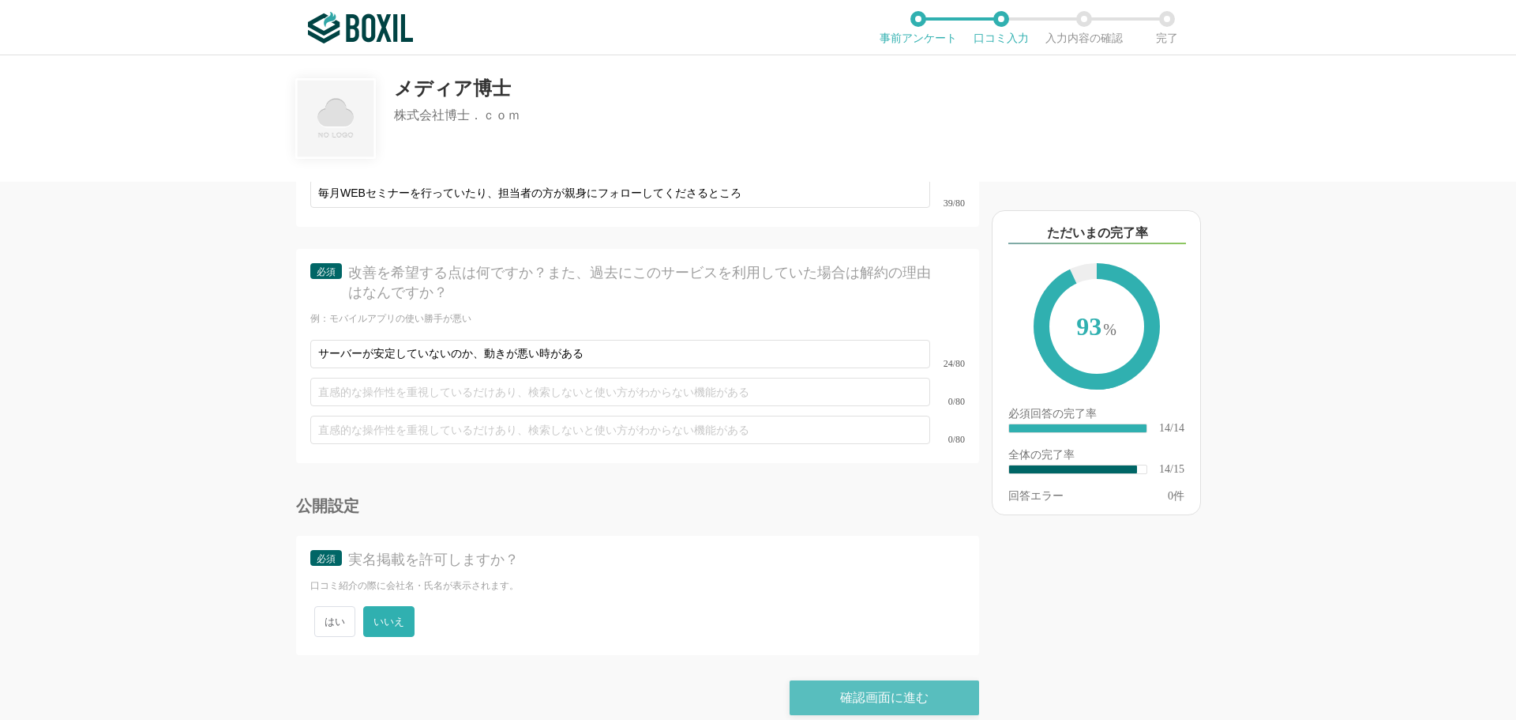
type textarea "【導入前の課題】 動画を作りたいと思ったら、外部に注文をしておりました。希望がうまく伝えられず、思っていたものと違うものが納品されることが多かったように思いま…"
click at [866, 684] on div "確認画面に進む" at bounding box center [885, 697] width 190 height 35
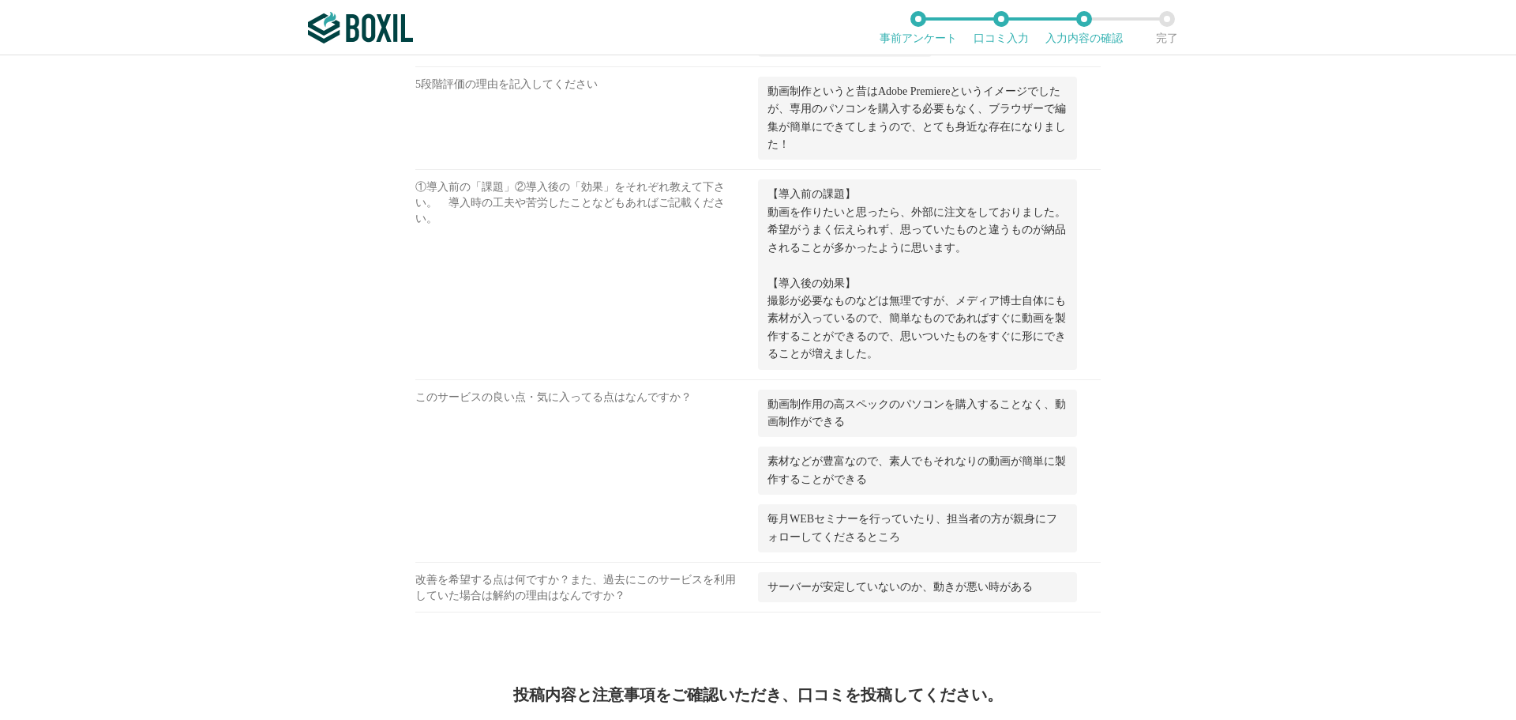
scroll to position [1106, 0]
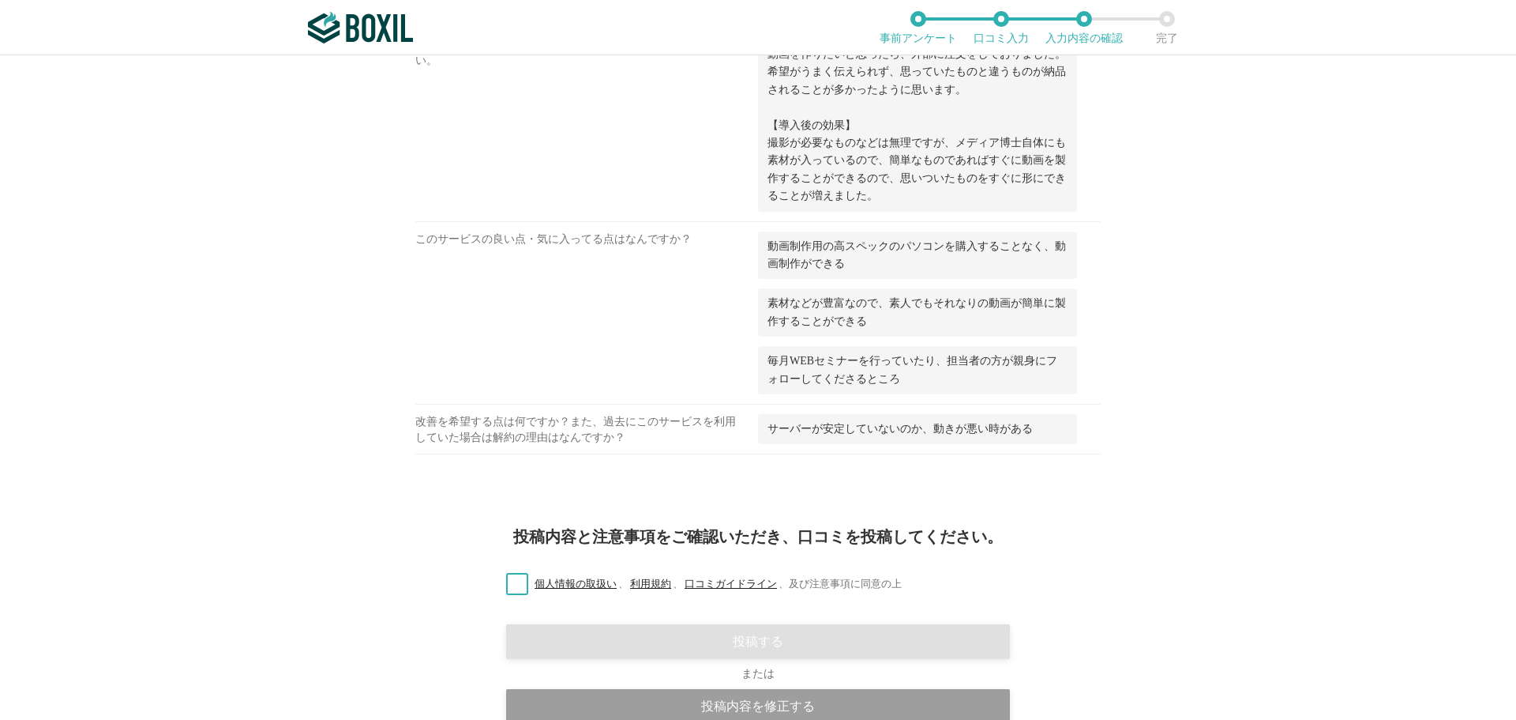
click at [520, 587] on label "個人情報の取扱い 、 利用規約 、 口コミガイドライン 、 及び注意事項に同意の上" at bounding box center [698, 584] width 408 height 17
click at [0, 0] on input "個人情報の取扱い 、 利用規約 、 口コミガイドライン 、 及び注意事項に同意の上" at bounding box center [0, 0] width 0 height 0
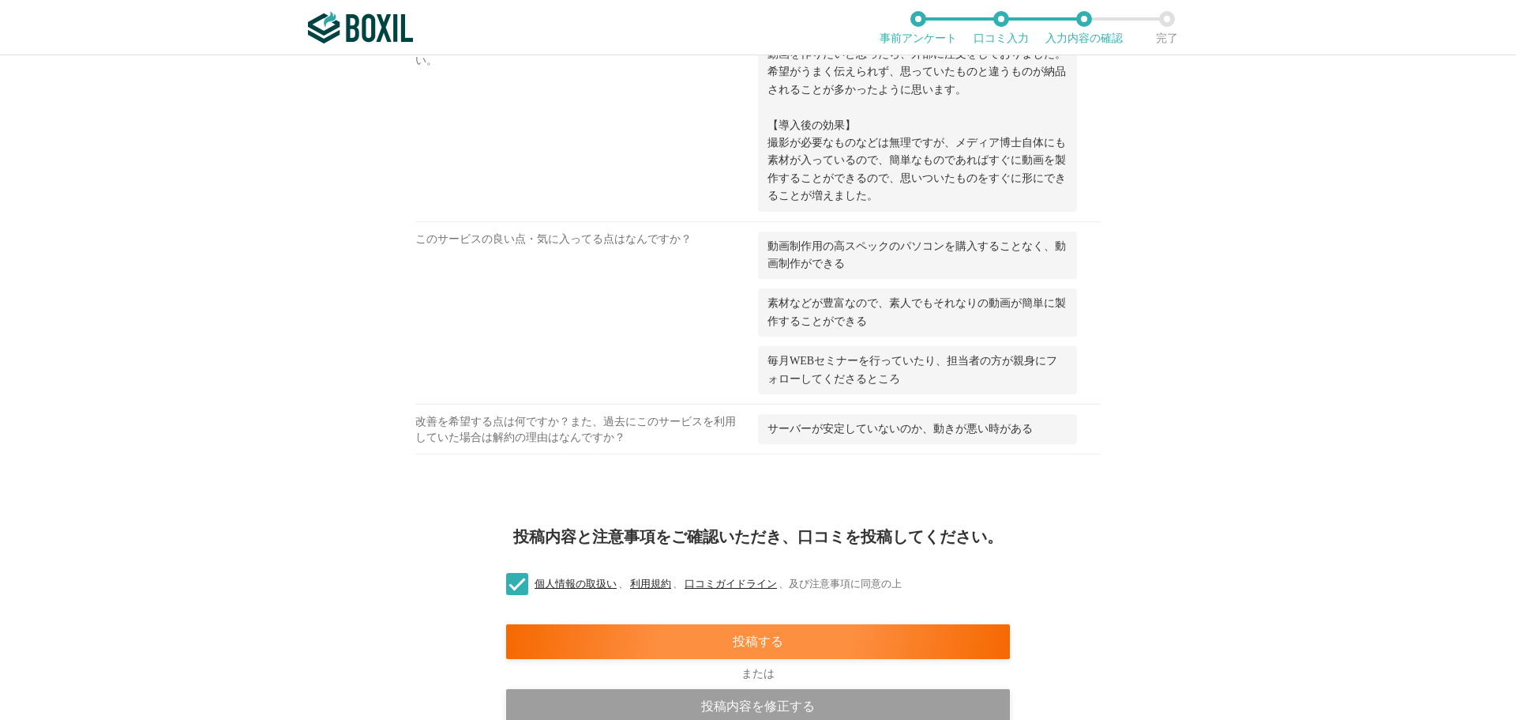
scroll to position [1191, 0]
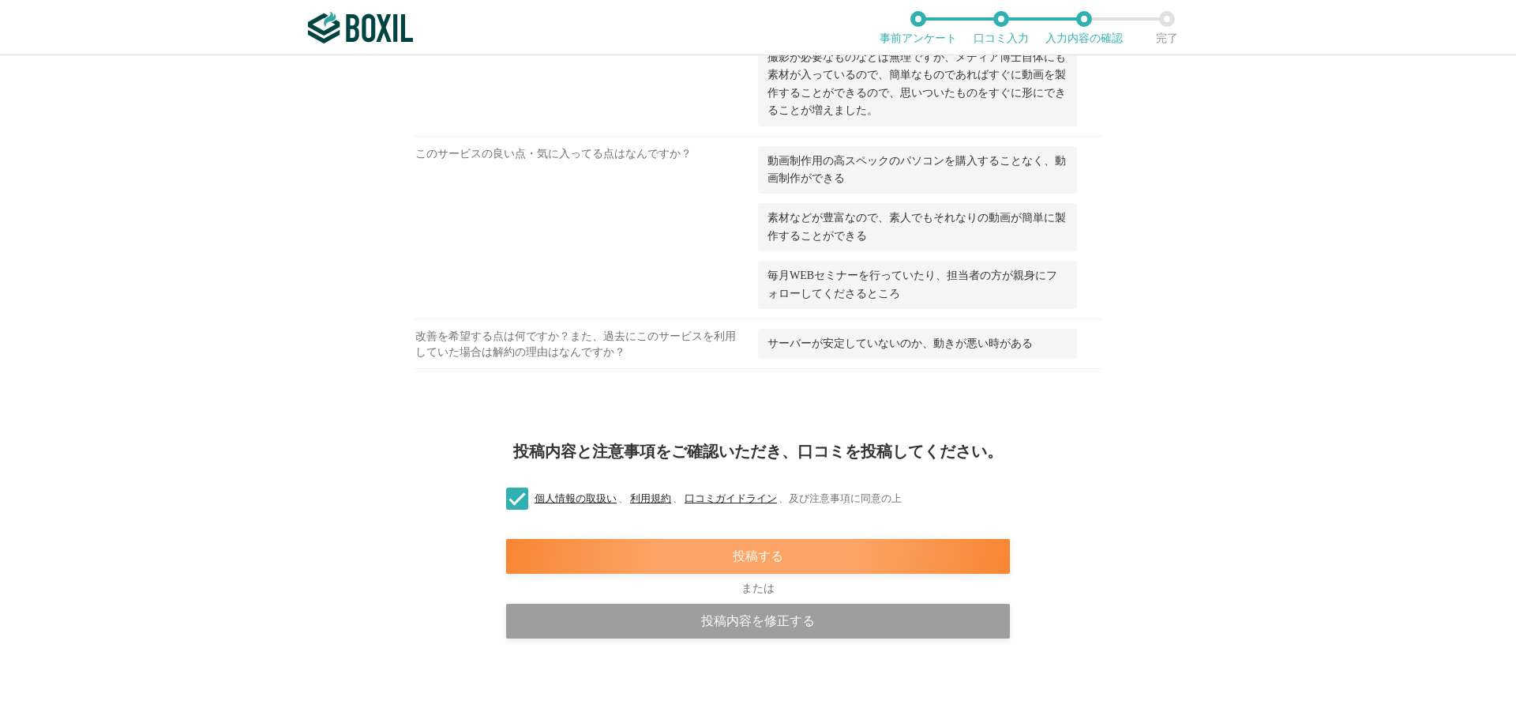
click at [893, 560] on div "投稿する" at bounding box center [758, 556] width 504 height 35
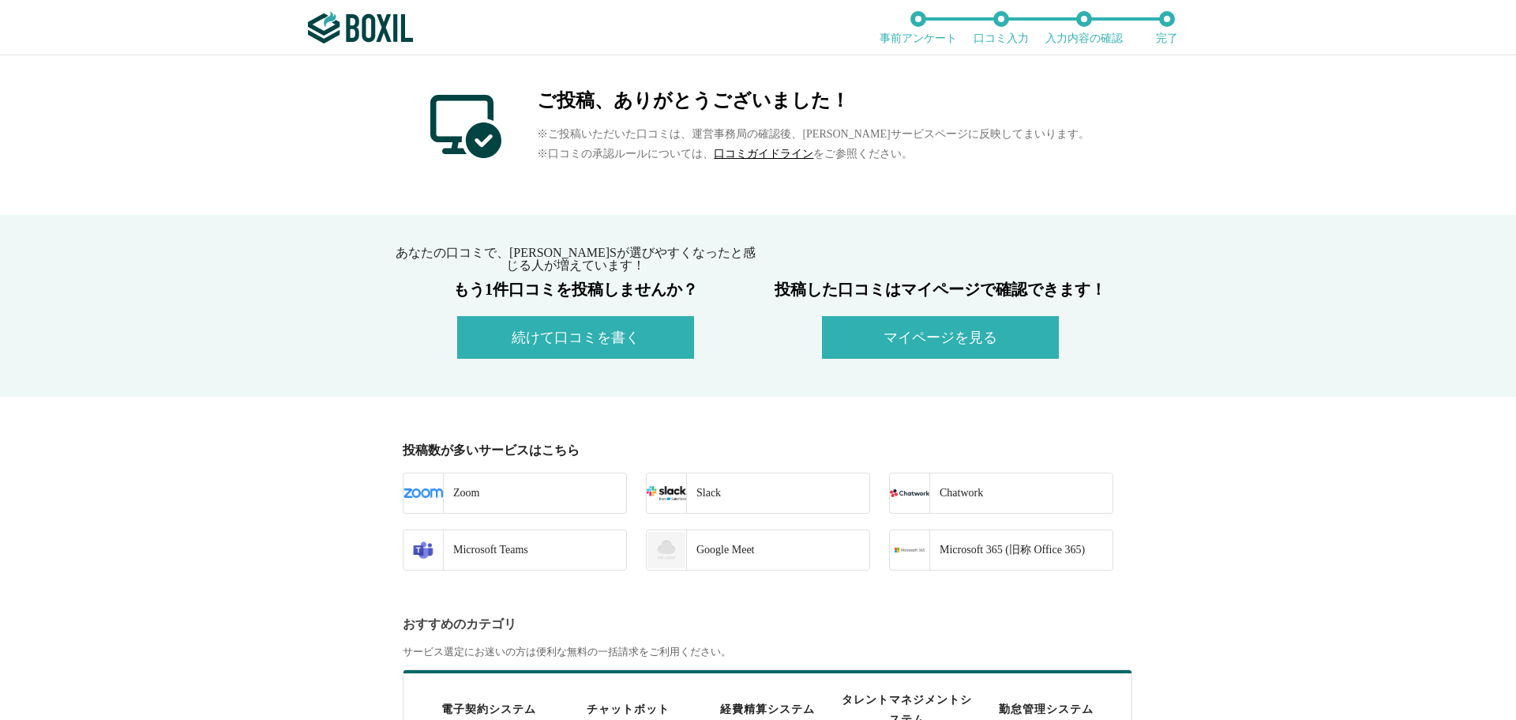
scroll to position [316, 0]
